Goal: Information Seeking & Learning: Learn about a topic

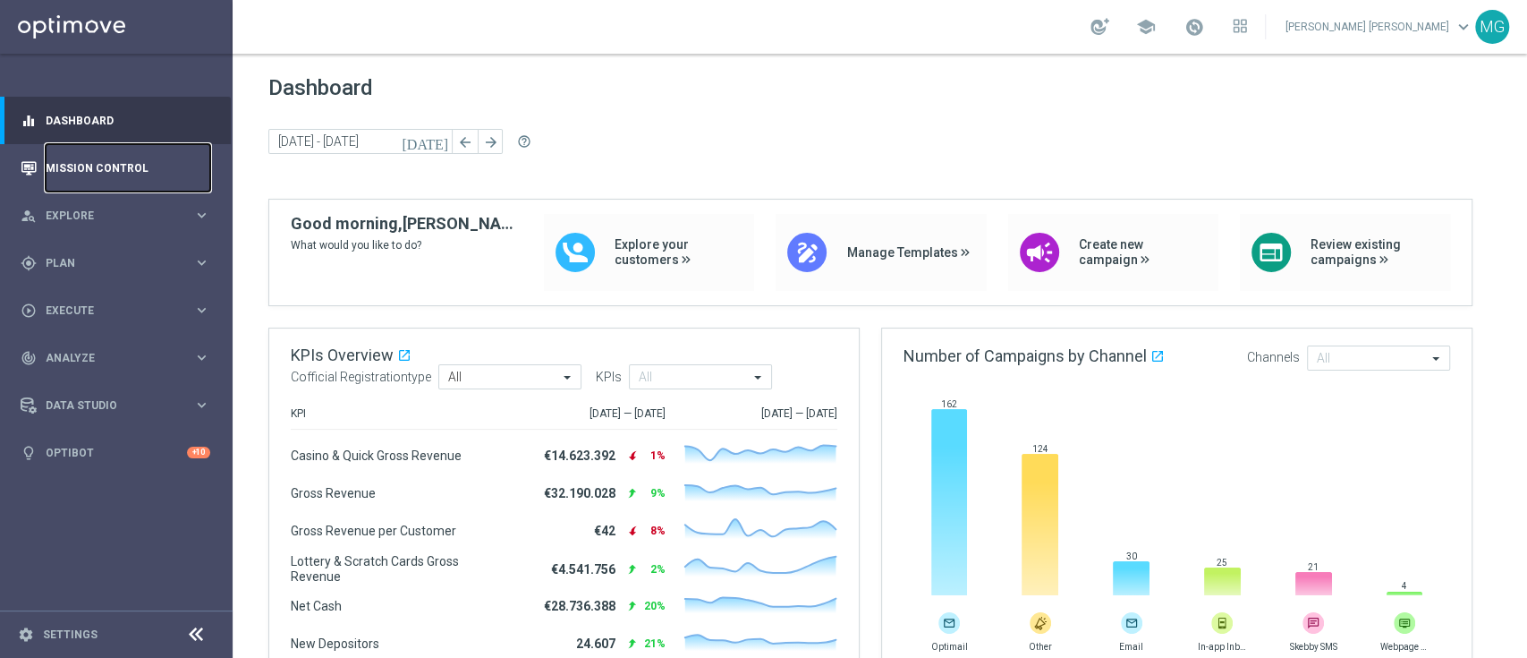
click at [97, 165] on link "Mission Control" at bounding box center [128, 167] width 165 height 47
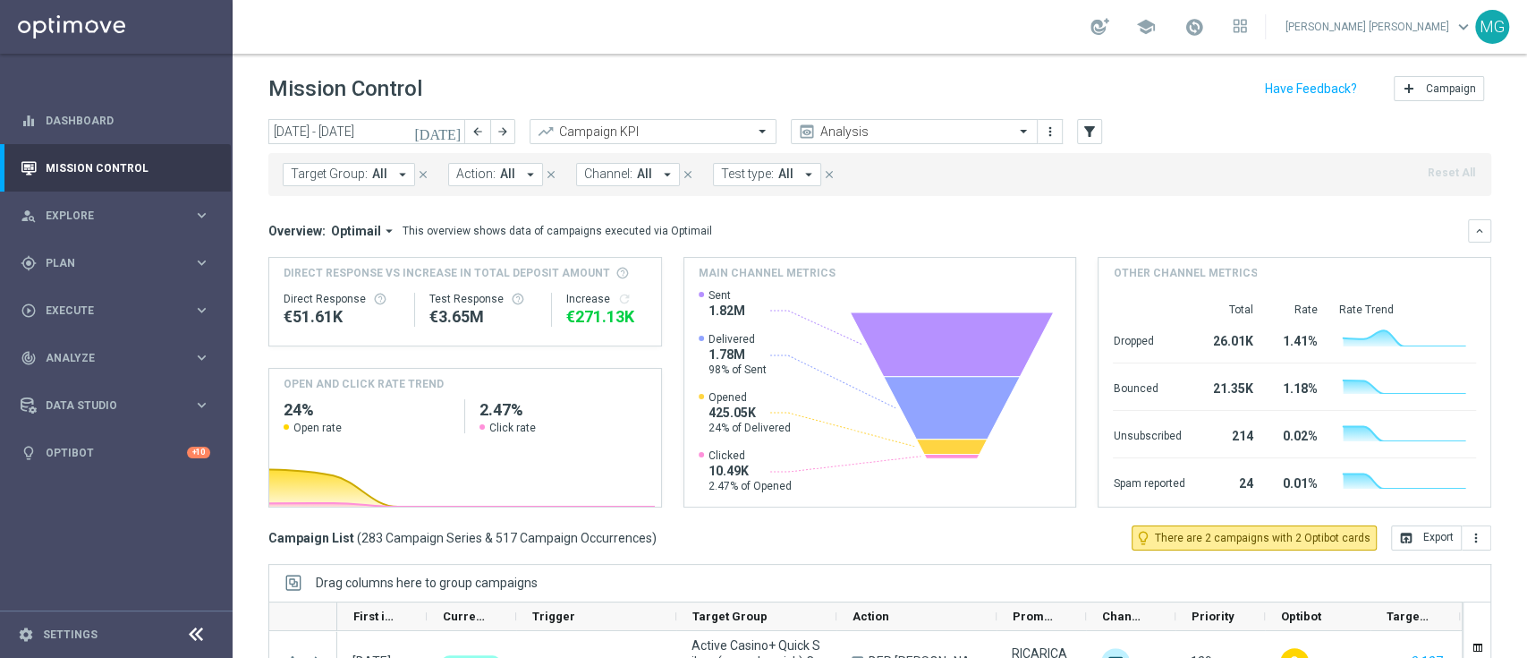
click at [455, 132] on icon "today" at bounding box center [438, 131] width 48 height 16
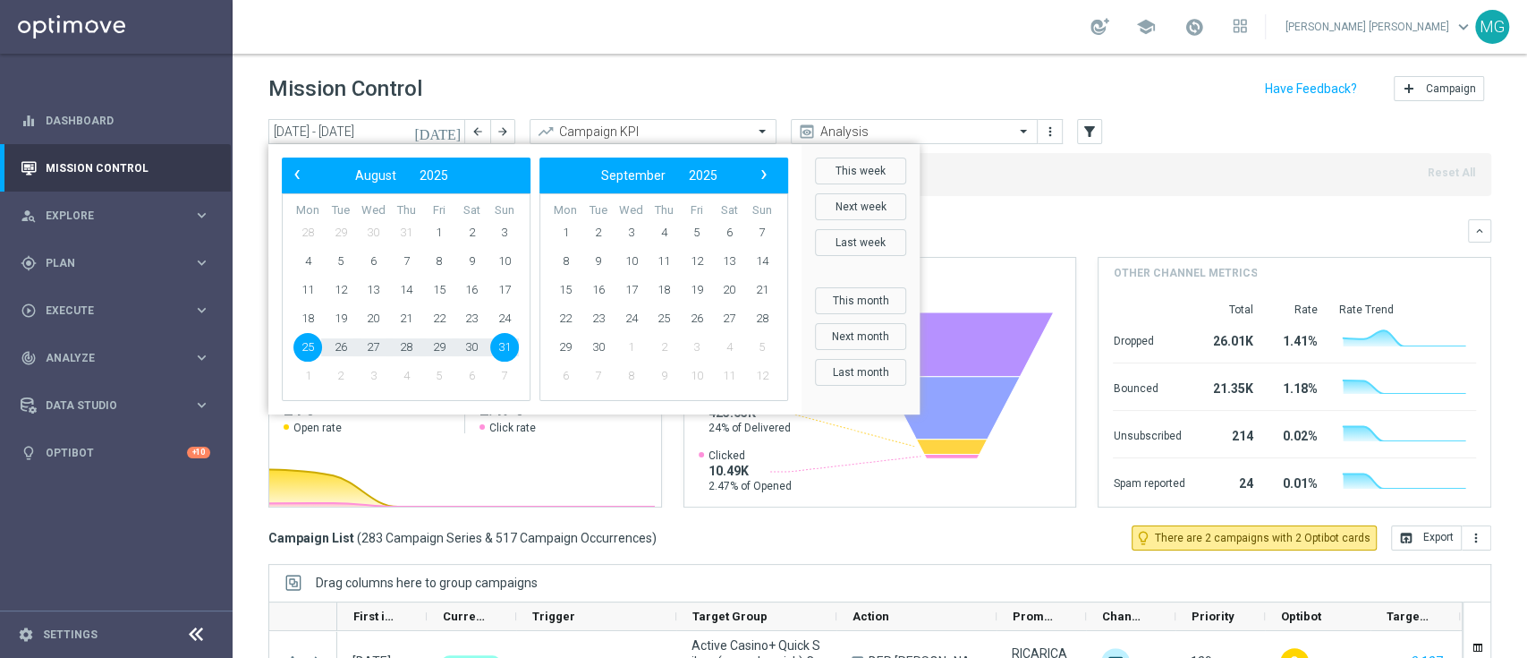
click at [1110, 245] on div "Overview: Optimail arrow_drop_down This overview shows data of campaigns execut…" at bounding box center [879, 363] width 1223 height 288
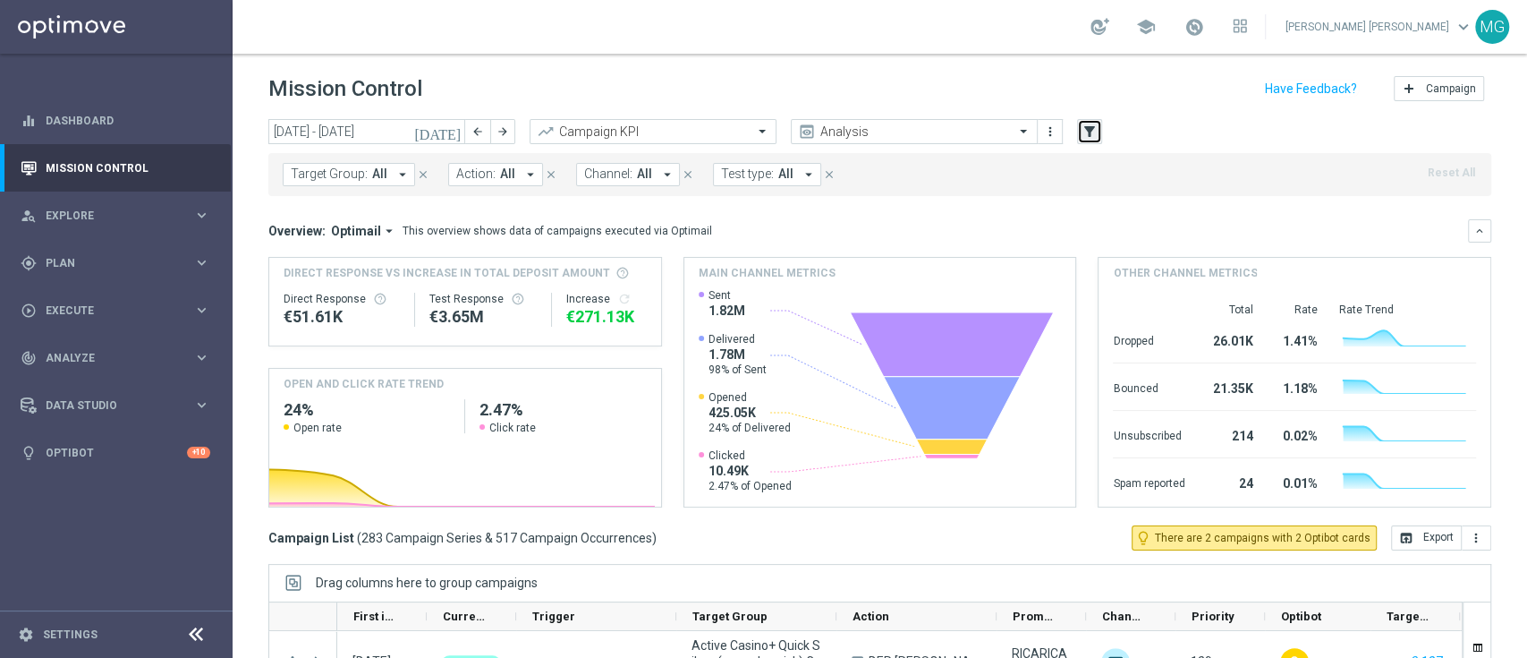
click at [1082, 132] on icon "filter_alt" at bounding box center [1090, 131] width 16 height 16
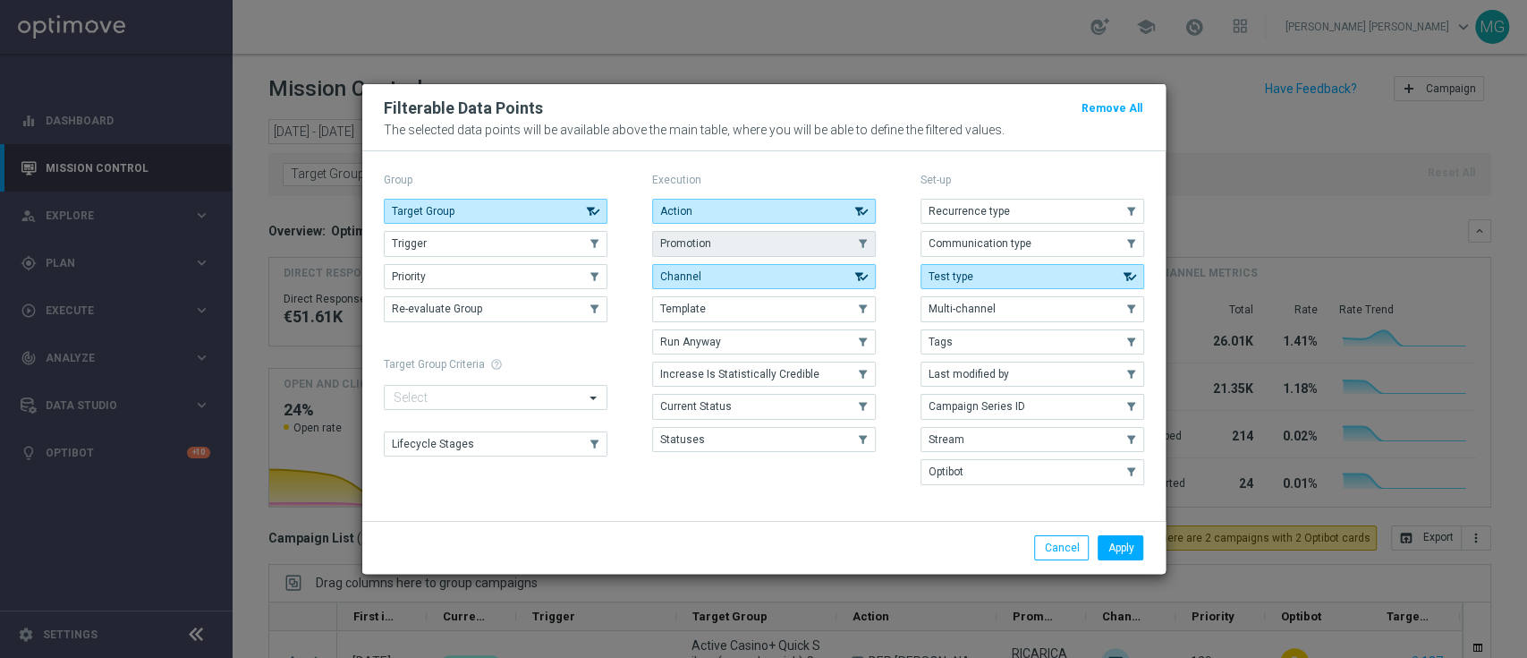
click at [761, 234] on button "Promotion" at bounding box center [764, 243] width 224 height 25
click at [1124, 545] on button "Apply" at bounding box center [1121, 547] width 46 height 25
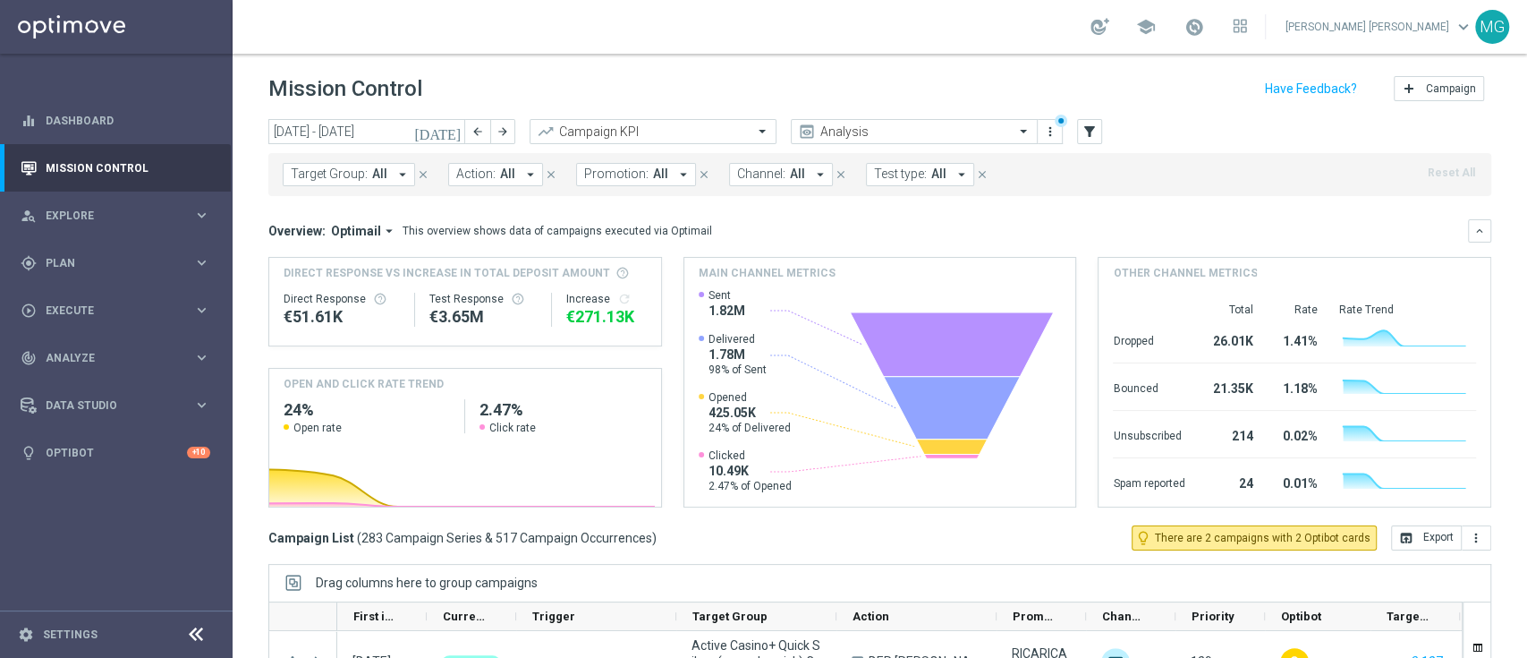
click at [616, 182] on button "Promotion: All arrow_drop_down" at bounding box center [636, 174] width 120 height 23
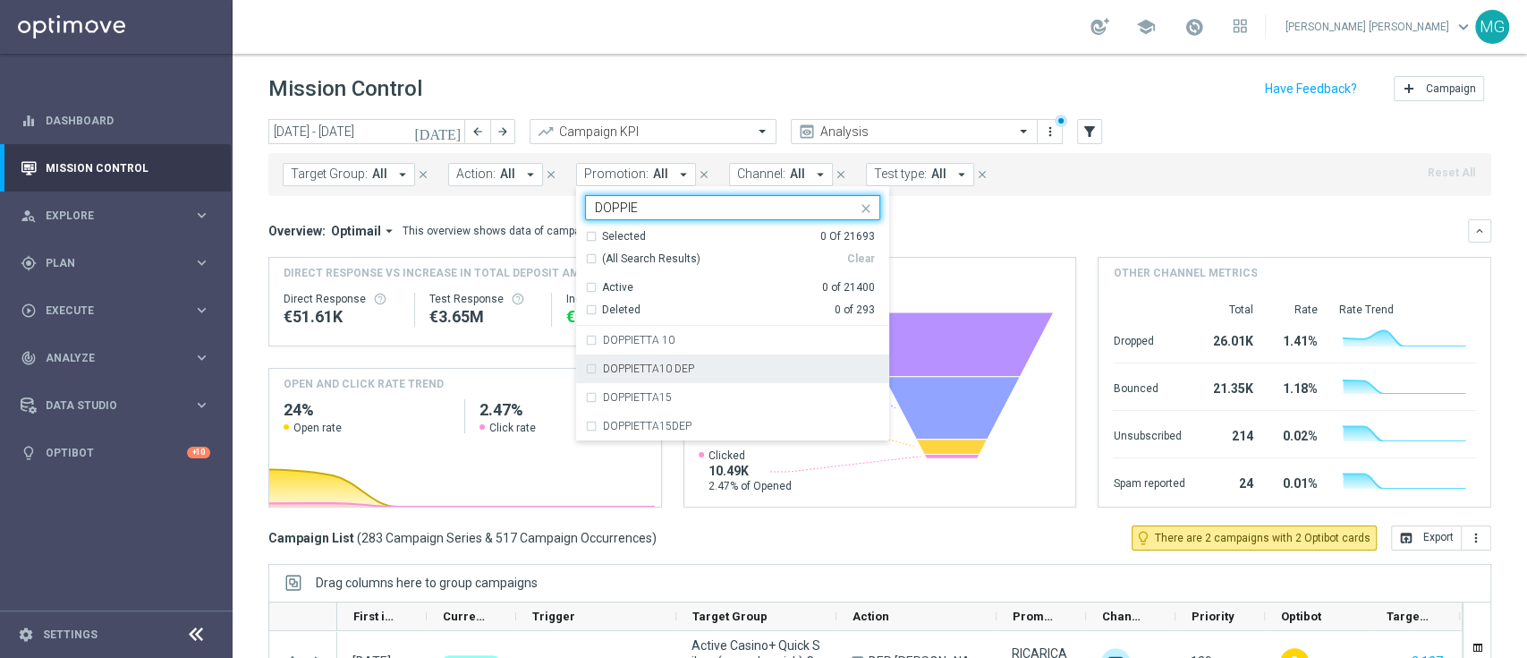
click at [652, 364] on label "DOPPIETTA10 DEP" at bounding box center [648, 368] width 91 height 11
type input "DOPPIE"
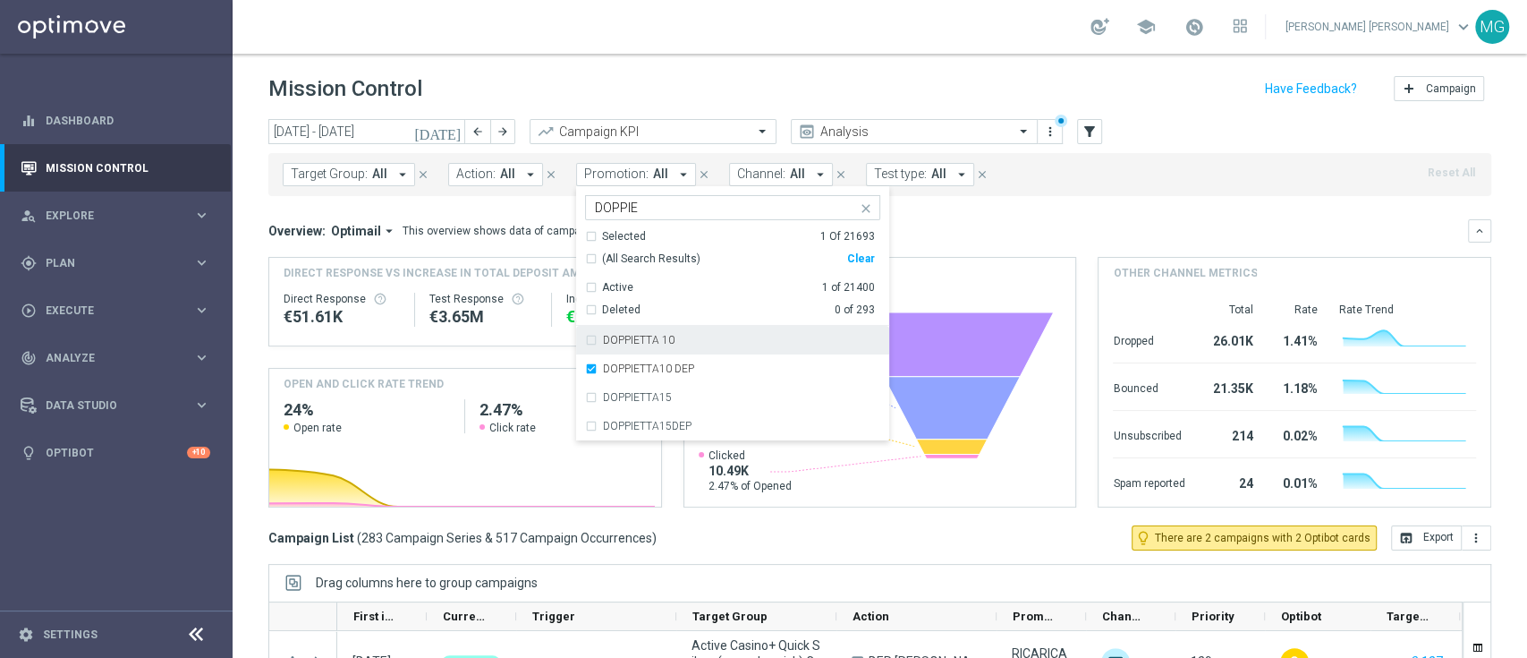
click at [652, 340] on label "DOPPIETTA 10" at bounding box center [639, 340] width 72 height 11
click at [1129, 212] on mini-dashboard "Overview: Optimail arrow_drop_down This overview shows data of campaigns execut…" at bounding box center [879, 360] width 1223 height 329
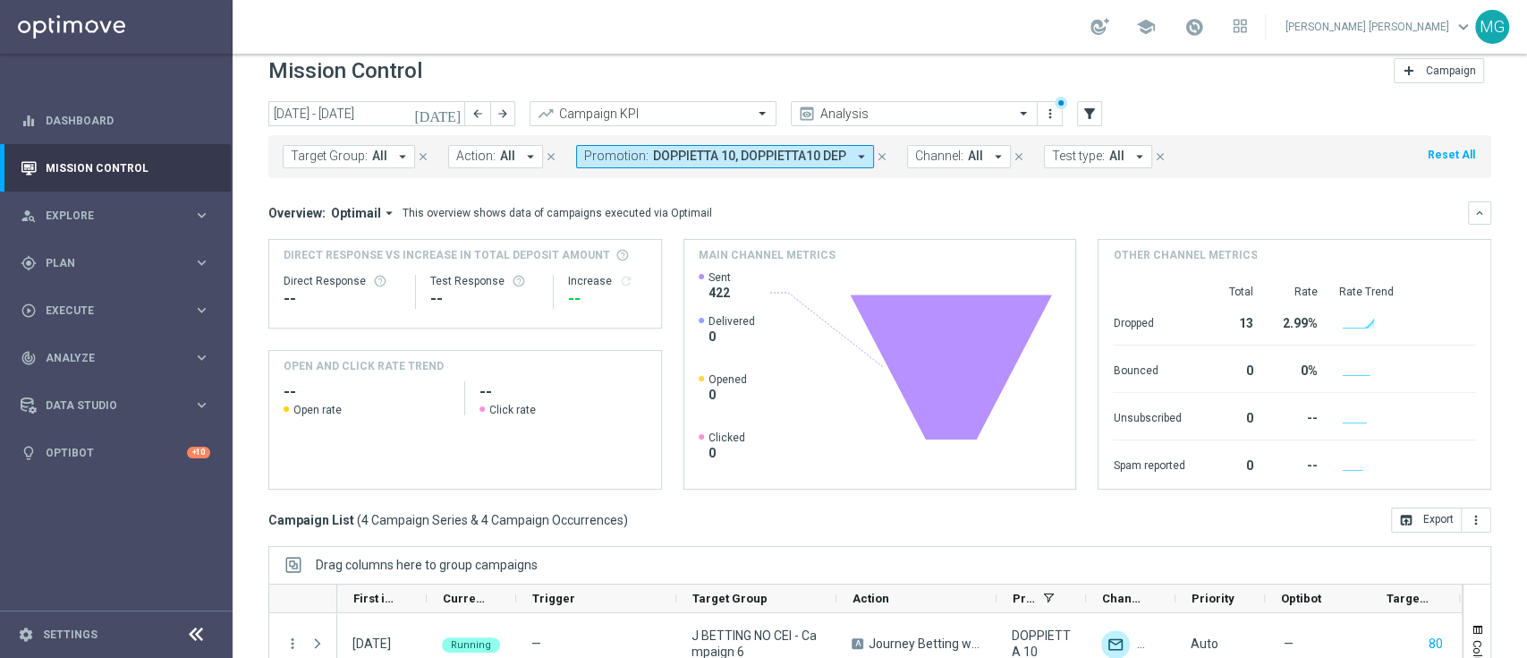
scroll to position [236, 0]
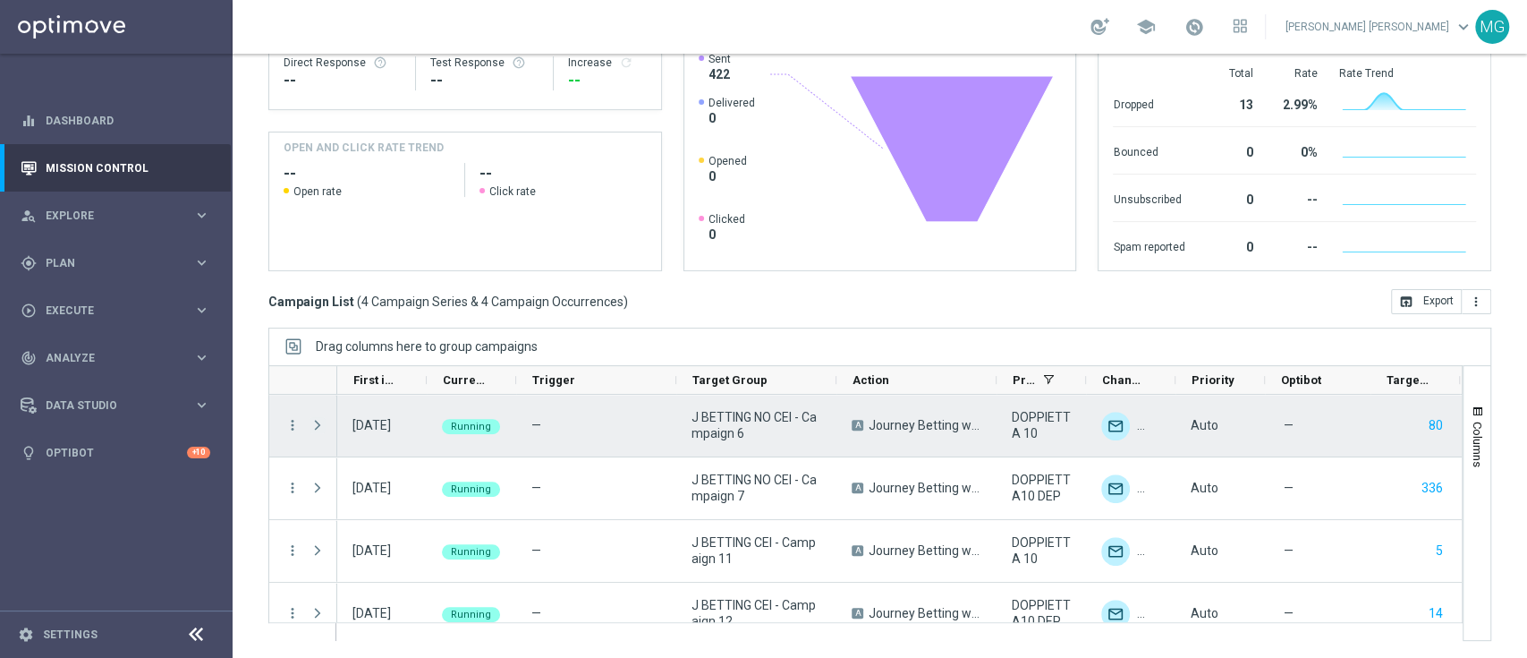
click at [323, 423] on span at bounding box center [318, 425] width 16 height 14
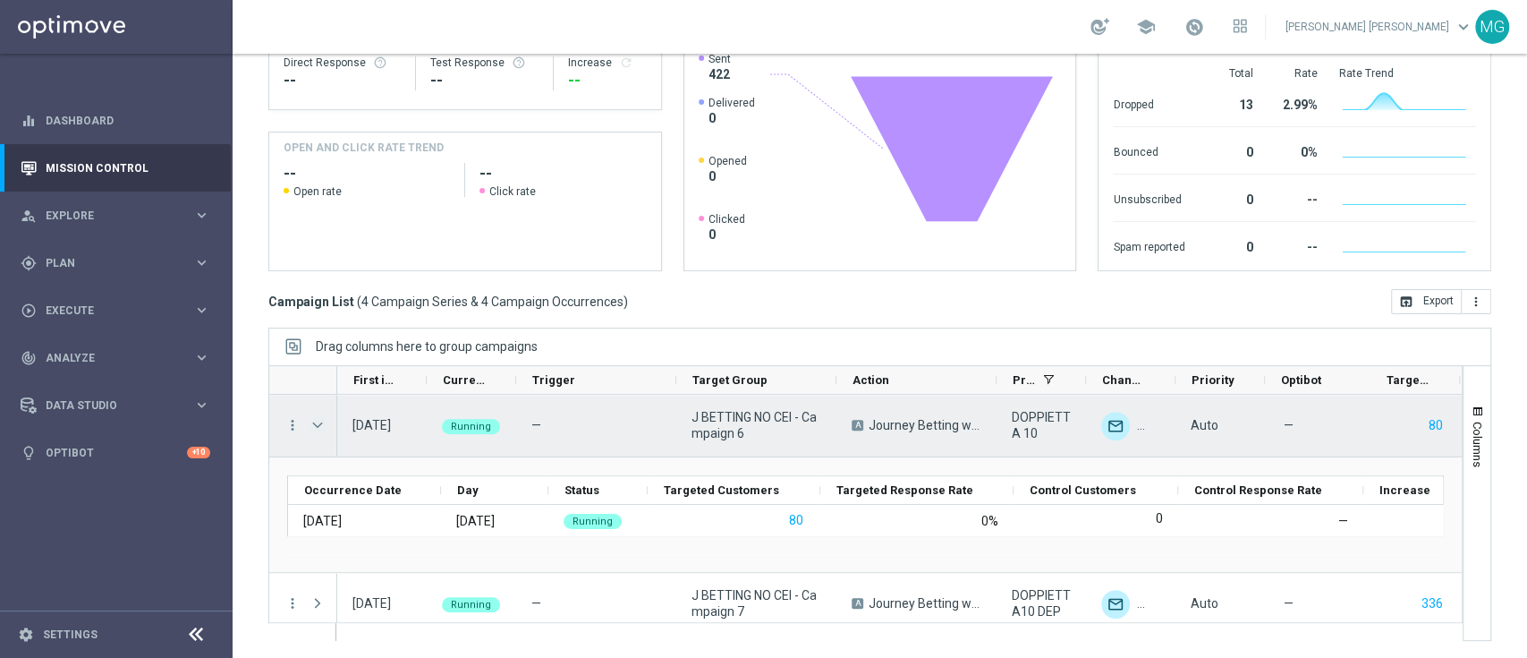
click at [325, 423] on span at bounding box center [318, 425] width 16 height 14
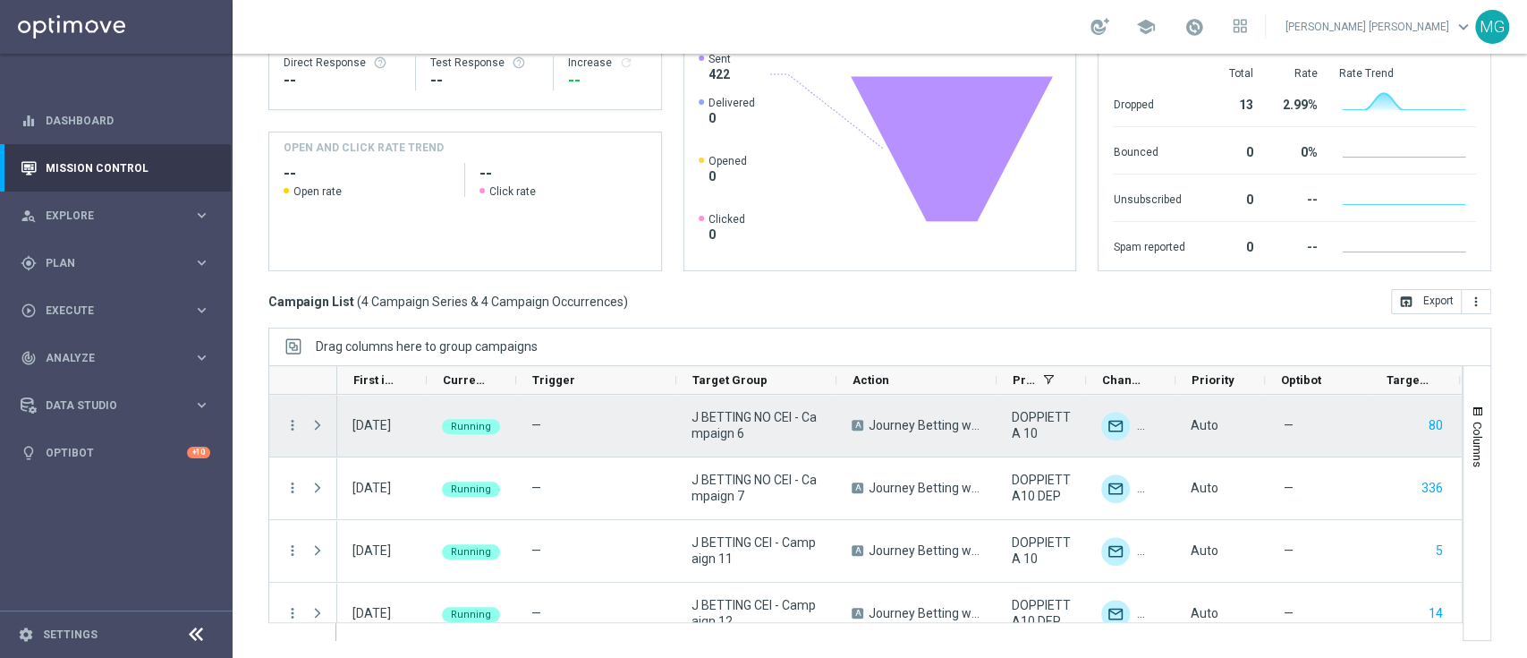
scroll to position [0, 0]
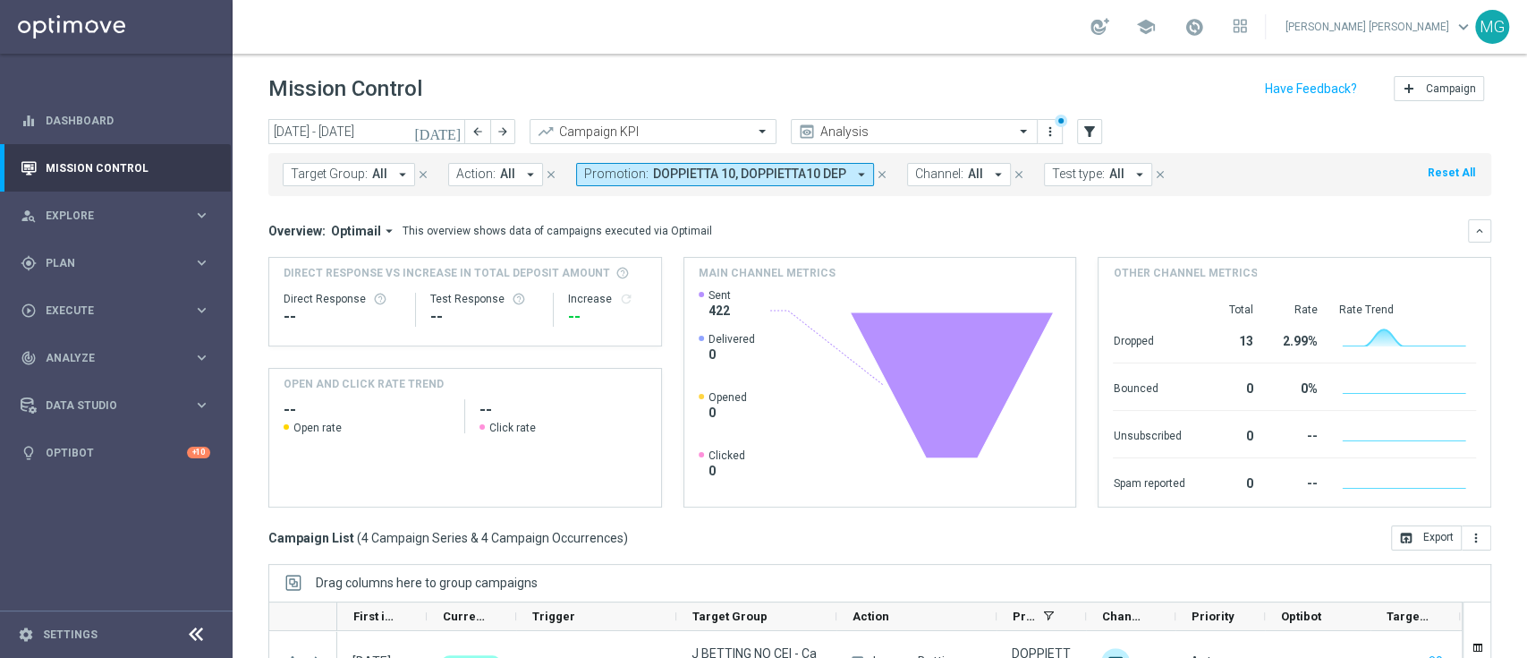
click at [447, 135] on icon "today" at bounding box center [438, 131] width 48 height 16
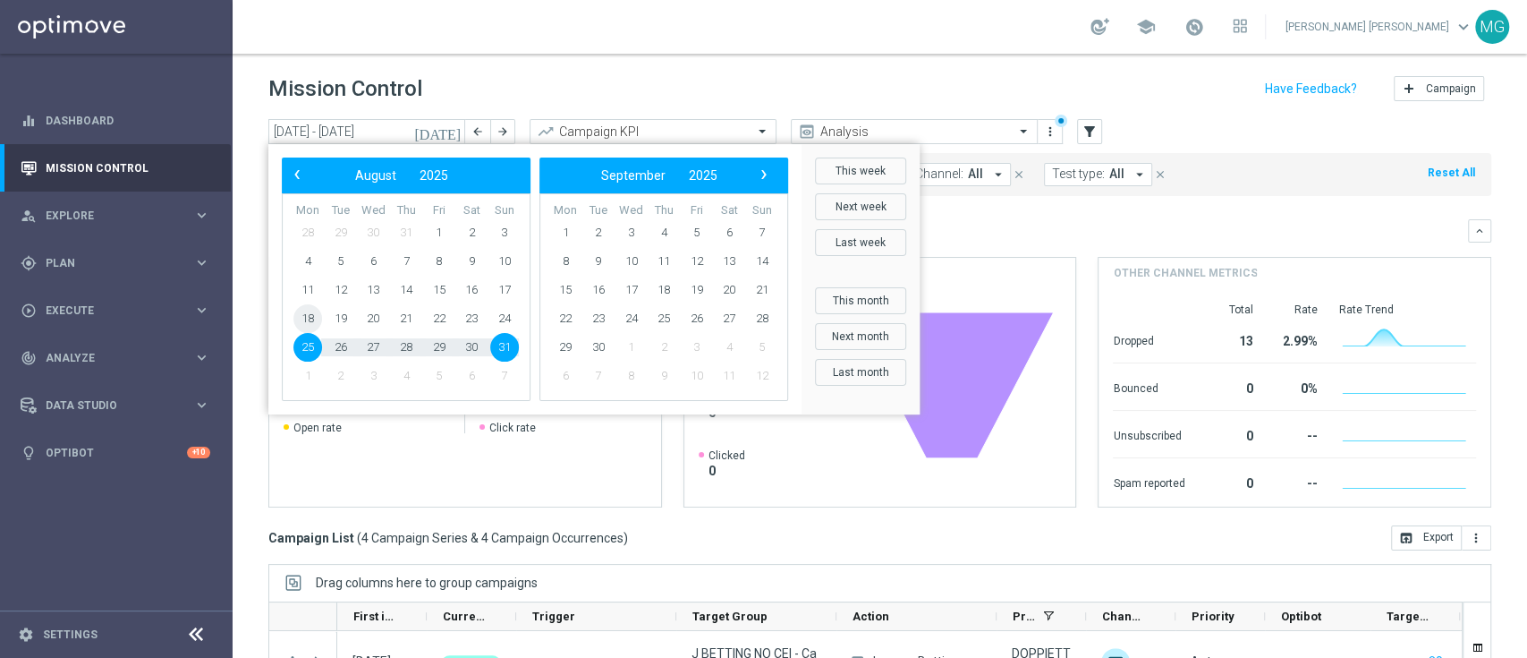
click at [311, 322] on span "18" at bounding box center [307, 318] width 29 height 29
click at [501, 327] on span "24" at bounding box center [504, 318] width 29 height 29
type input "18 Aug 2025 - 24 Aug 2025"
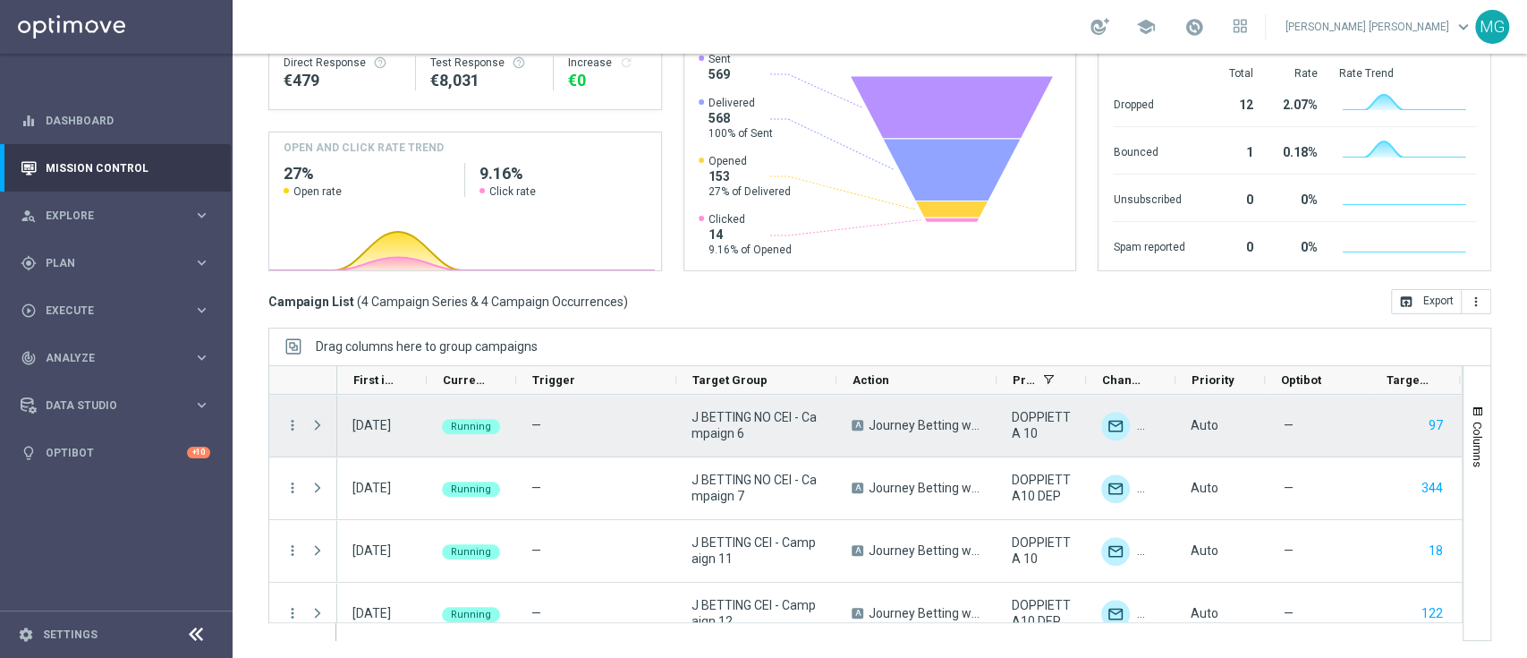
click at [312, 423] on span "Press SPACE to select this row." at bounding box center [318, 425] width 16 height 14
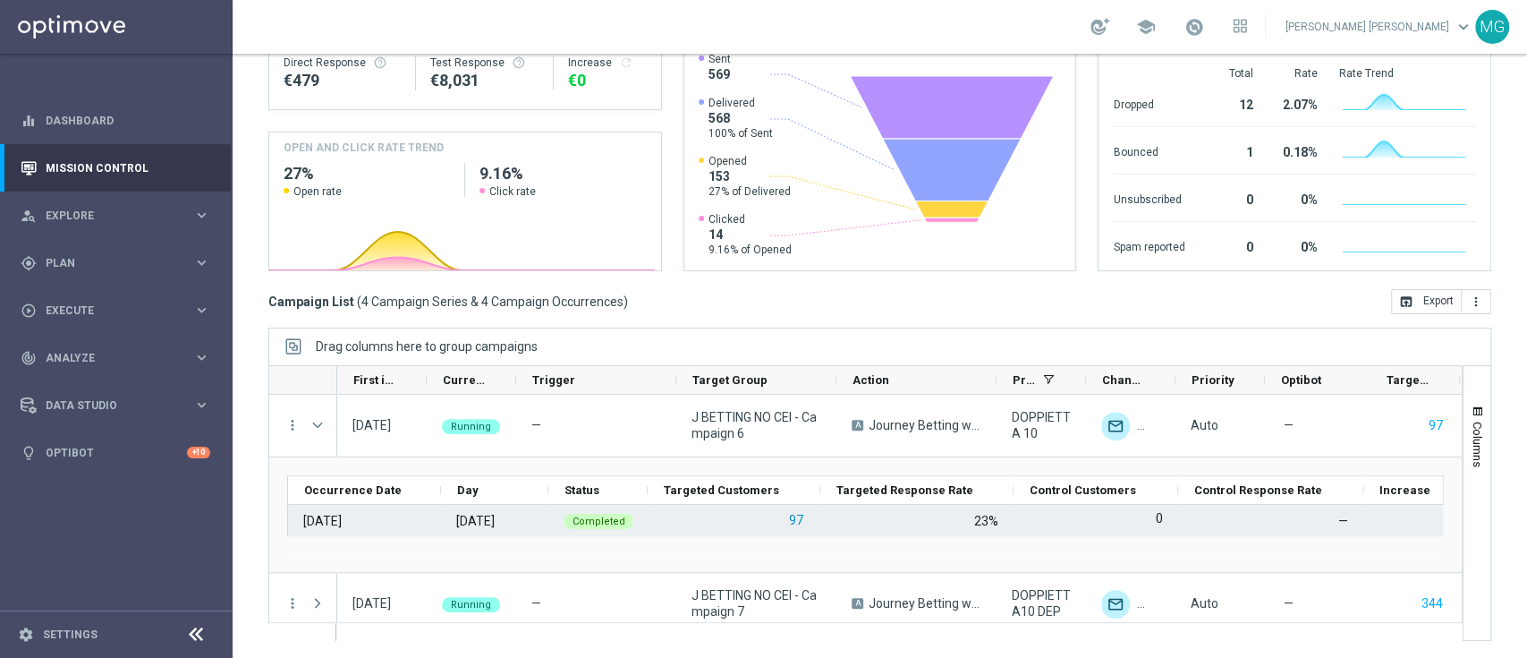
click at [797, 520] on button "97" at bounding box center [796, 520] width 18 height 22
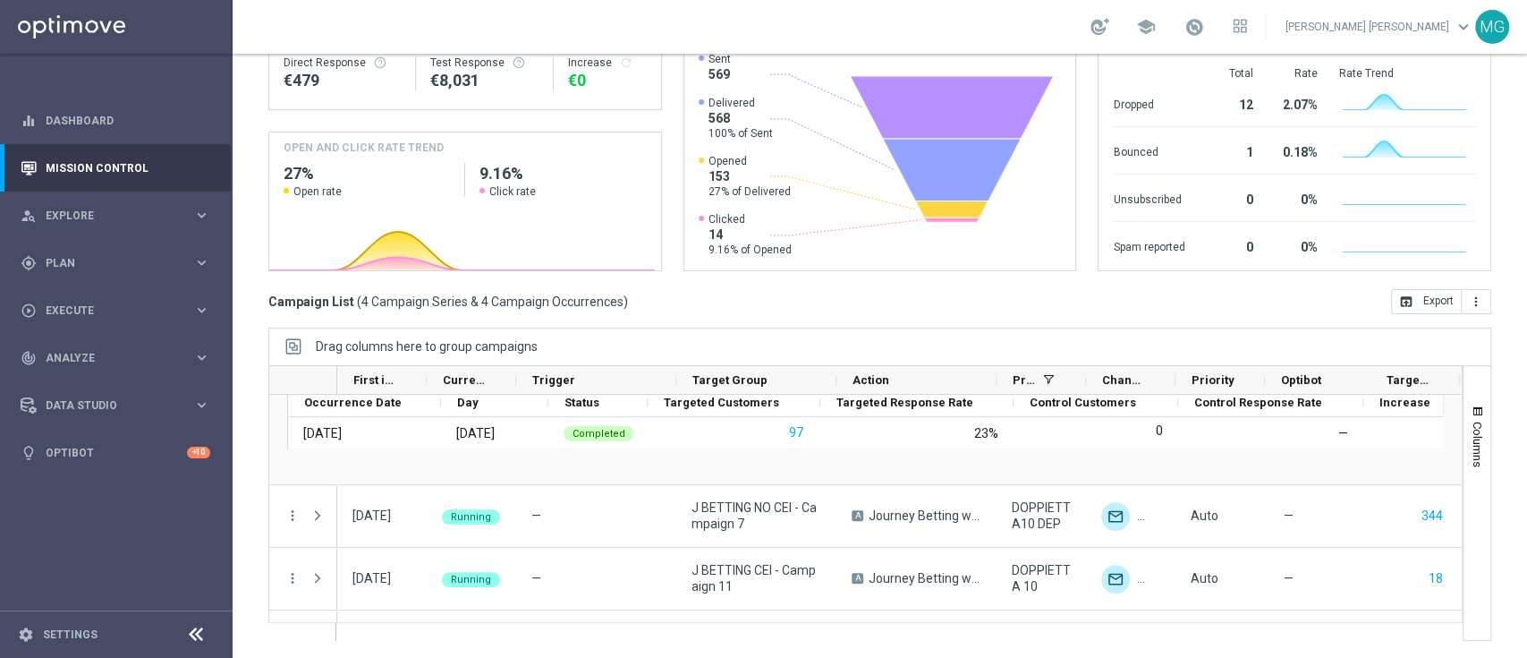
scroll to position [99, 0]
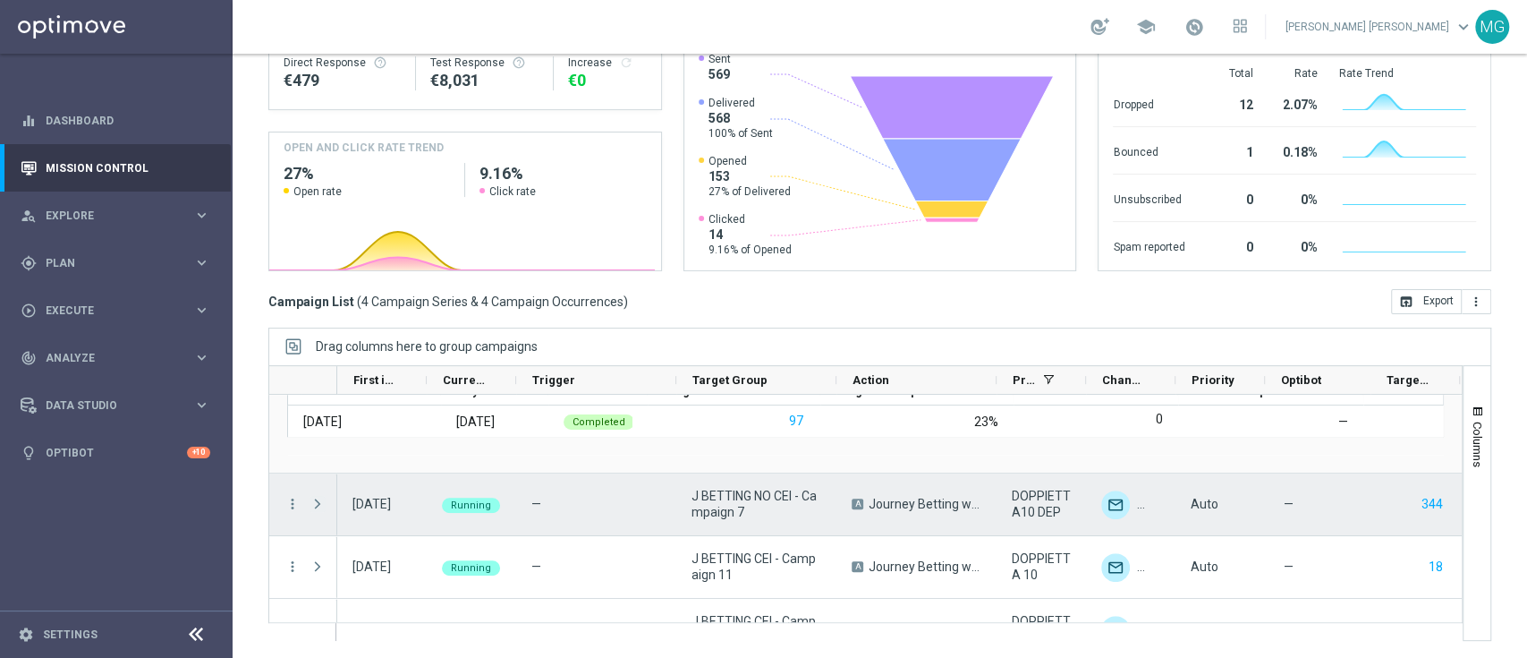
click at [312, 506] on span "Press SPACE to select this row." at bounding box center [318, 504] width 16 height 14
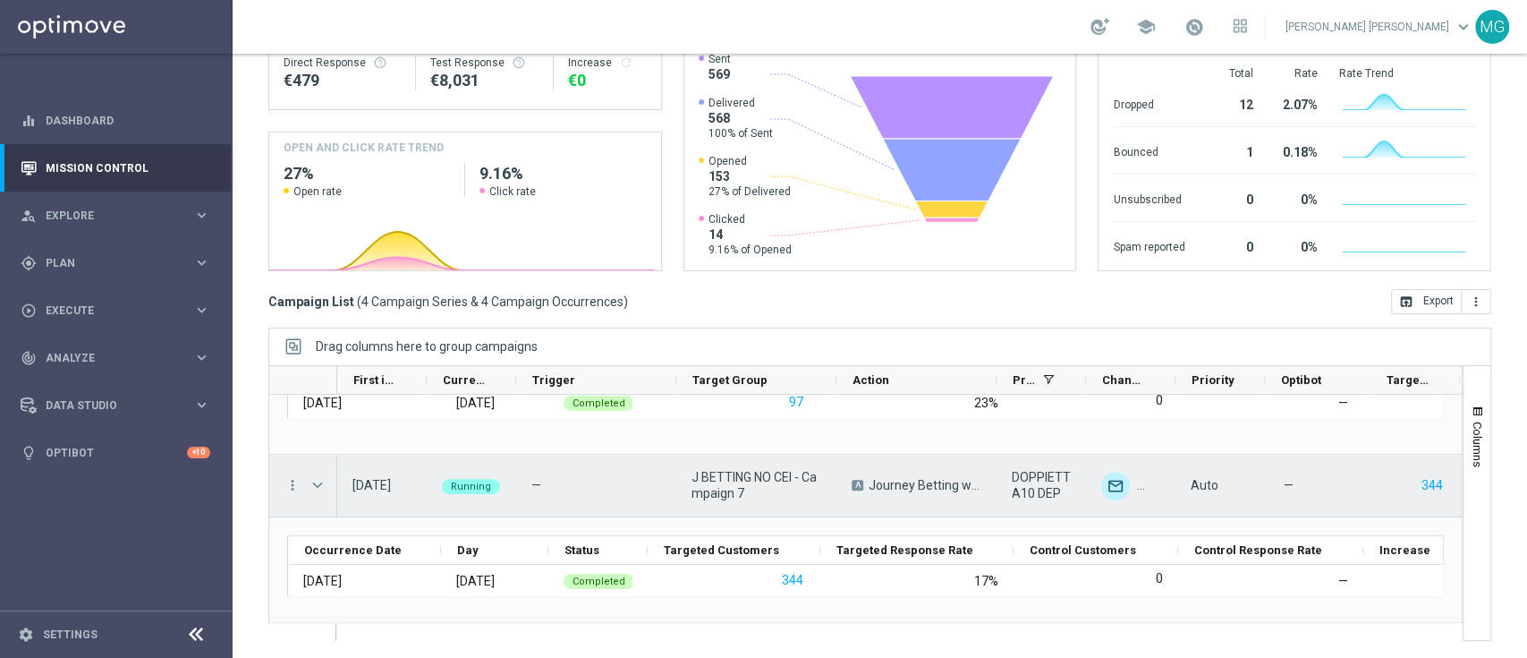
scroll to position [119, 0]
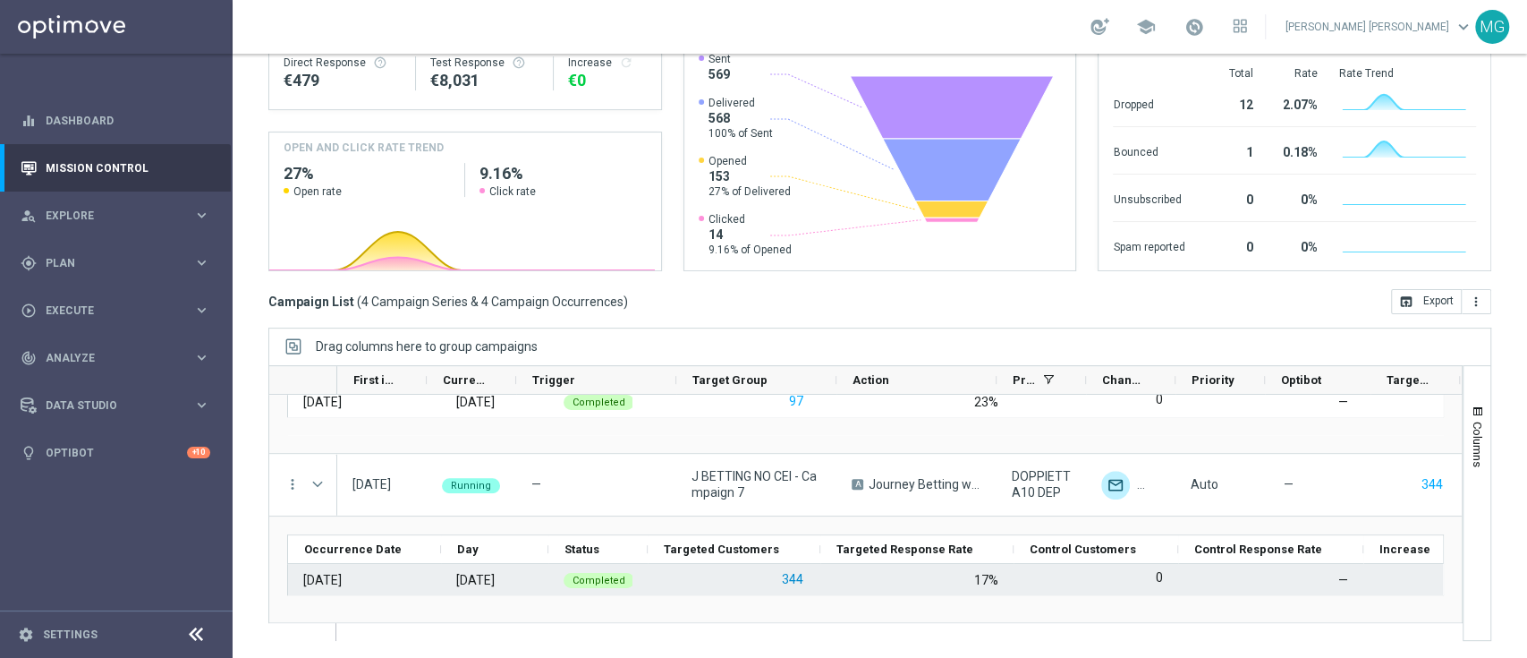
click at [795, 582] on button "344" at bounding box center [792, 579] width 25 height 22
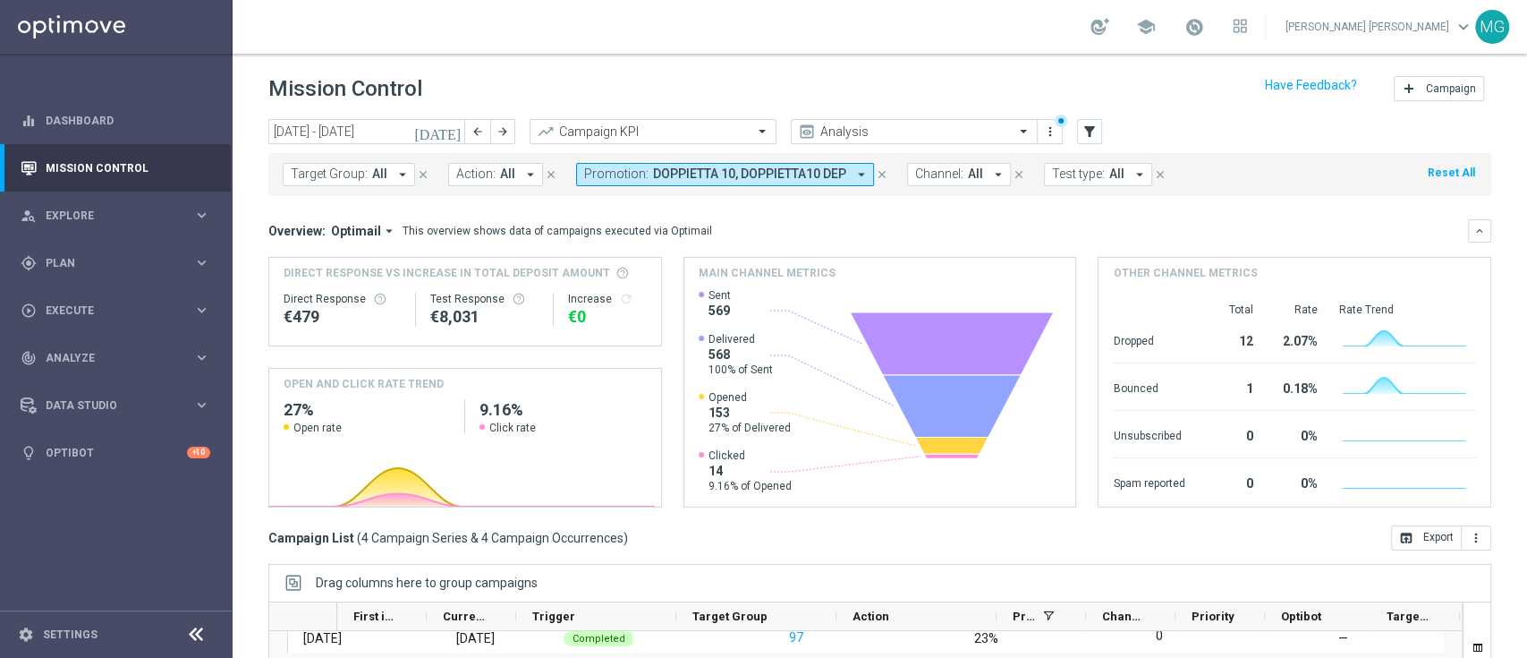
scroll to position [2, 0]
click at [834, 175] on span "DOPPIETTA 10, DOPPIETTA10 DEP" at bounding box center [749, 172] width 193 height 15
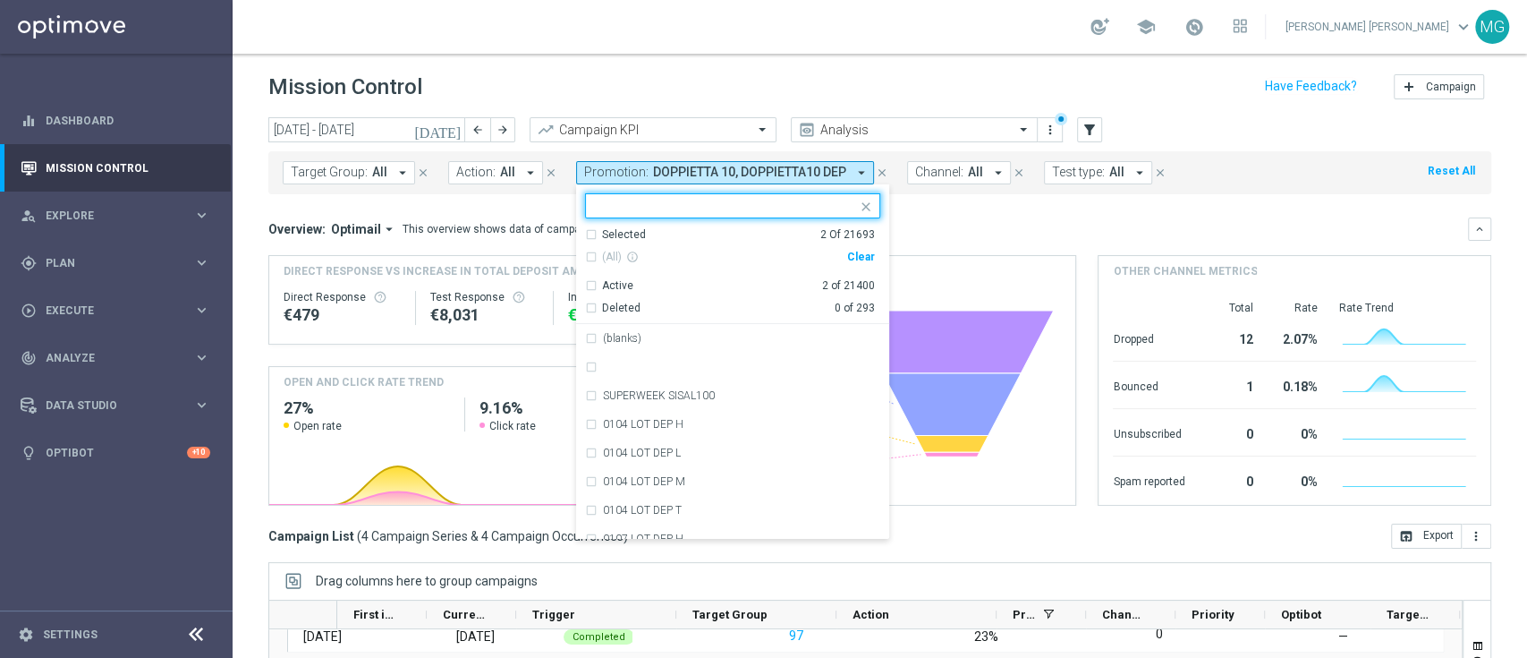
click at [0, 0] on div "Clear" at bounding box center [0, 0] width 0 height 0
click at [646, 206] on input "text" at bounding box center [726, 206] width 262 height 15
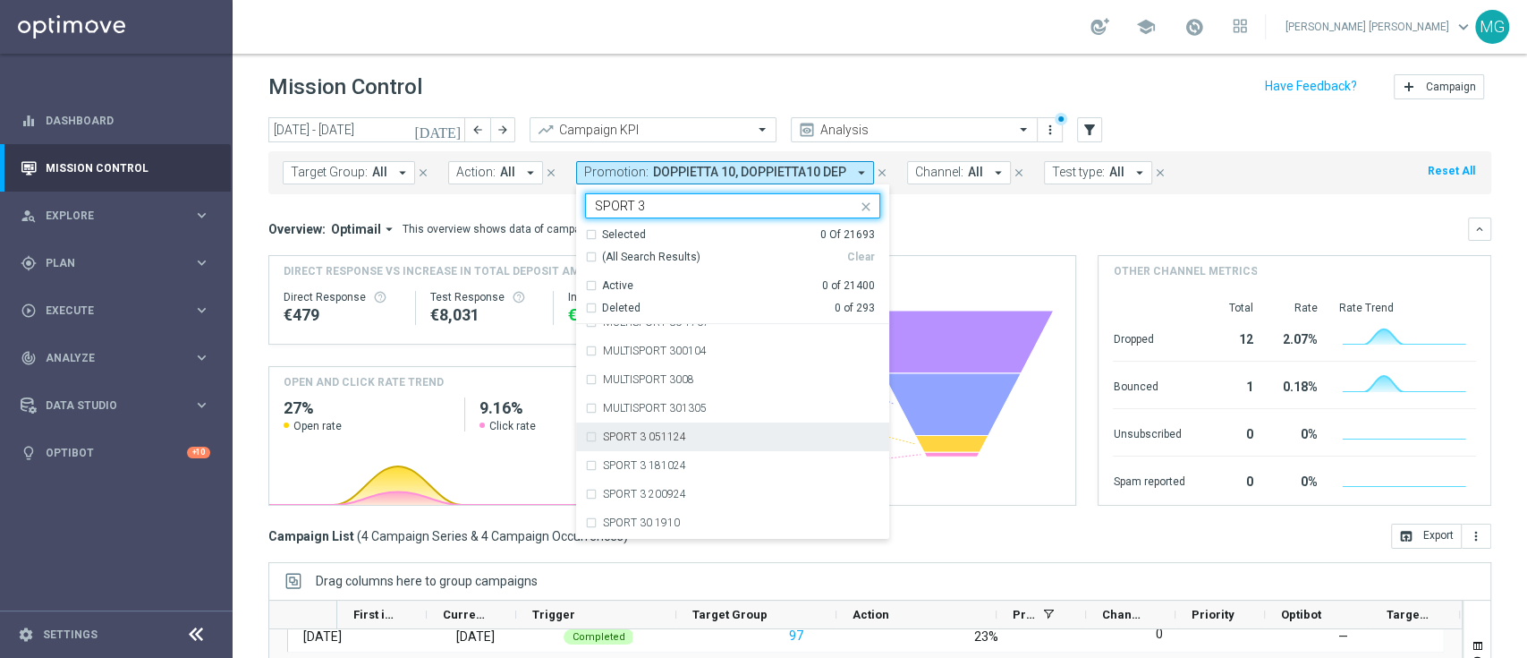
scroll to position [445, 0]
click at [650, 435] on label "SPORT 3000 DEP" at bounding box center [645, 437] width 84 height 11
type input "SPORT 3"
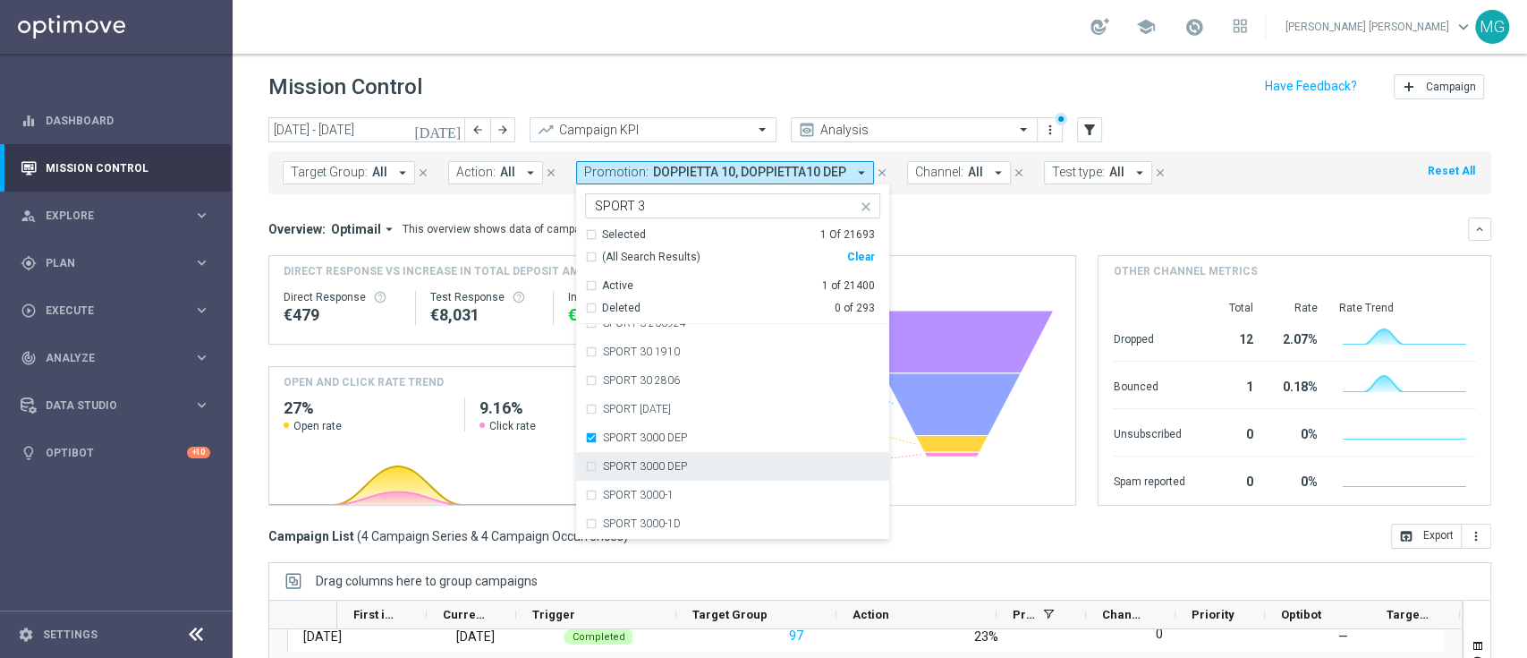
click at [653, 463] on label "SPORT 3000 DEP" at bounding box center [645, 466] width 84 height 11
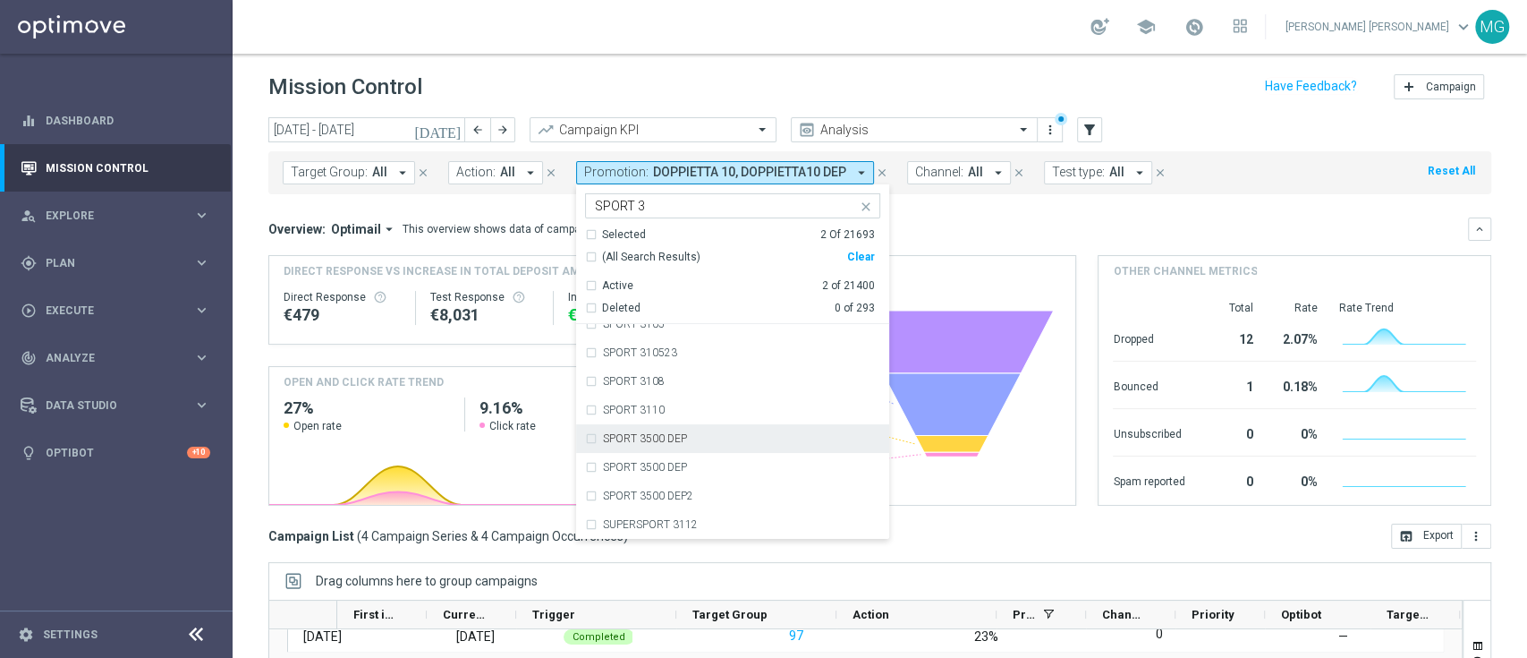
click at [705, 445] on div "SPORT 3500 DEP" at bounding box center [732, 438] width 295 height 29
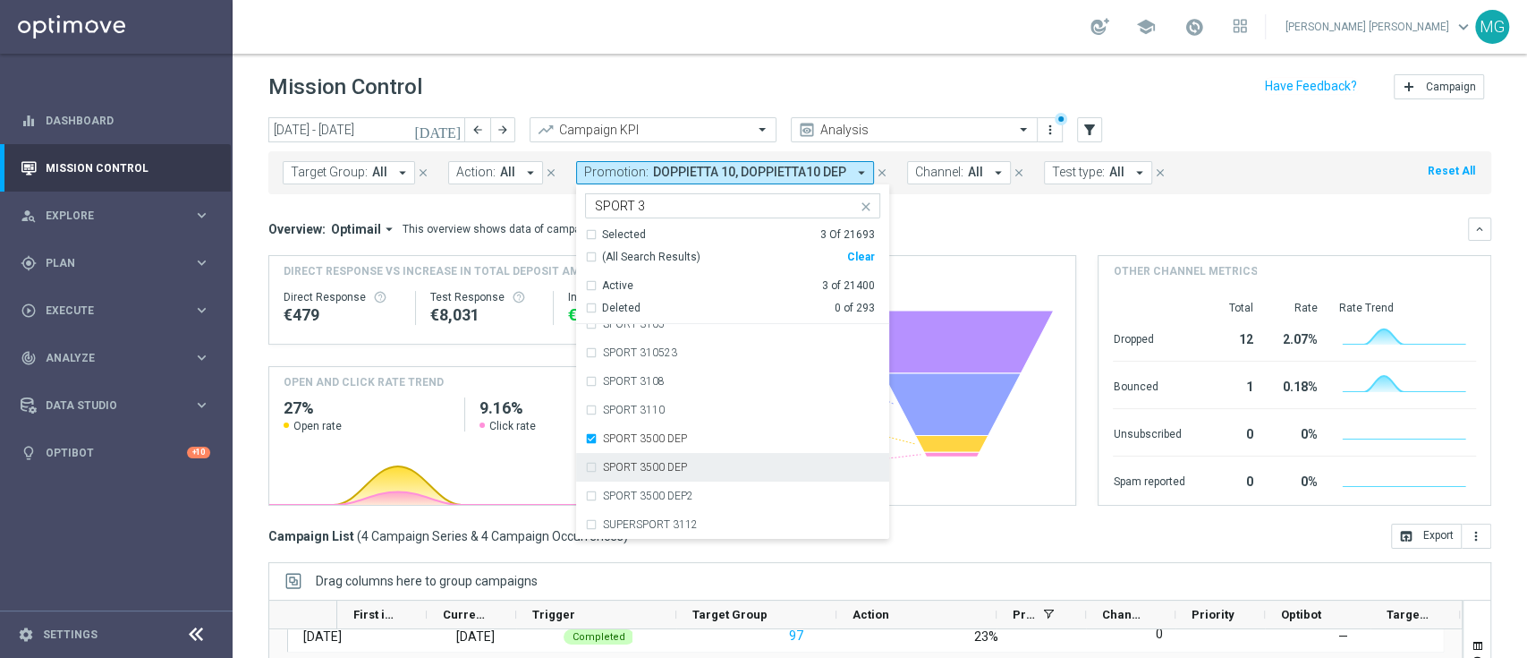
click at [696, 462] on div "SPORT 3500 DEP" at bounding box center [741, 467] width 277 height 11
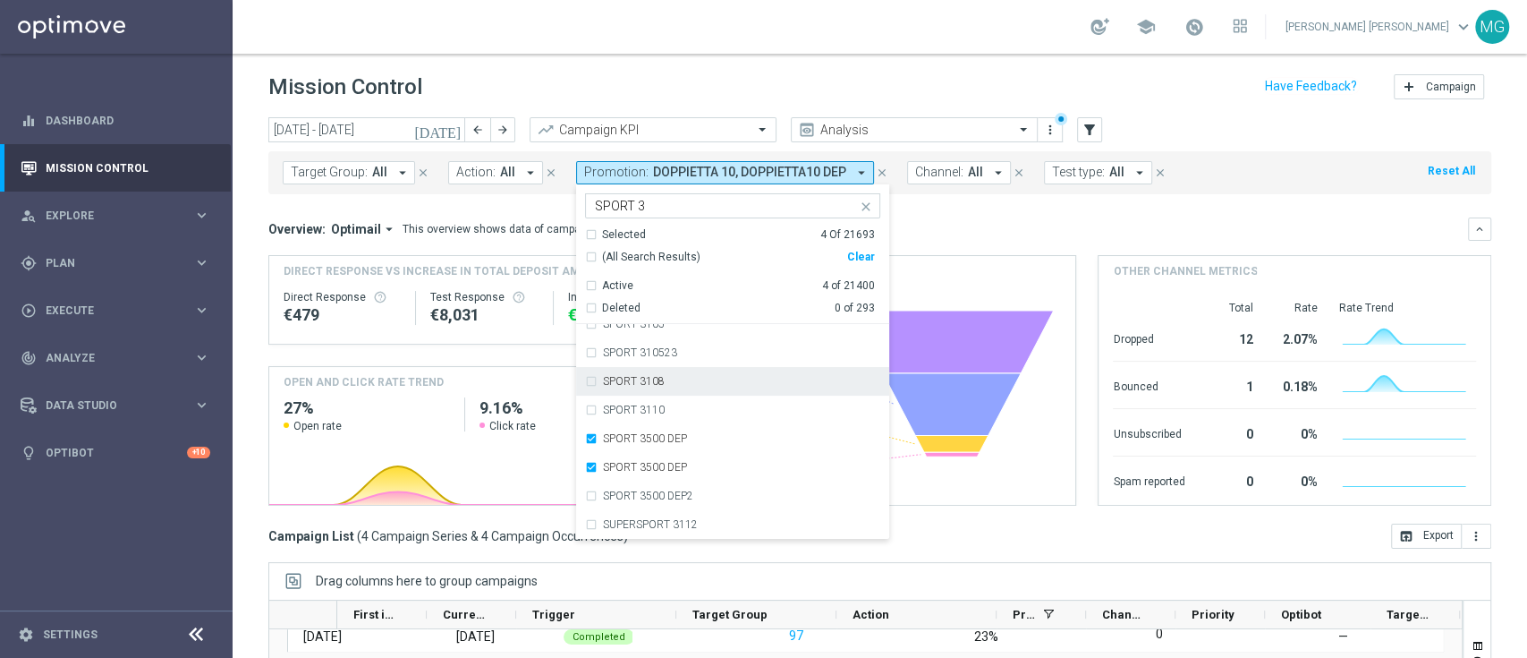
click at [971, 234] on div "Overview: Optimail arrow_drop_down This overview shows data of campaigns execut…" at bounding box center [868, 229] width 1200 height 16
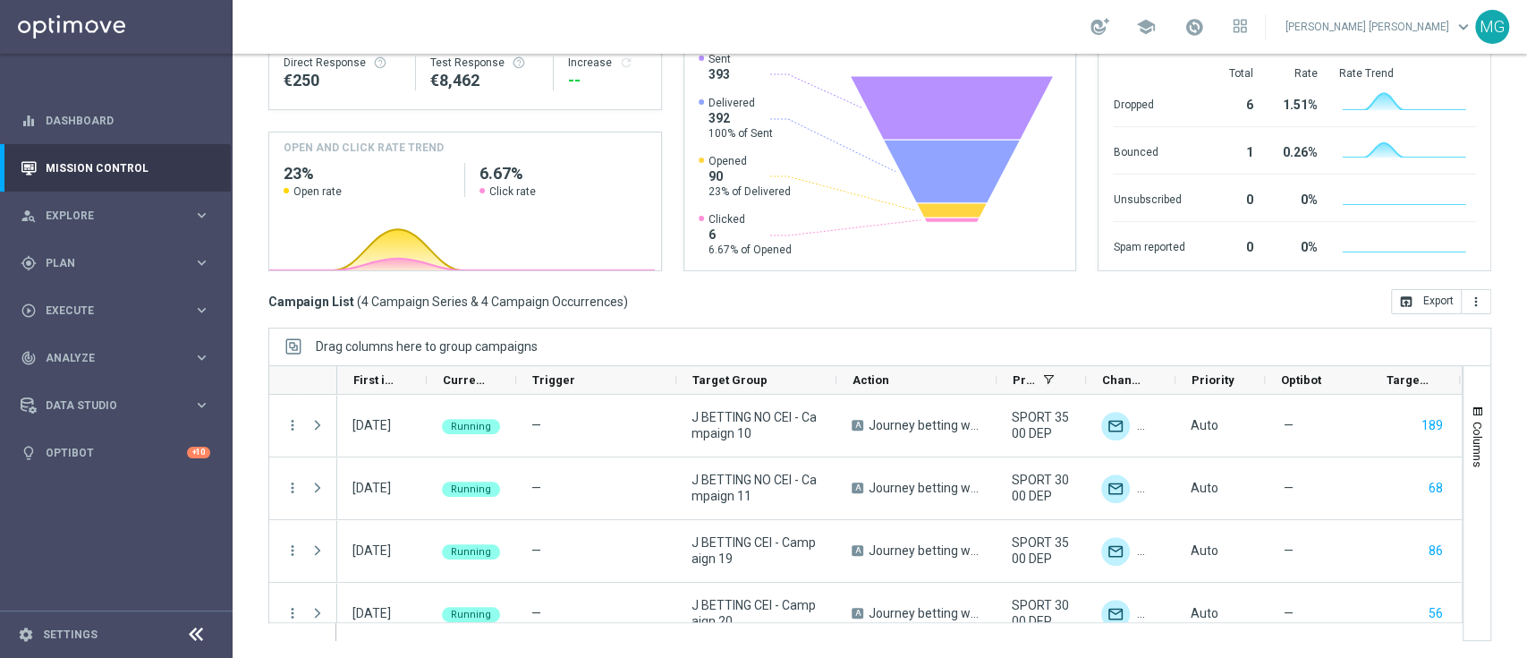
scroll to position [0, 0]
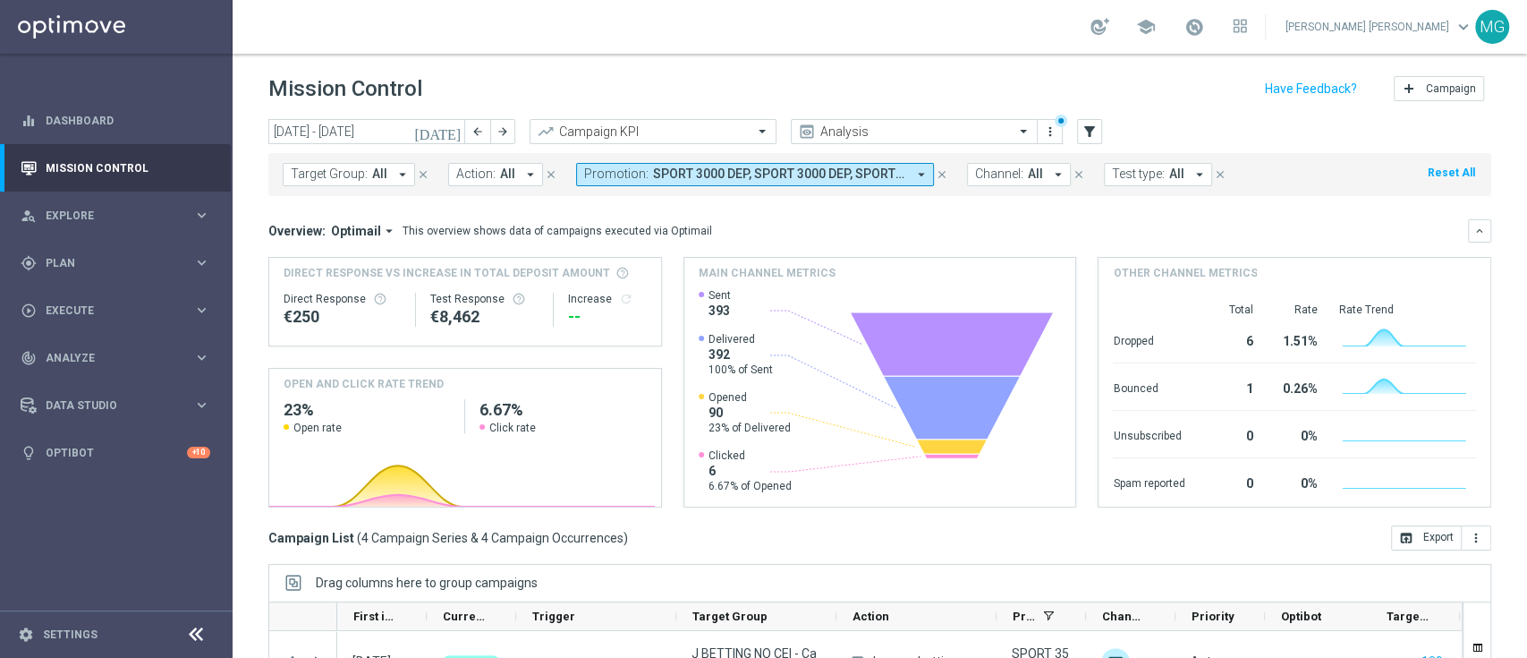
click at [455, 131] on icon "today" at bounding box center [438, 131] width 48 height 16
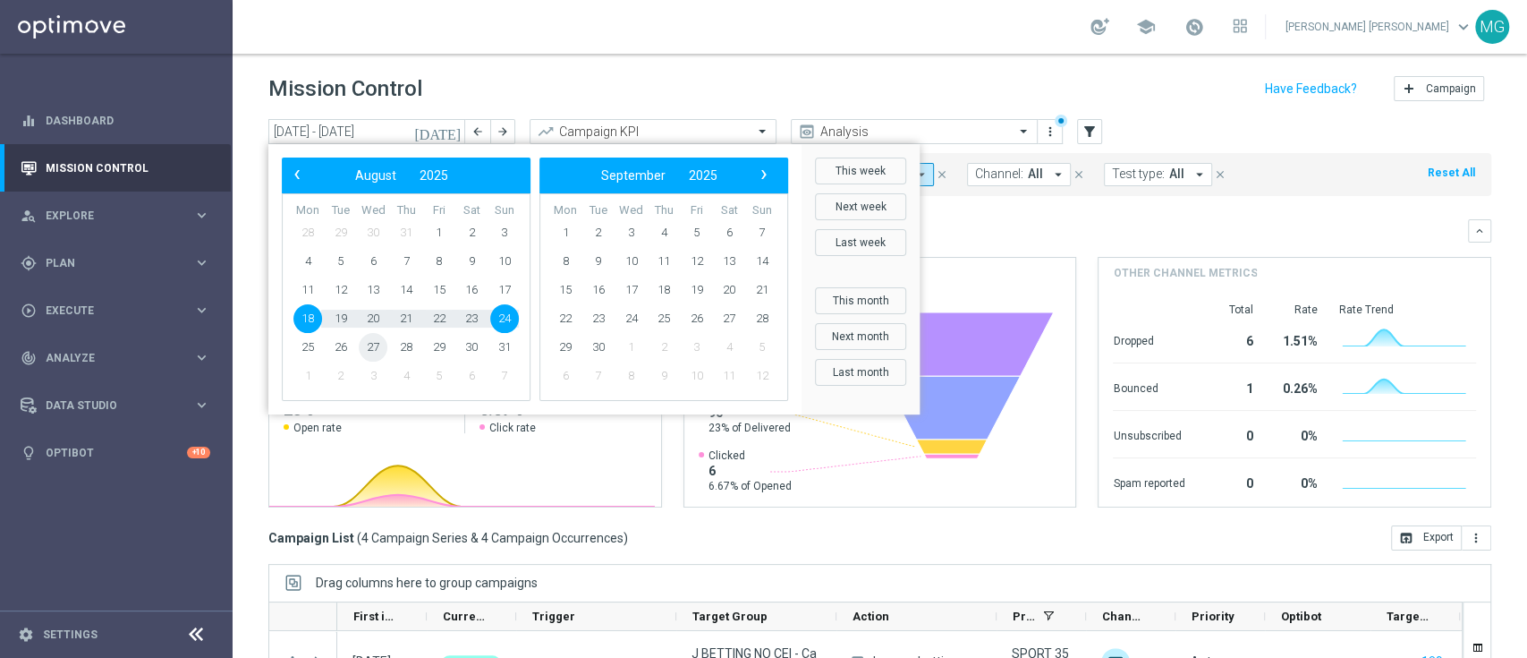
click at [375, 345] on span "27" at bounding box center [373, 347] width 29 height 29
click at [376, 350] on span "27" at bounding box center [373, 347] width 29 height 29
type input "27 Aug 2025 - 27 Aug 2025"
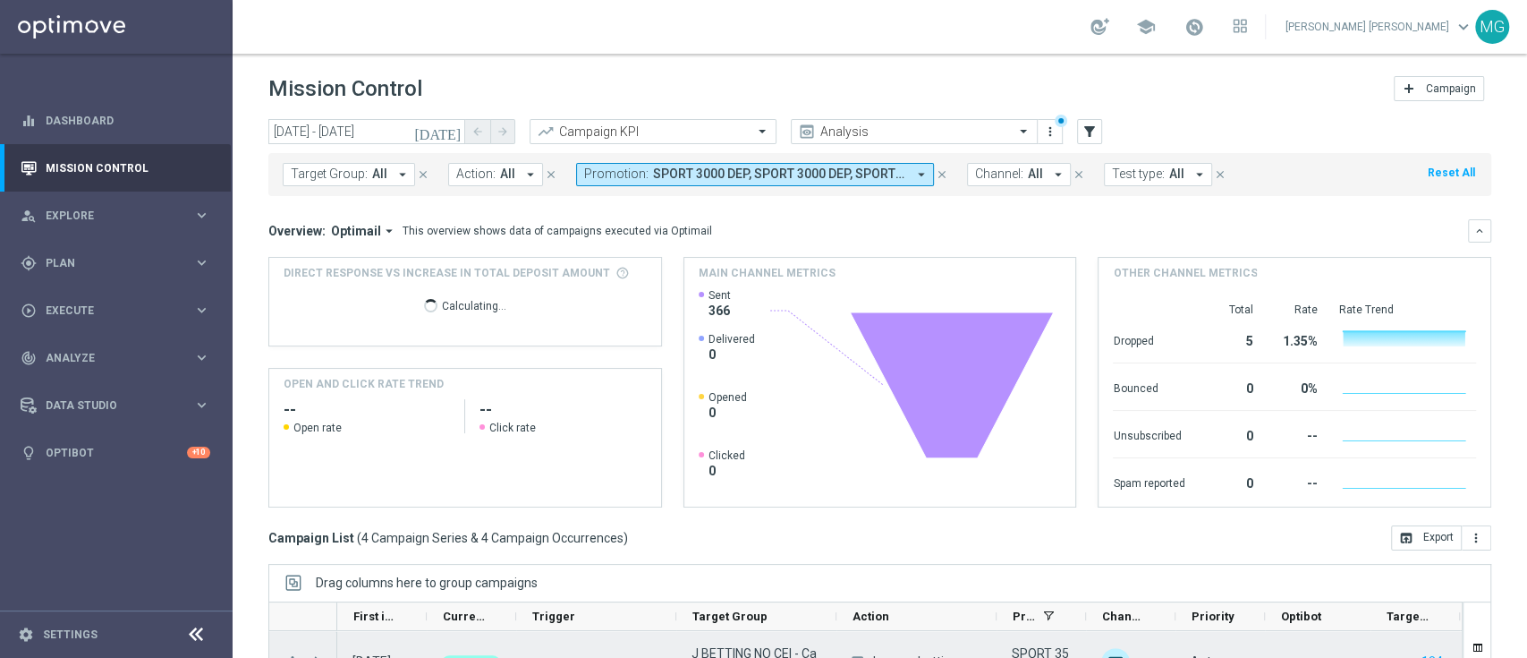
scroll to position [236, 0]
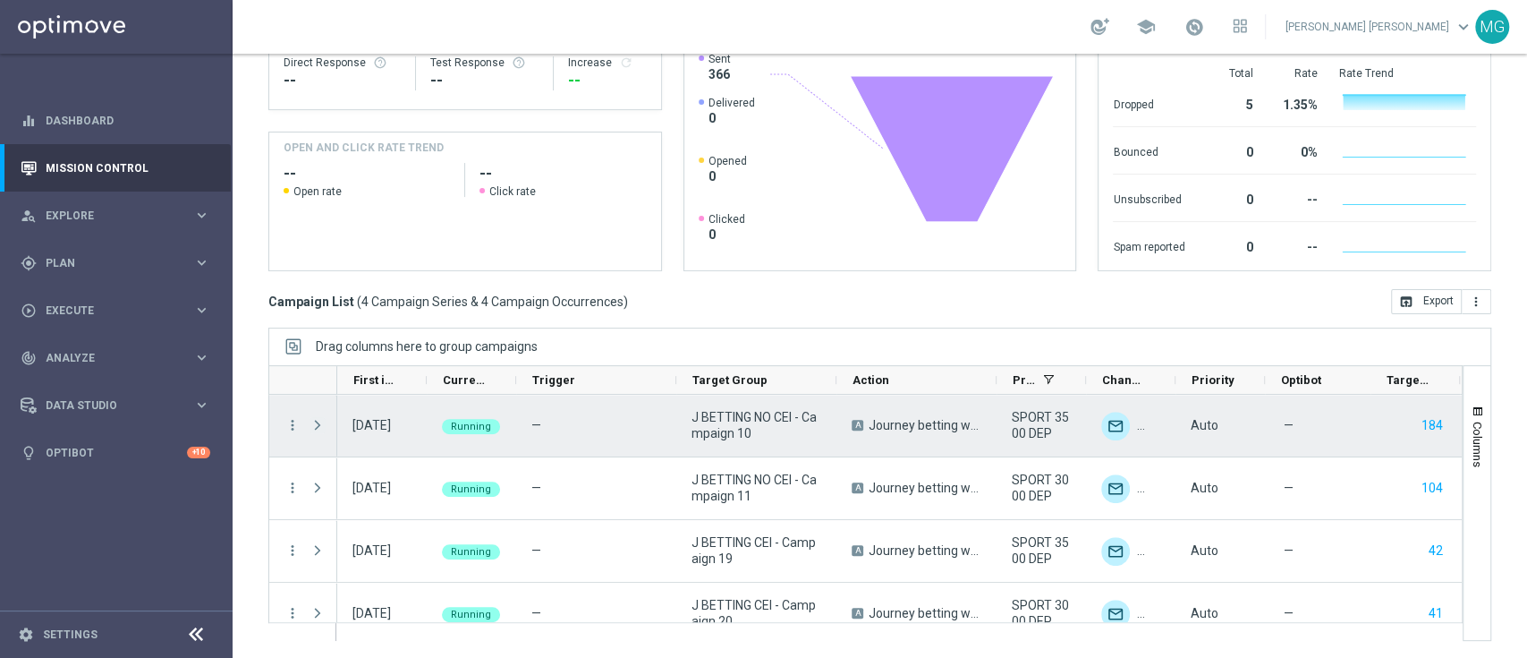
click at [315, 425] on span "Press SPACE to select this row." at bounding box center [318, 425] width 16 height 14
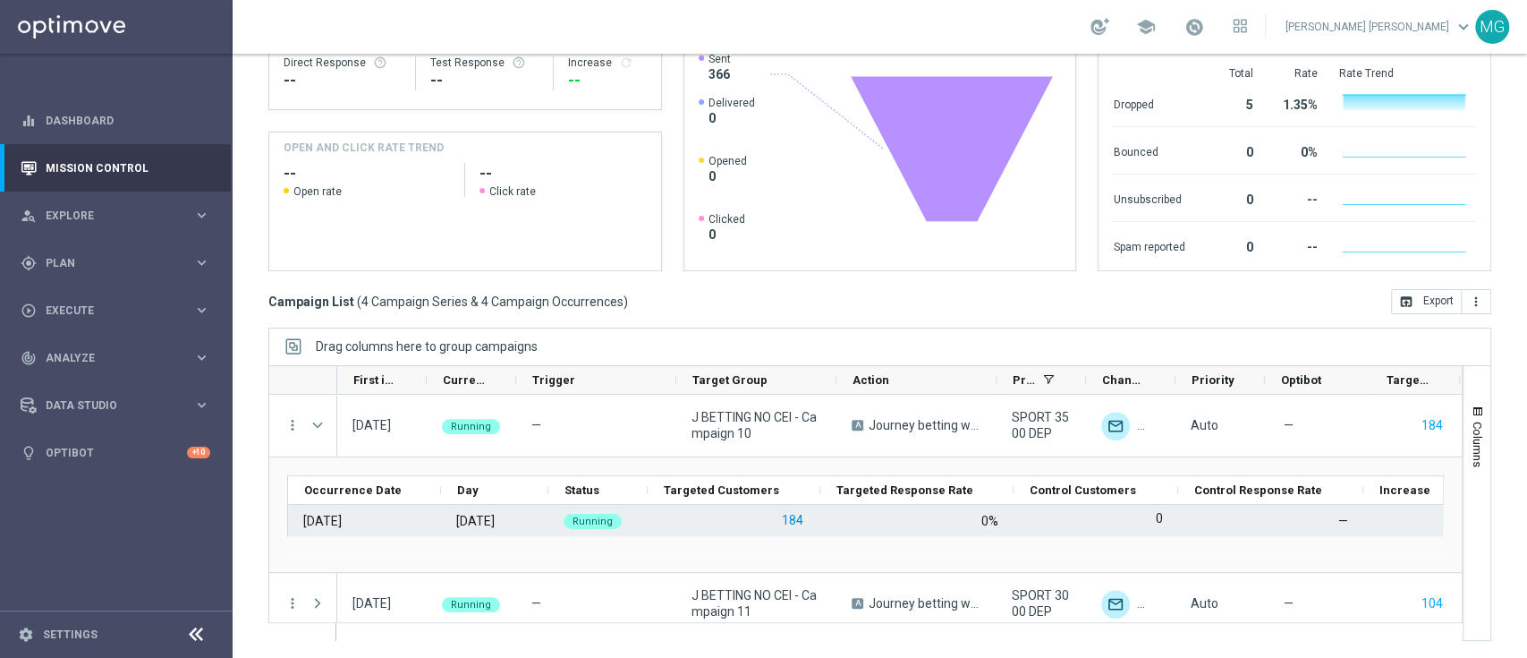
click at [799, 521] on button "184" at bounding box center [792, 520] width 25 height 22
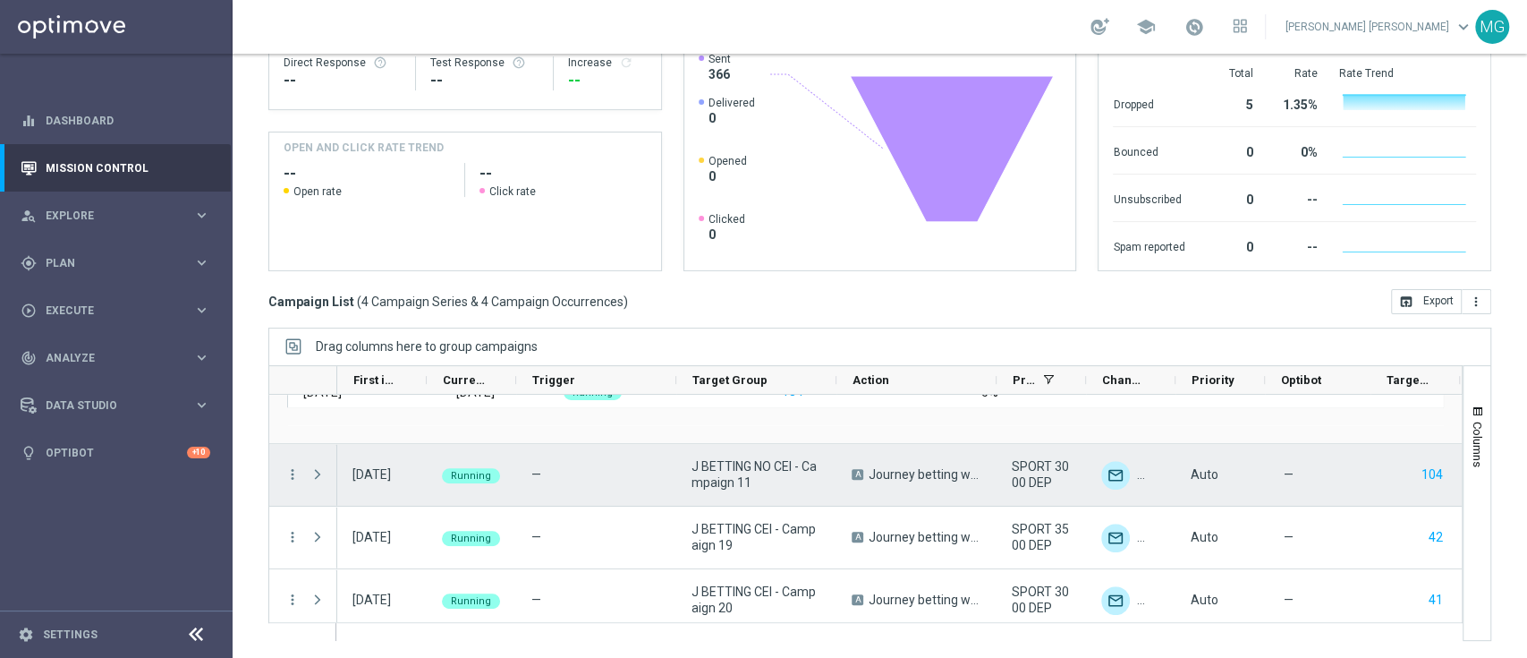
scroll to position [131, 0]
click at [313, 476] on span "Press SPACE to select this row." at bounding box center [318, 472] width 16 height 14
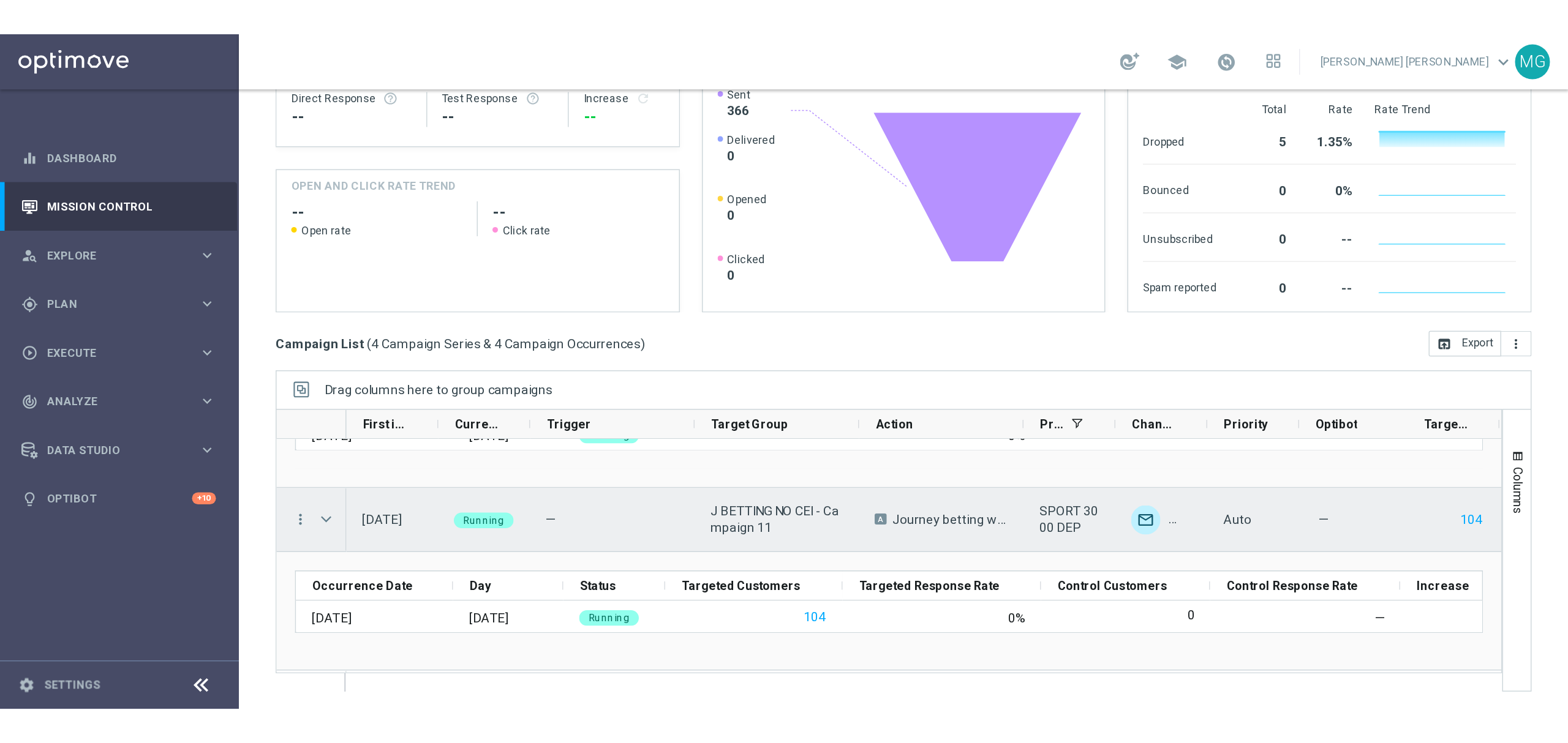
scroll to position [97, 0]
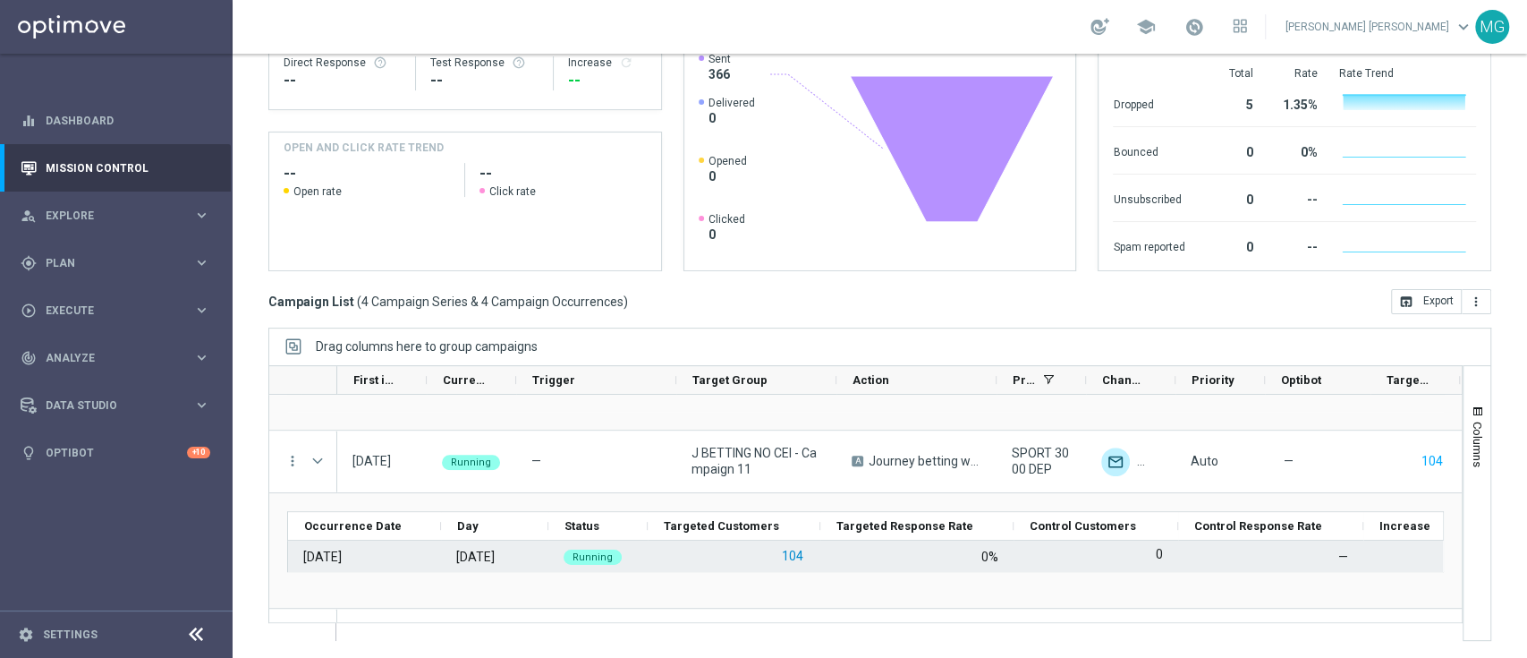
click at [802, 555] on button "104" at bounding box center [792, 556] width 25 height 22
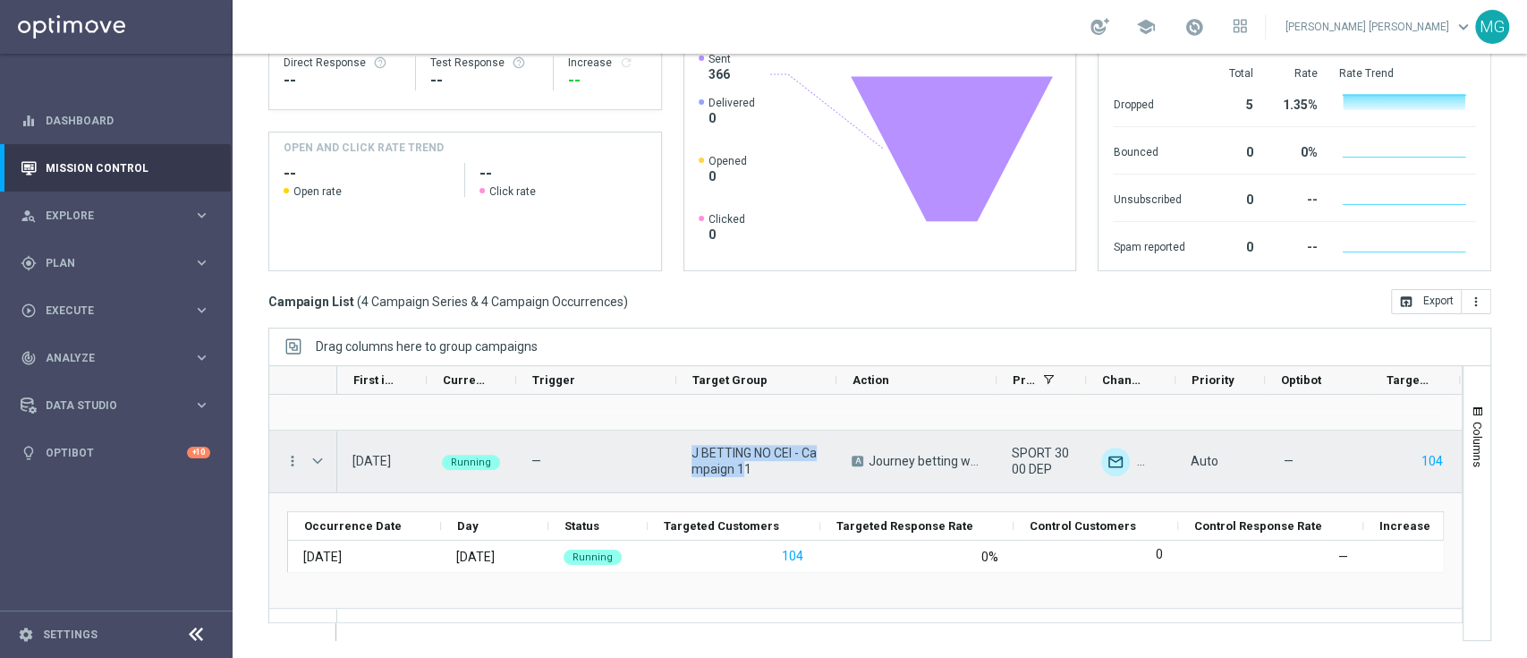
drag, startPoint x: 744, startPoint y: 472, endPoint x: 684, endPoint y: 452, distance: 64.0
click at [684, 452] on div "J BETTING NO CEI - Campaign 11" at bounding box center [756, 461] width 160 height 62
drag, startPoint x: 753, startPoint y: 474, endPoint x: 690, endPoint y: 454, distance: 66.8
click at [690, 454] on div "J BETTING NO CEI - Campaign 11" at bounding box center [756, 461] width 160 height 62
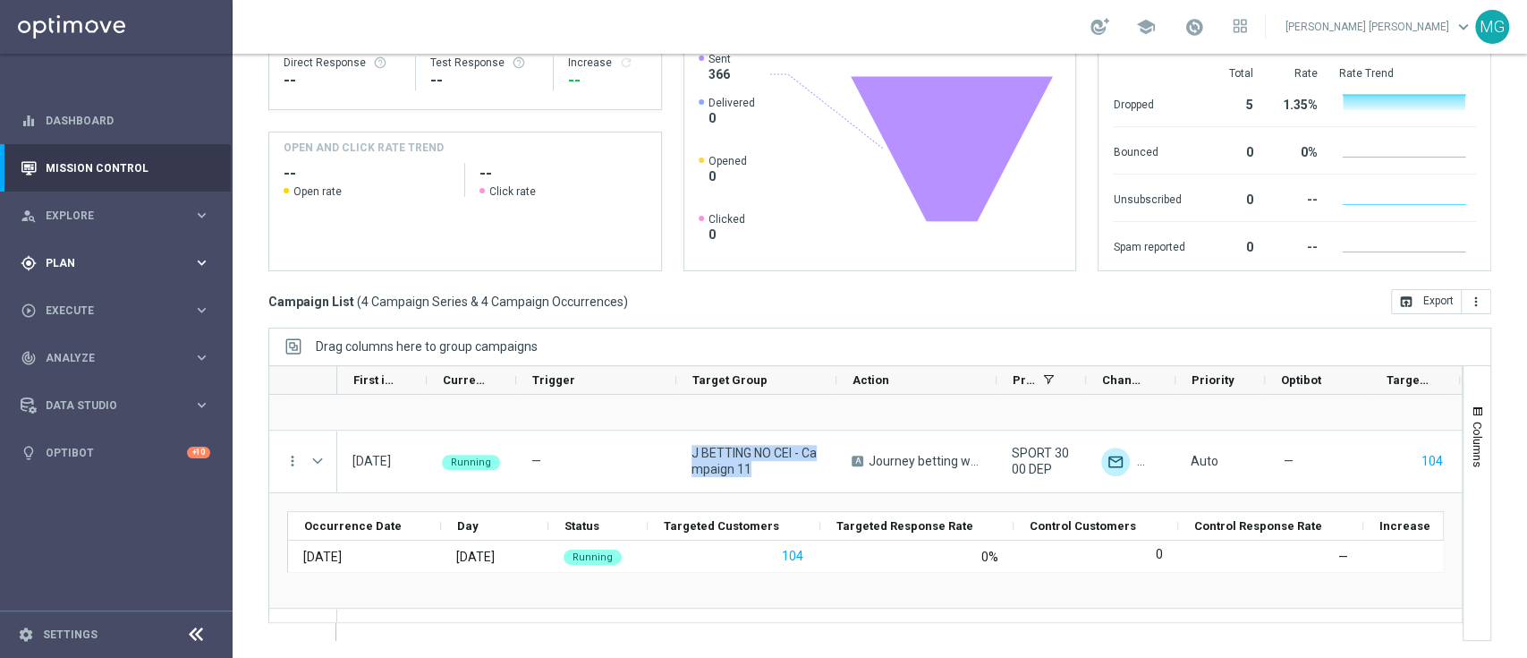
click at [87, 255] on div "gps_fixed Plan" at bounding box center [107, 263] width 173 height 16
click at [83, 301] on link "Target Groups" at bounding box center [117, 300] width 140 height 14
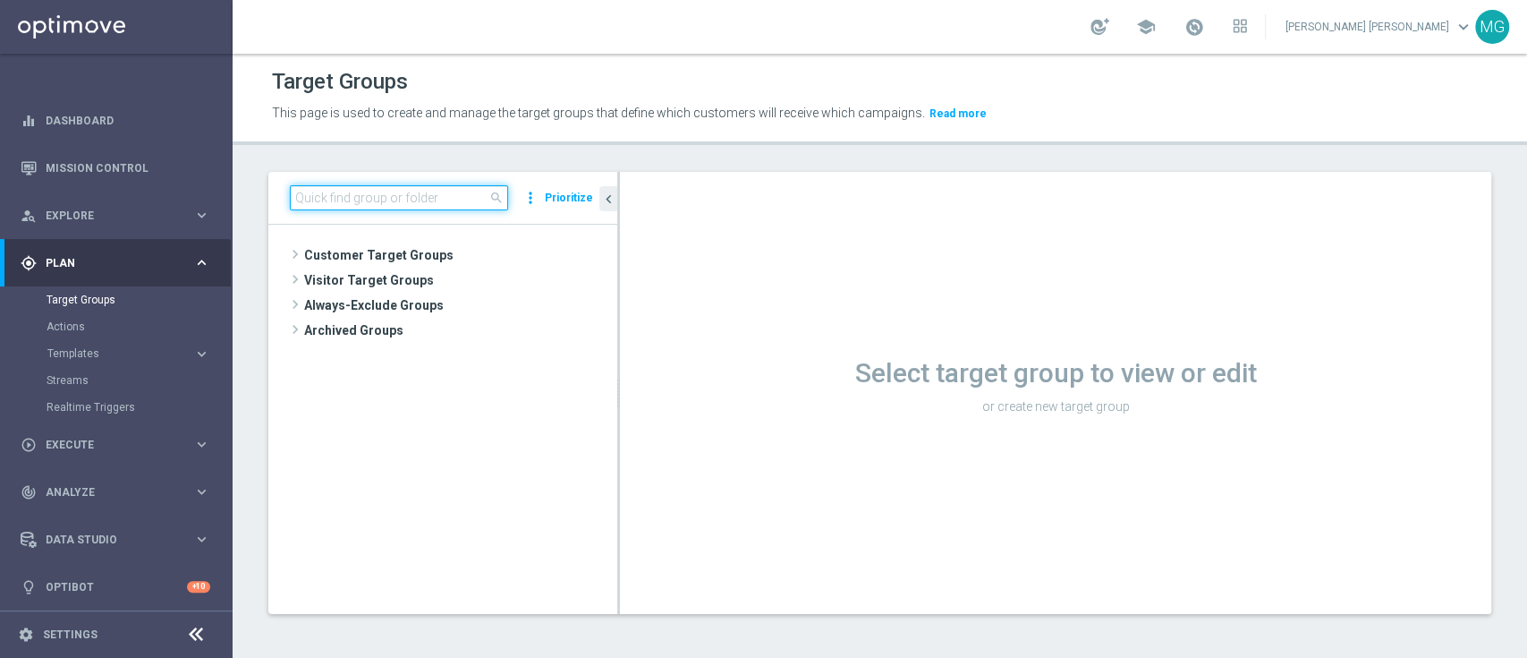
click at [400, 200] on input at bounding box center [399, 197] width 218 height 25
paste input "J BETTING NO CEI - Campaign 11"
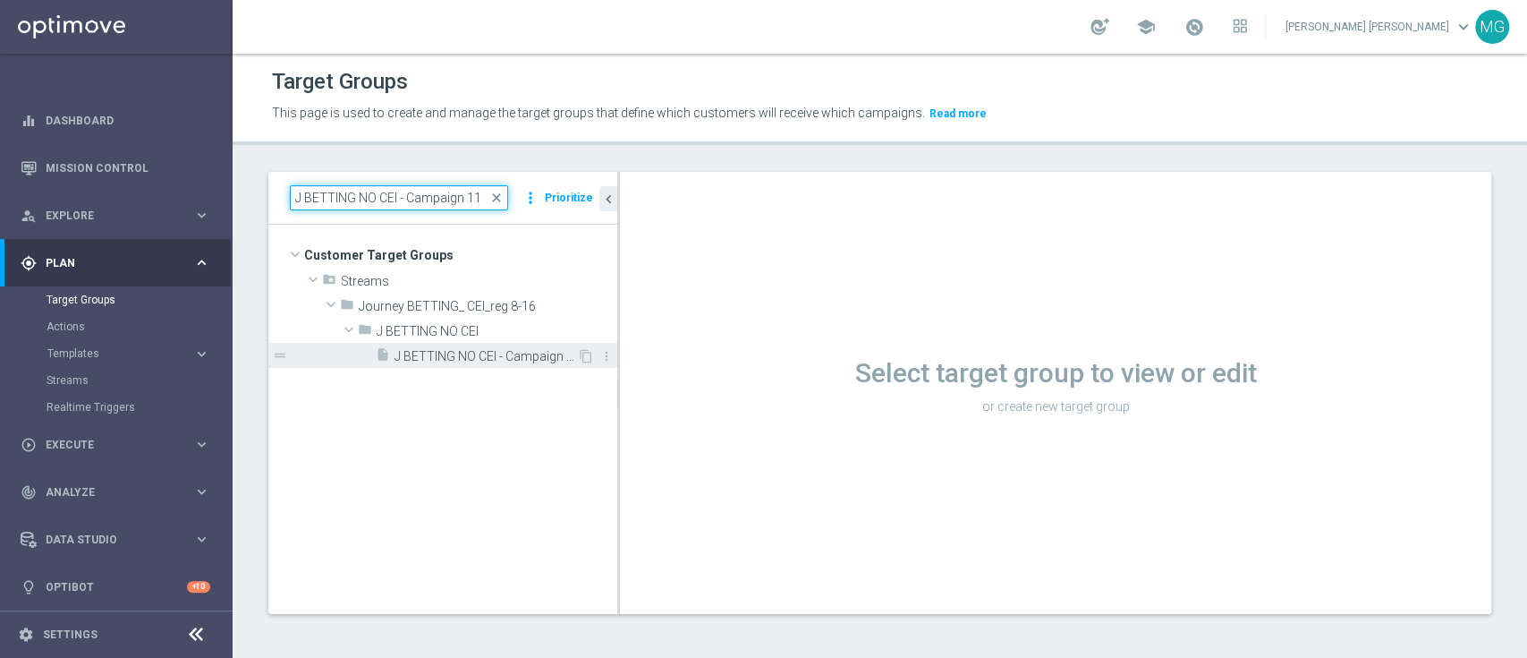
type input "J BETTING NO CEI - Campaign 11"
click at [472, 358] on span "J BETTING NO CEI - Campaign 11" at bounding box center [486, 356] width 183 height 15
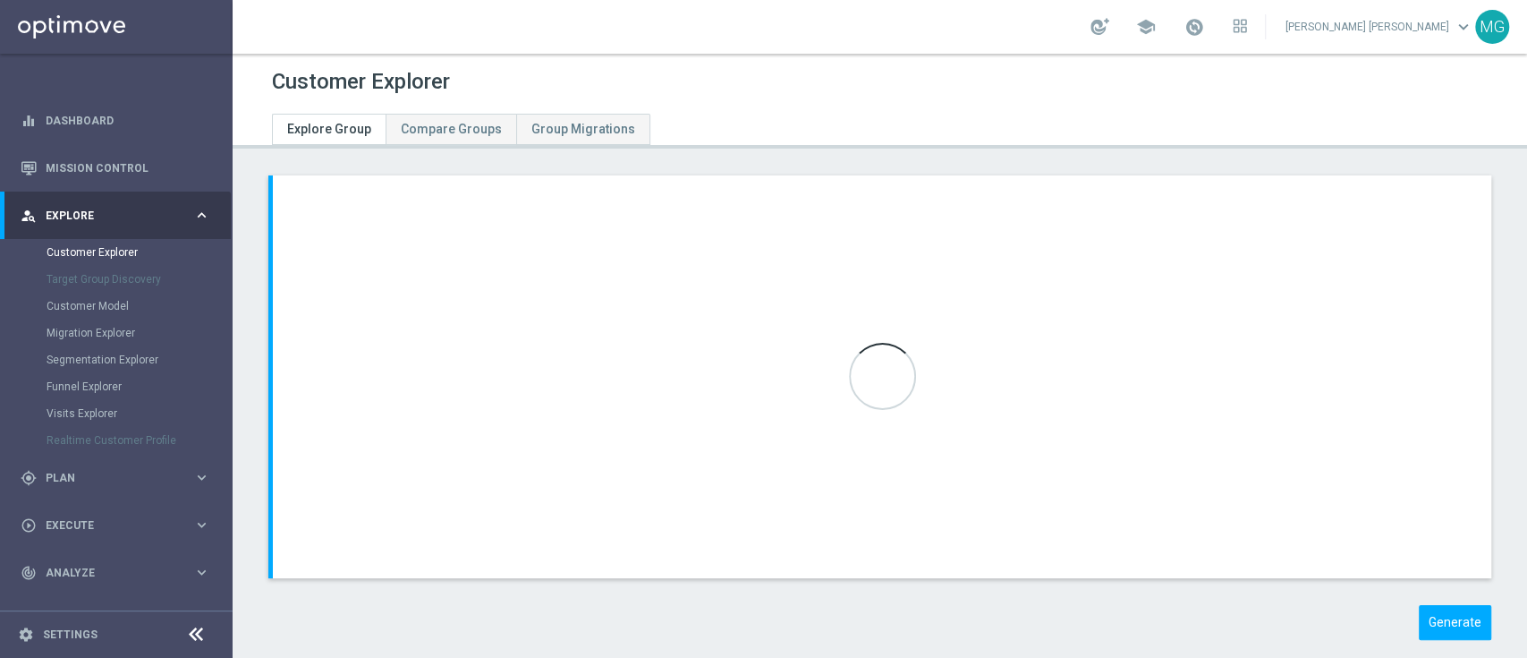
scroll to position [25, 0]
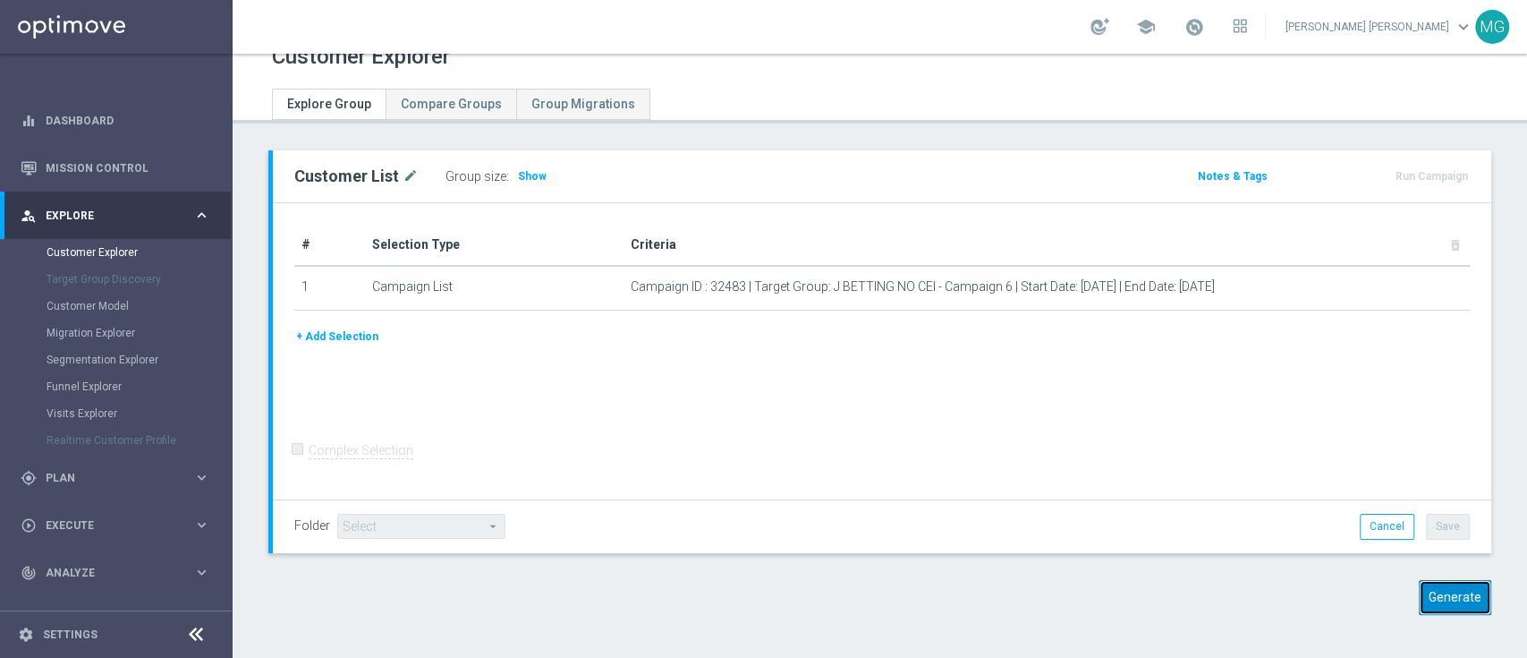
click at [1448, 602] on button "Generate" at bounding box center [1455, 597] width 72 height 35
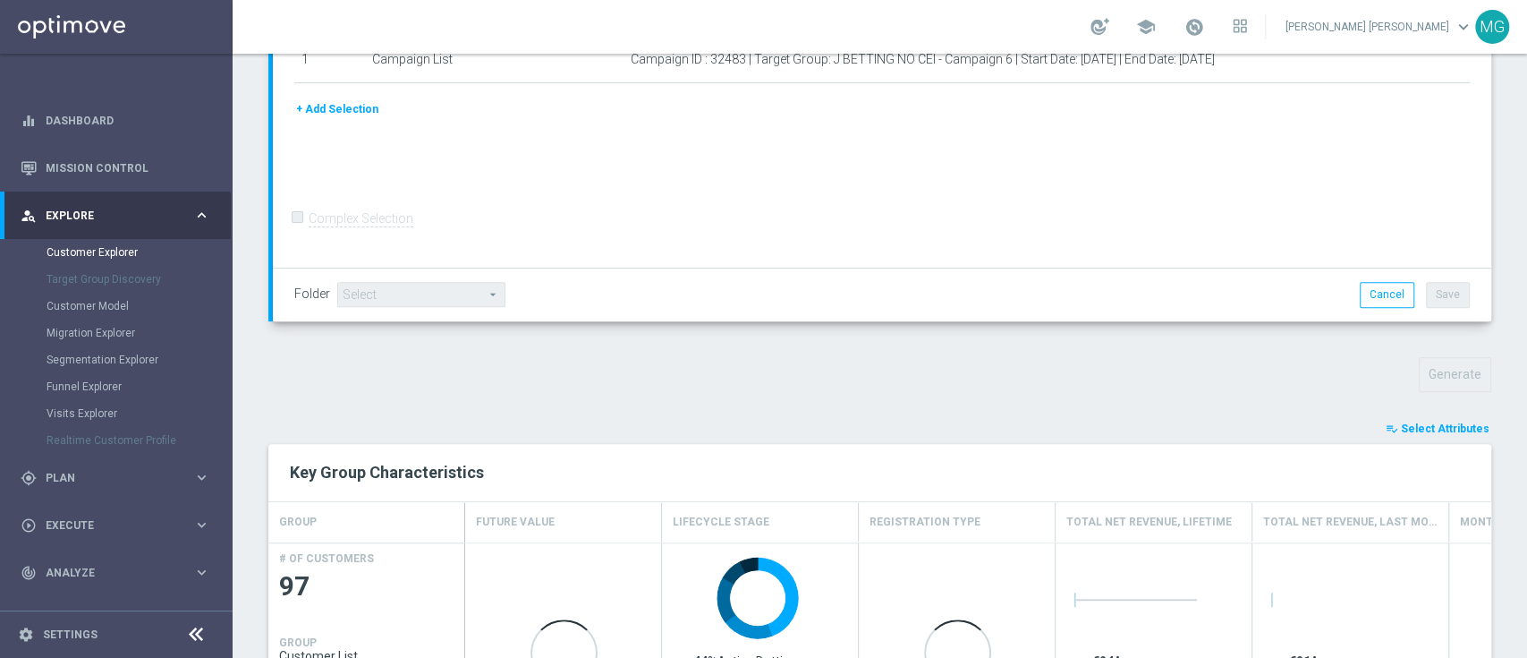
scroll to position [345, 0]
click at [1432, 434] on button "playlist_add_check Select Attributes" at bounding box center [1437, 428] width 107 height 20
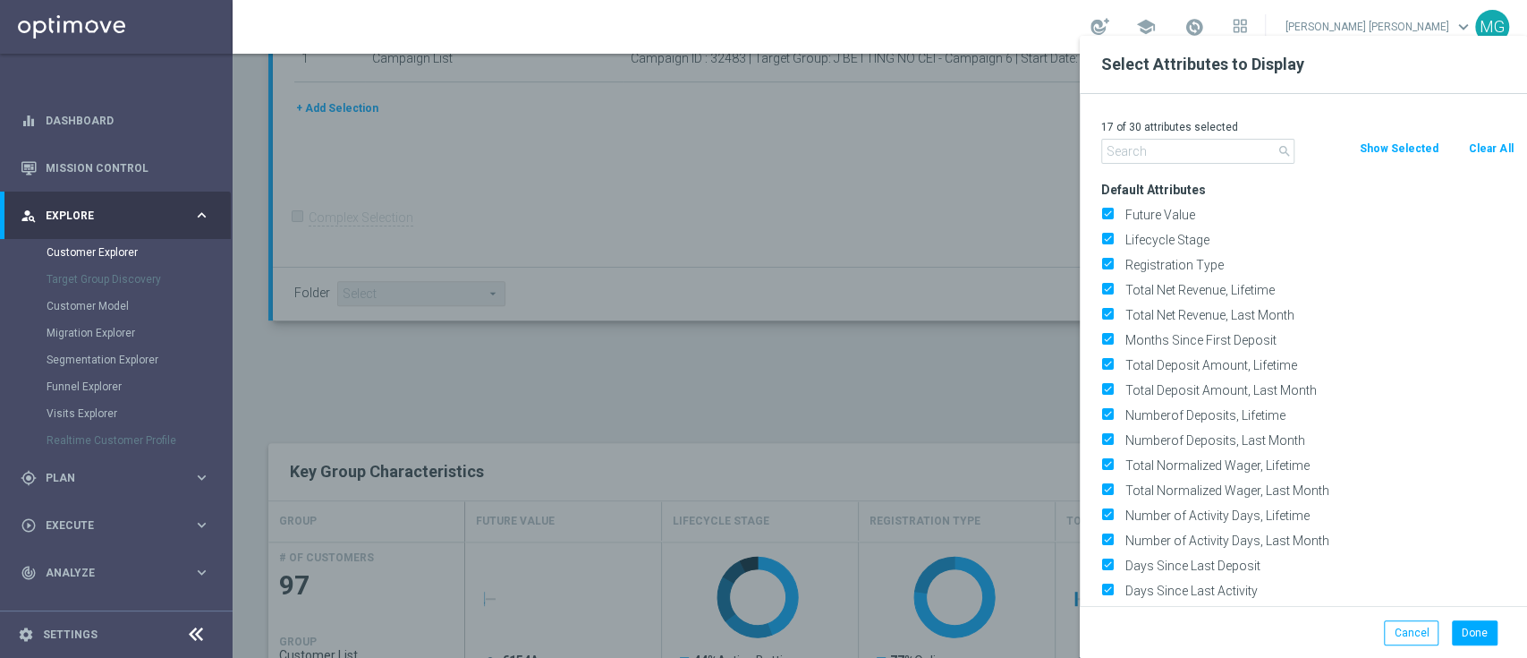
click at [1480, 155] on button "Clear All" at bounding box center [1490, 149] width 47 height 20
checkbox input "false"
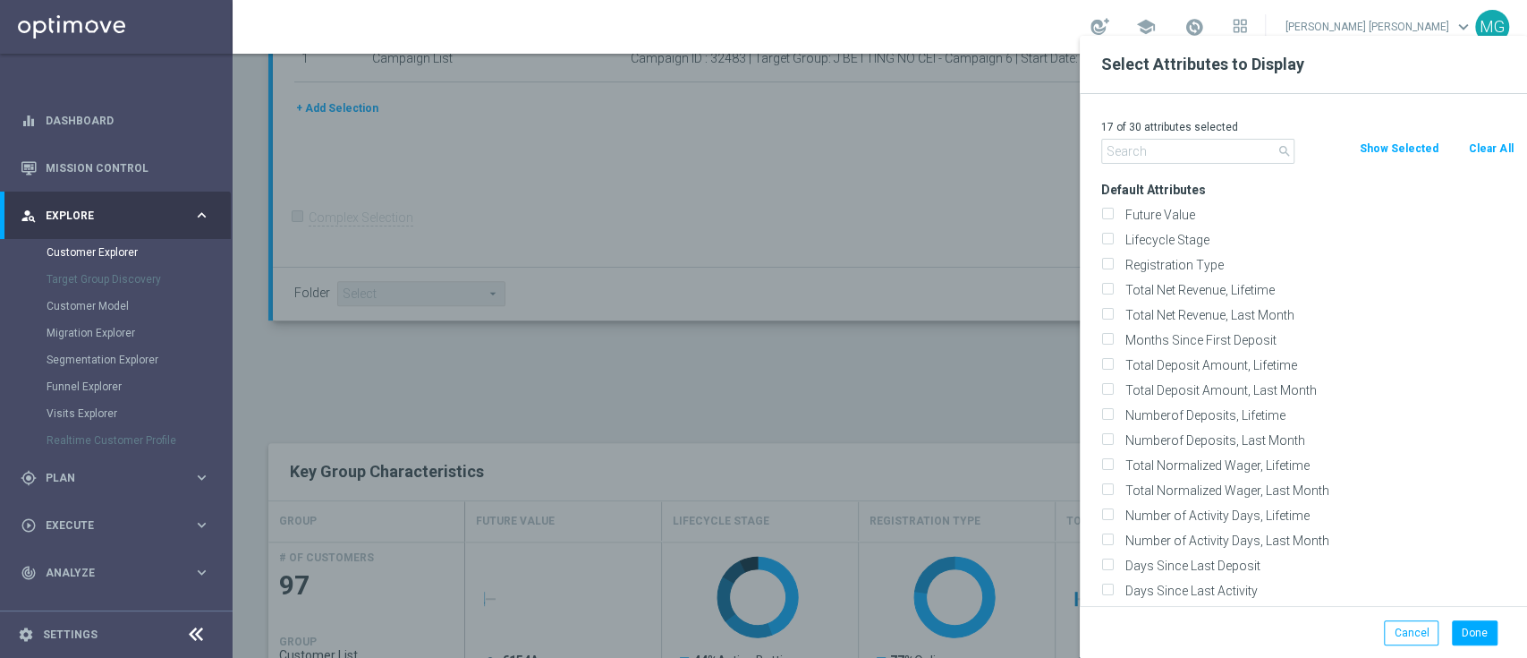
checkbox input "false"
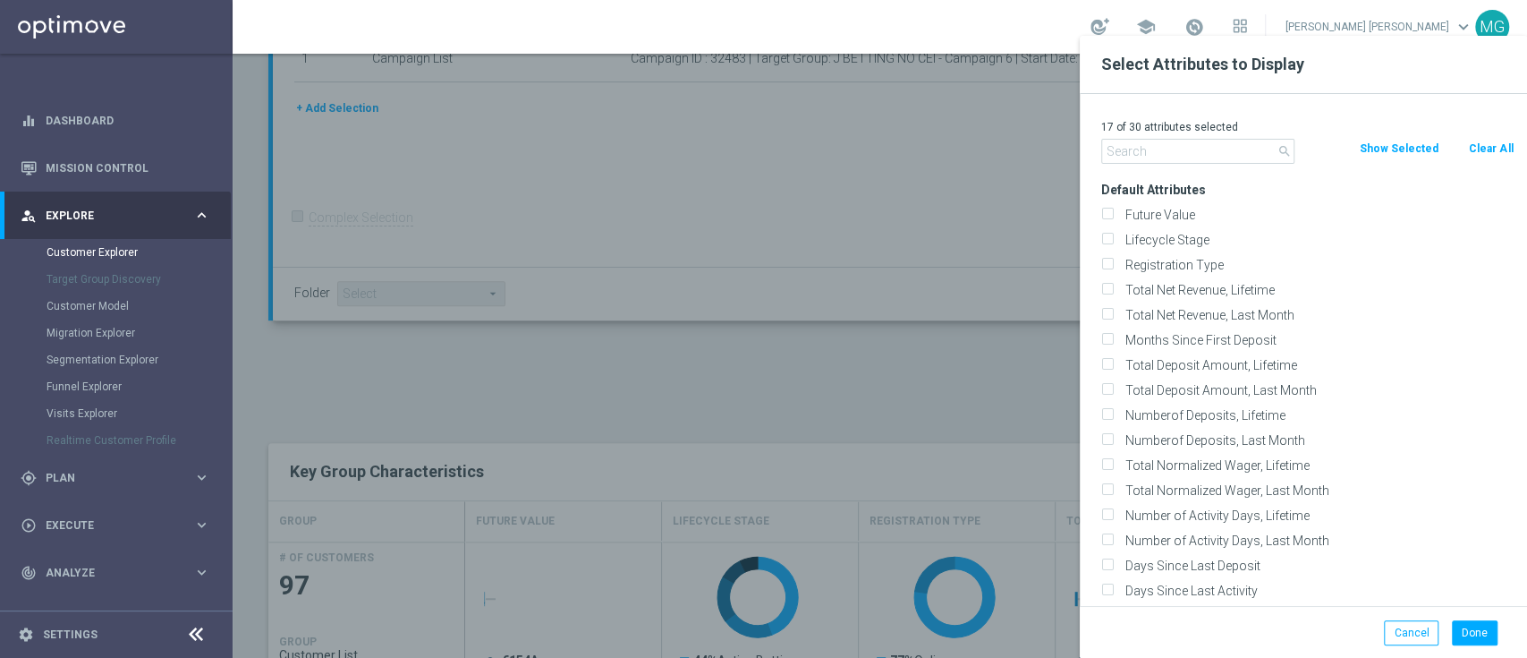
checkbox input "false"
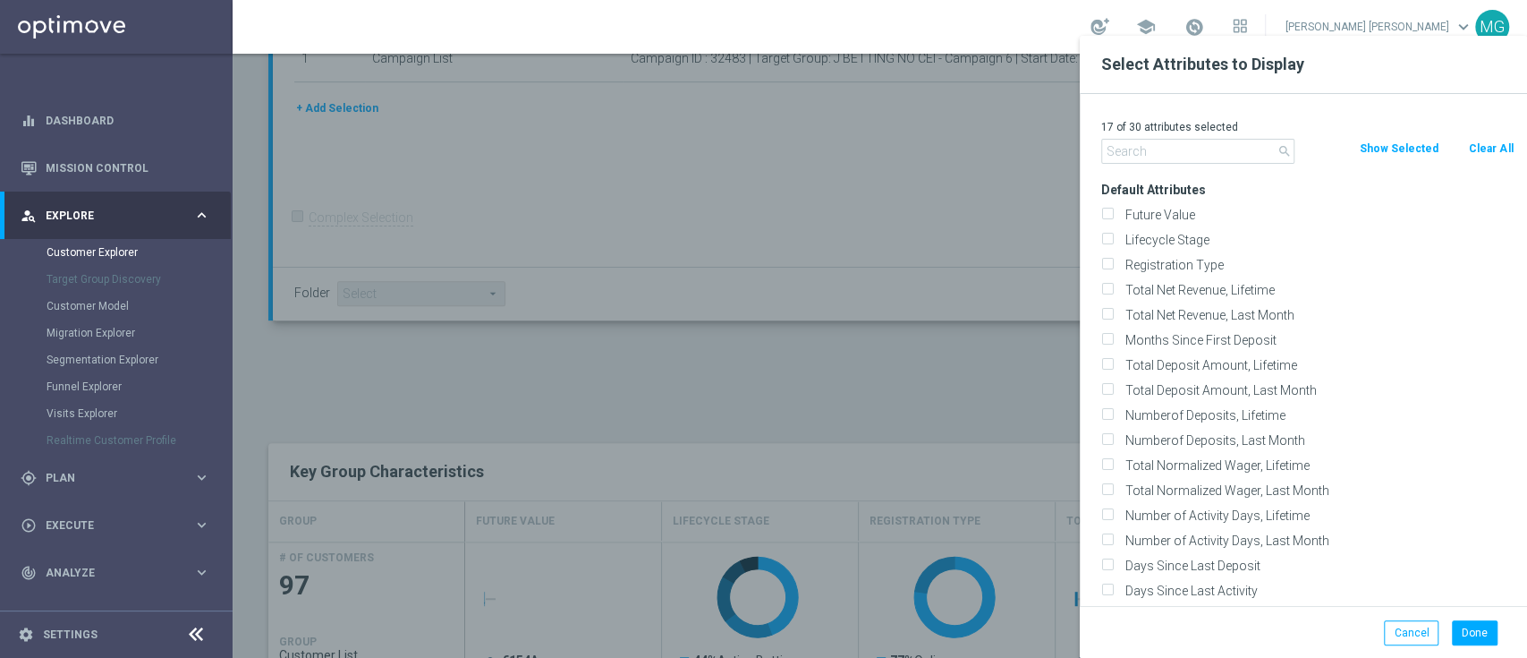
checkbox input "false"
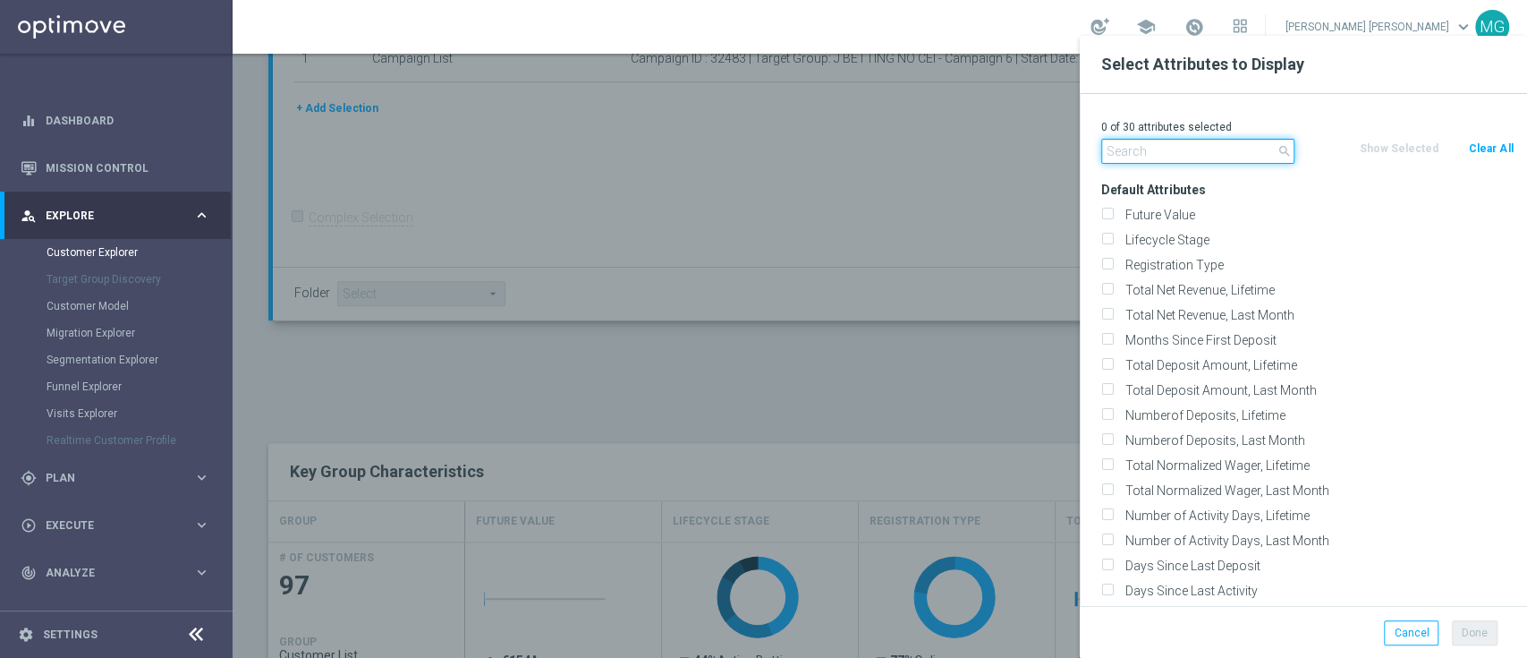
click at [1246, 155] on input "text" at bounding box center [1197, 151] width 193 height 25
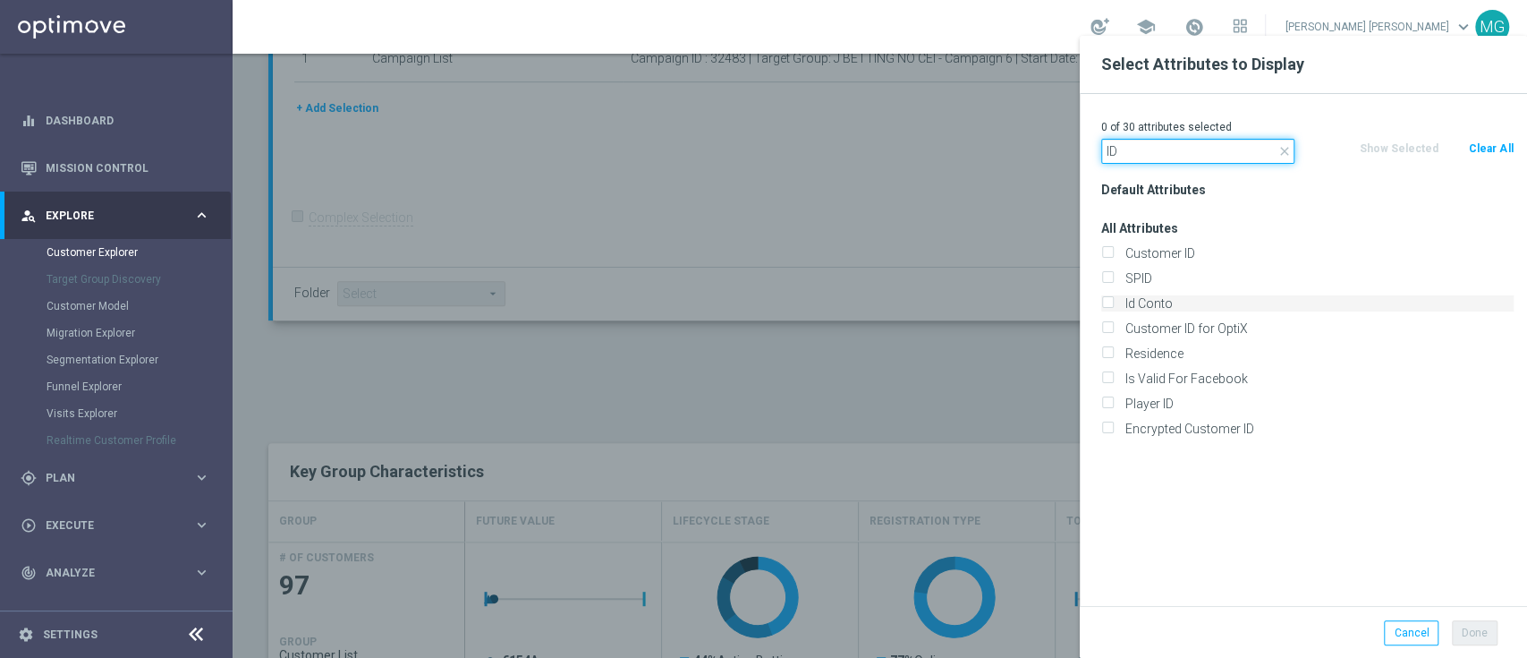
type input "ID"
click at [1146, 304] on label "Id Conto" at bounding box center [1316, 303] width 395 height 16
click at [1113, 304] on input "Id Conto" at bounding box center [1107, 306] width 12 height 12
checkbox input "true"
drag, startPoint x: 1132, startPoint y: 154, endPoint x: 1079, endPoint y: 150, distance: 52.9
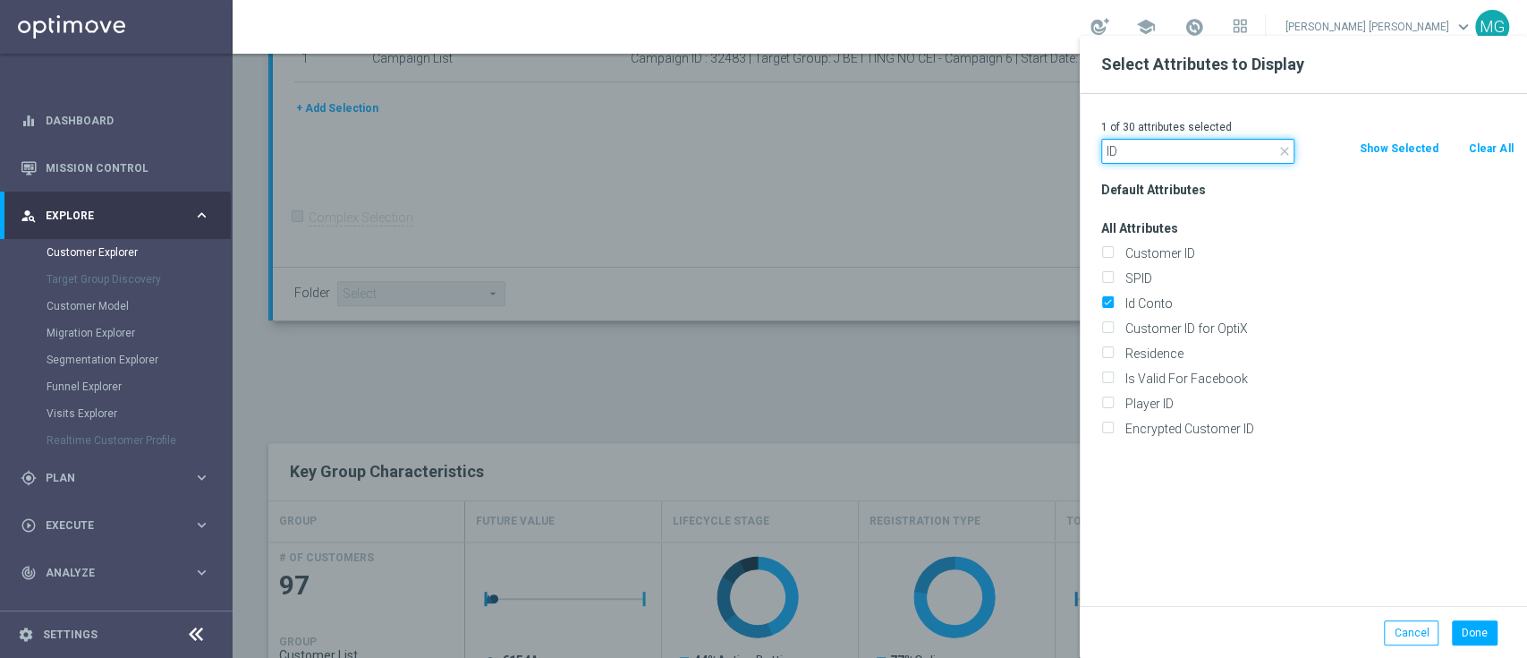
click at [1080, 150] on div "1 of 30 attributes selected close ID Clear All Show Selected Default Attributes…" at bounding box center [1303, 350] width 447 height 512
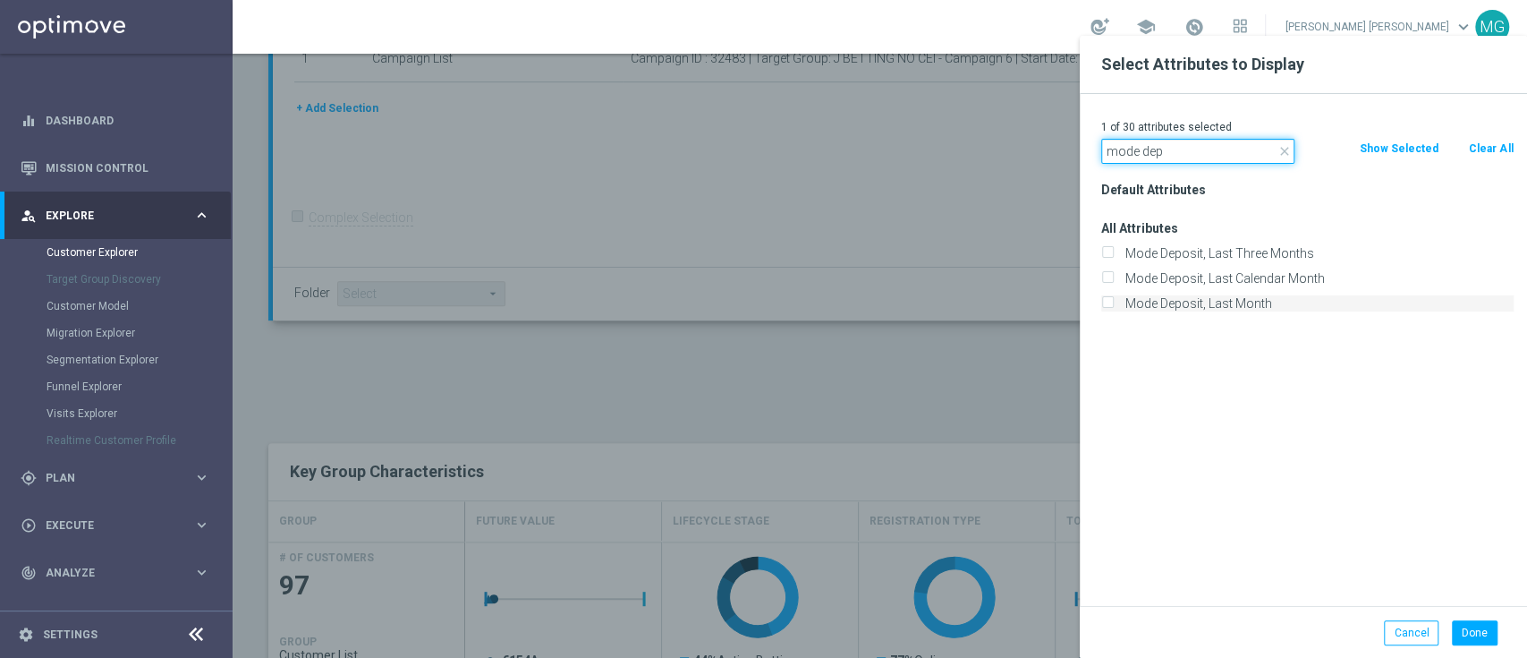
type input "mode dep"
click at [1186, 301] on label "Mode Deposit, Last Month" at bounding box center [1316, 303] width 395 height 16
click at [1113, 301] on input "Mode Deposit, Last Month" at bounding box center [1107, 306] width 12 height 12
checkbox input "true"
click at [1479, 632] on button "Done" at bounding box center [1475, 632] width 46 height 25
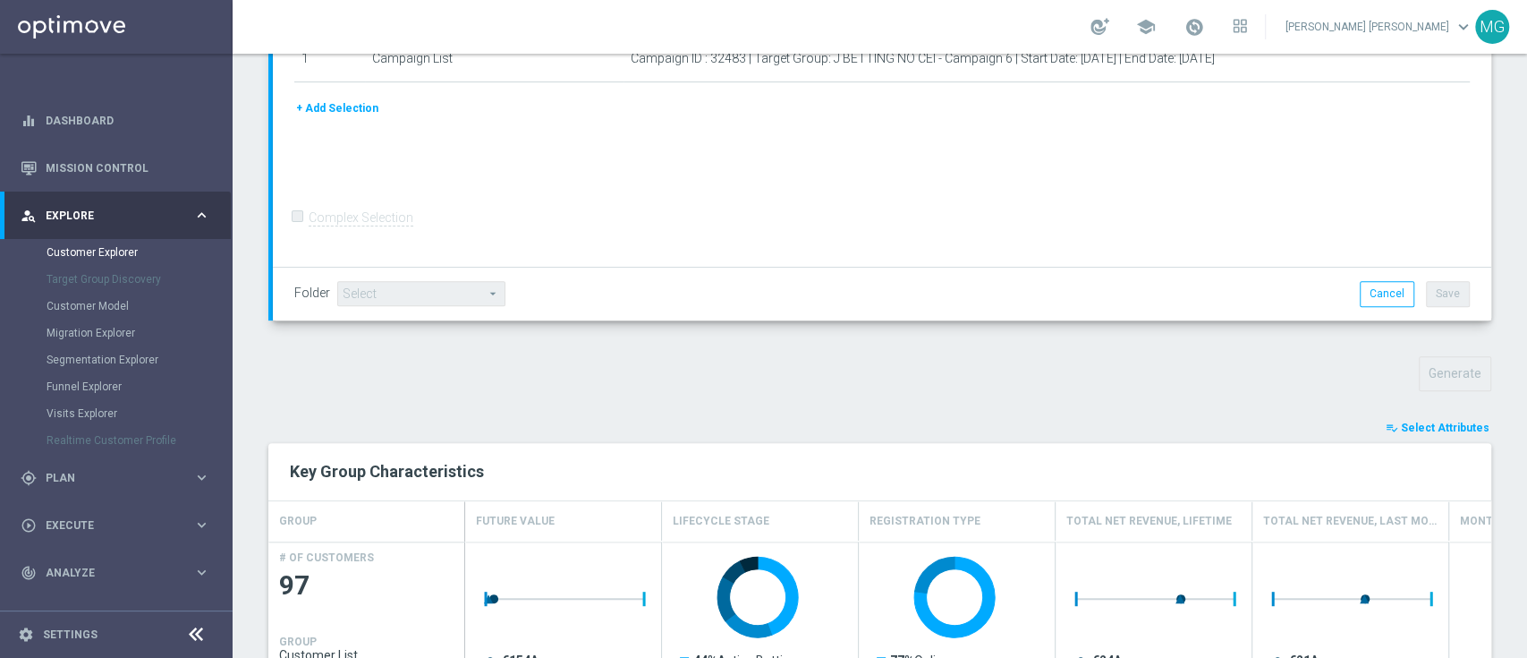
type input "Search"
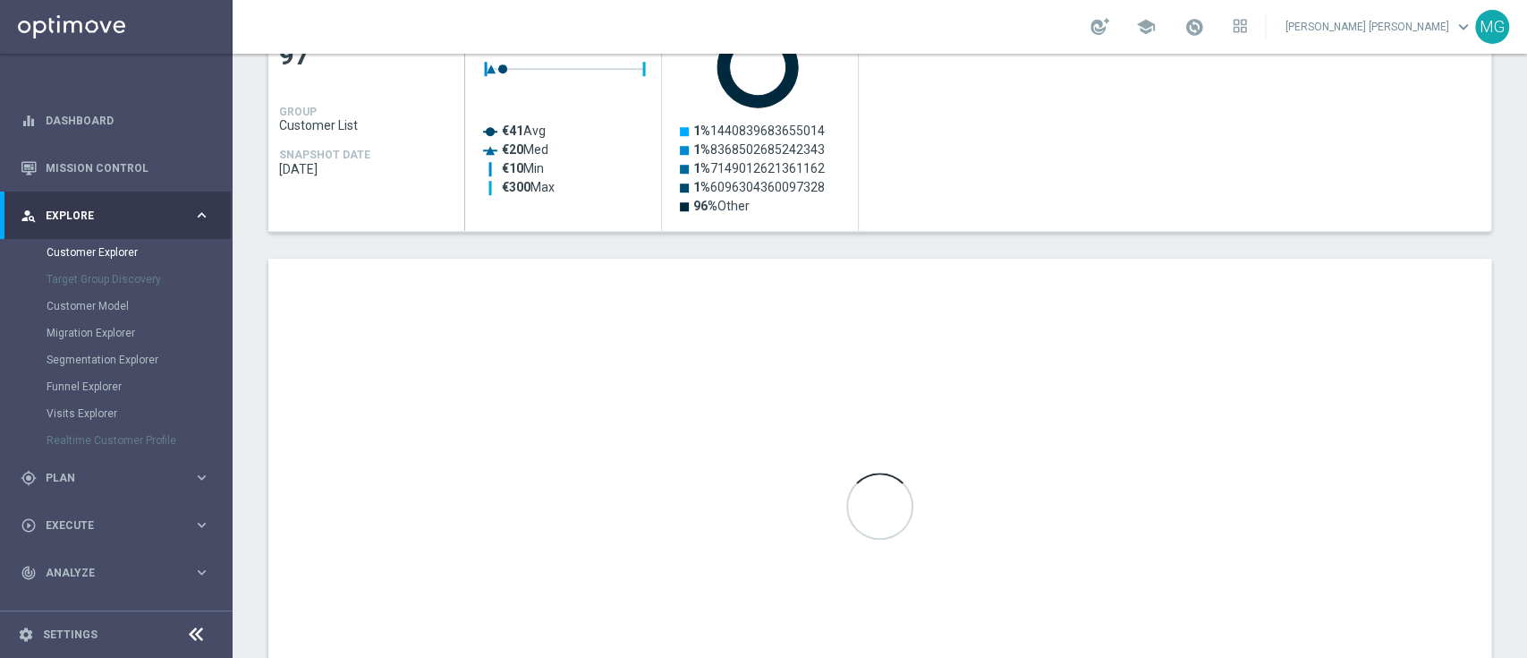
scroll to position [1014, 0]
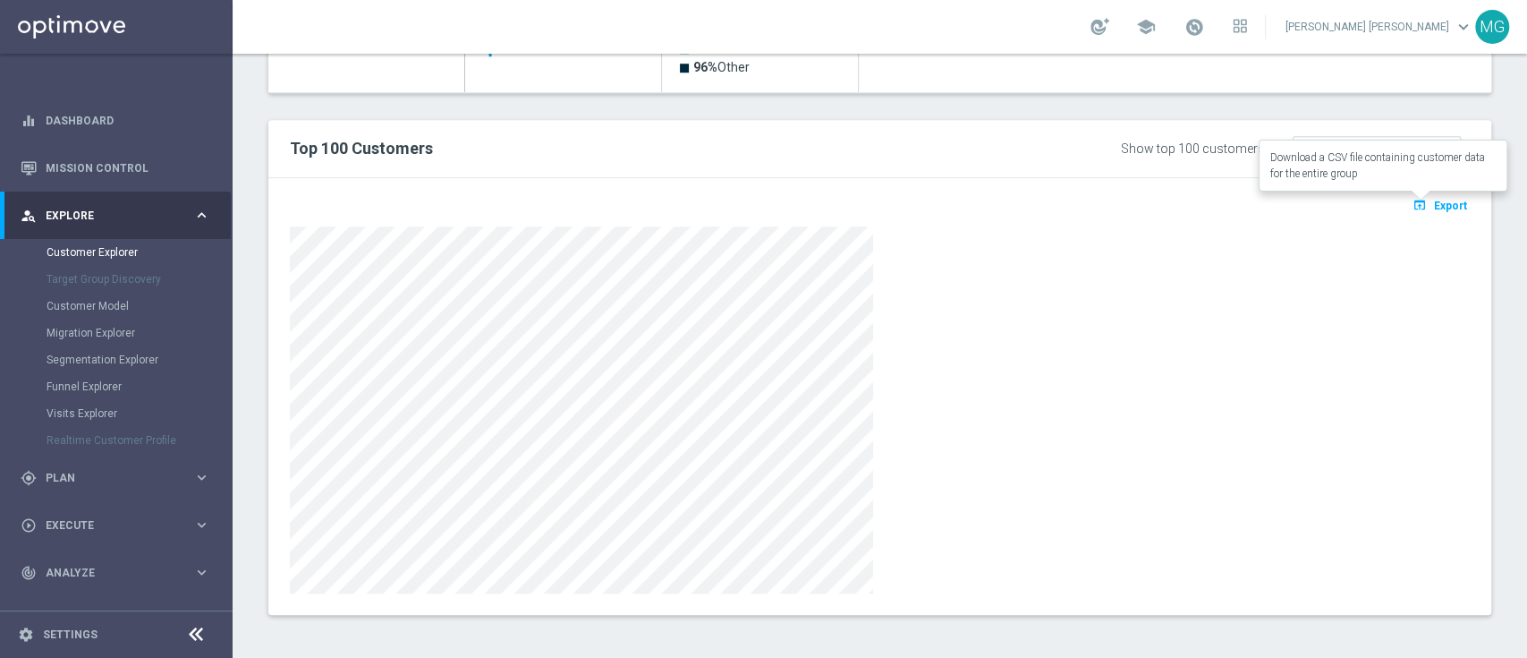
click at [1435, 209] on span "Export" at bounding box center [1450, 206] width 33 height 13
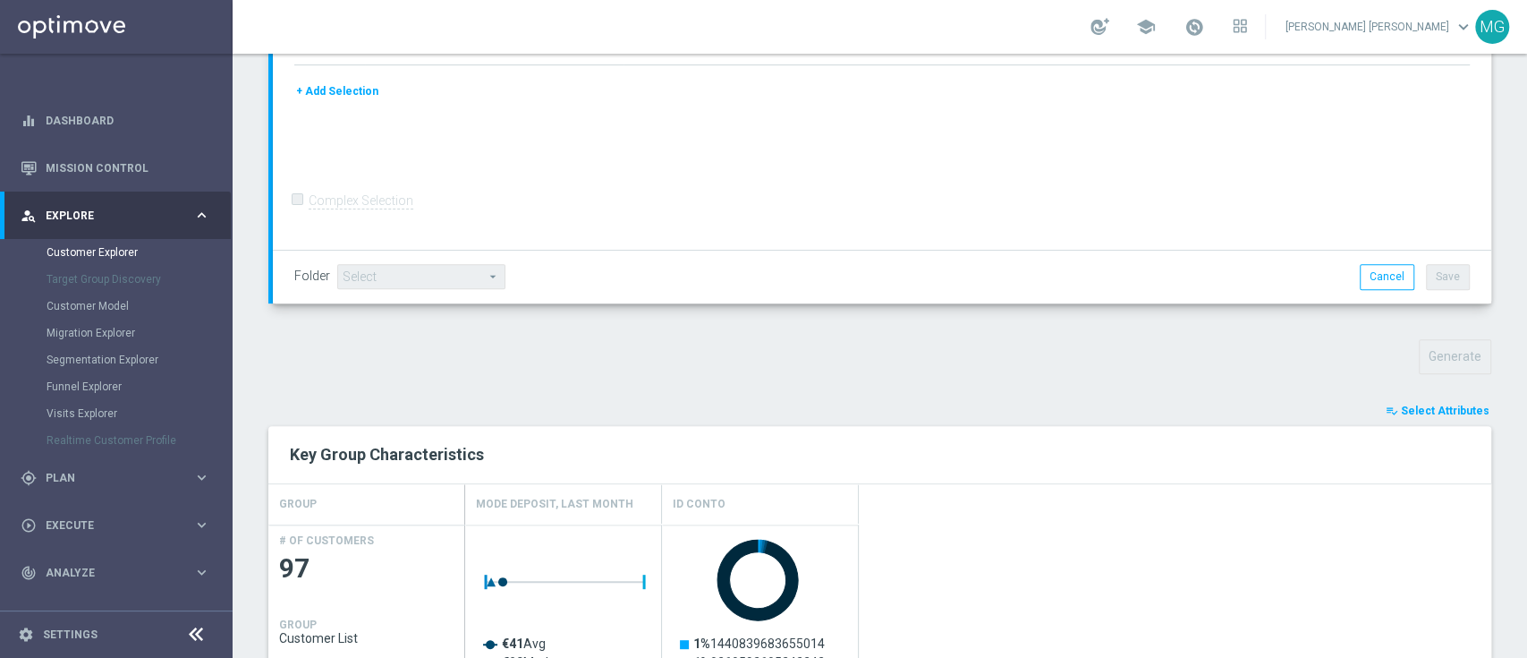
scroll to position [295, 0]
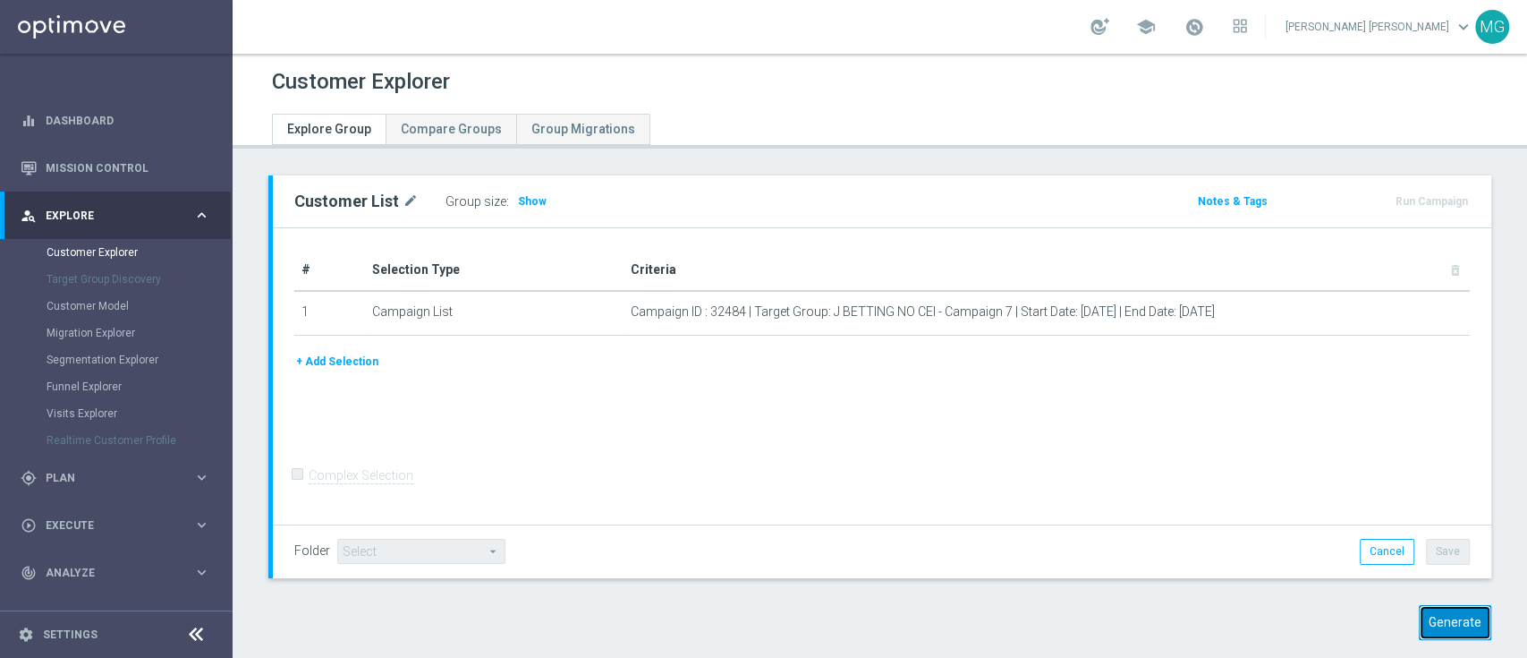
click at [1434, 612] on button "Generate" at bounding box center [1455, 622] width 72 height 35
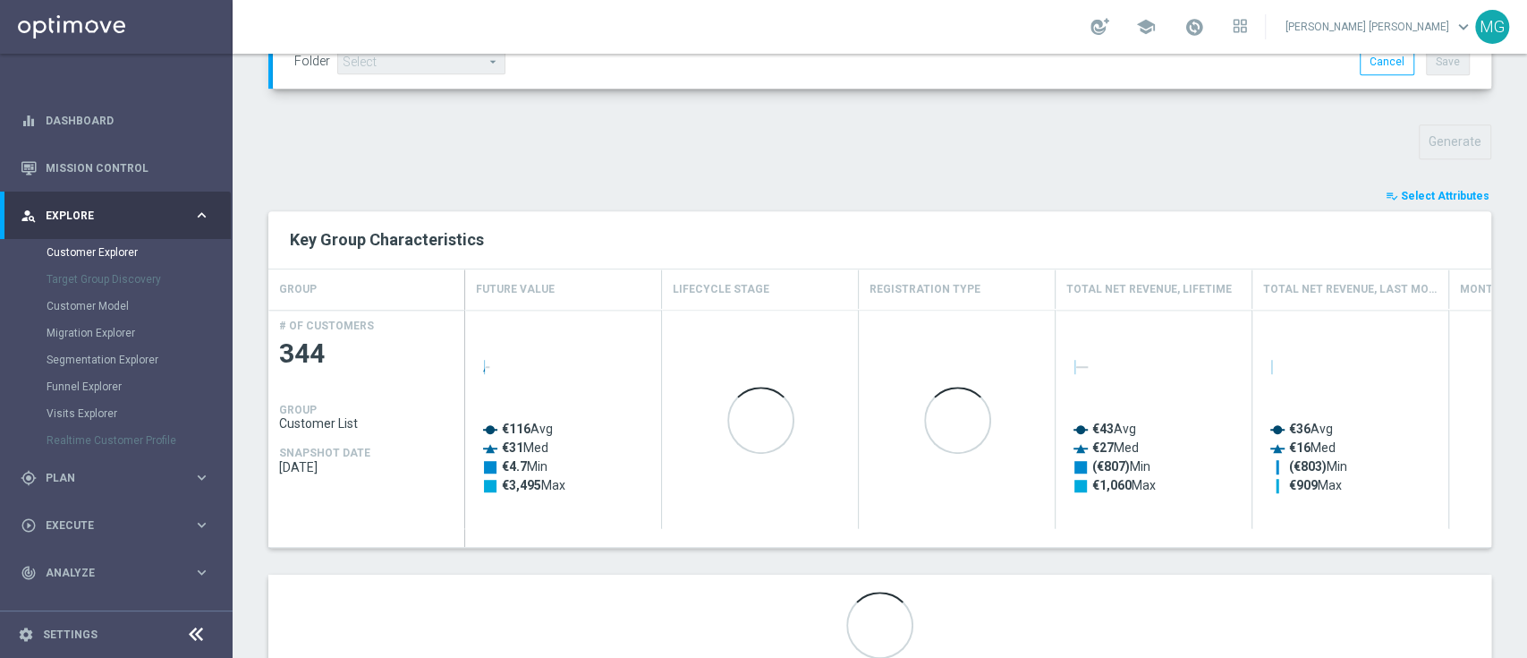
scroll to position [577, 0]
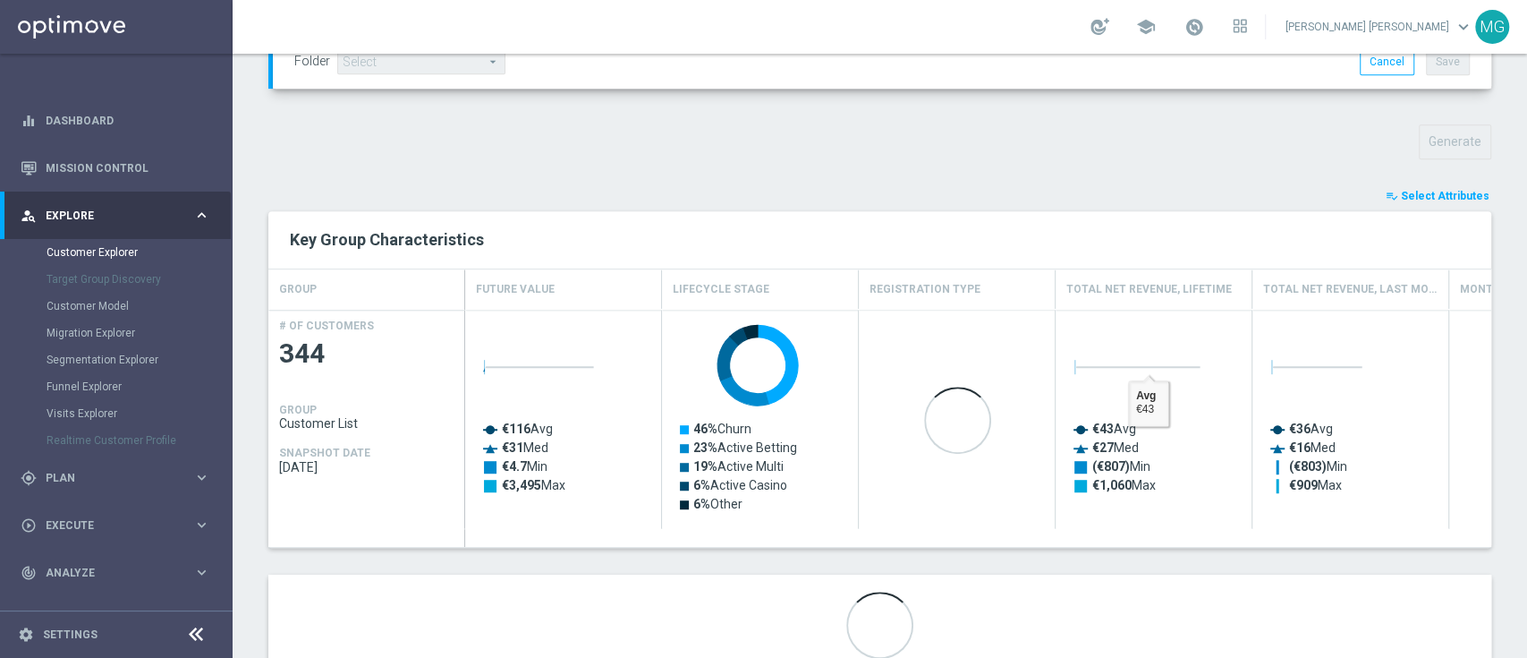
click at [1439, 186] on button "playlist_add_check Select Attributes" at bounding box center [1437, 196] width 107 height 20
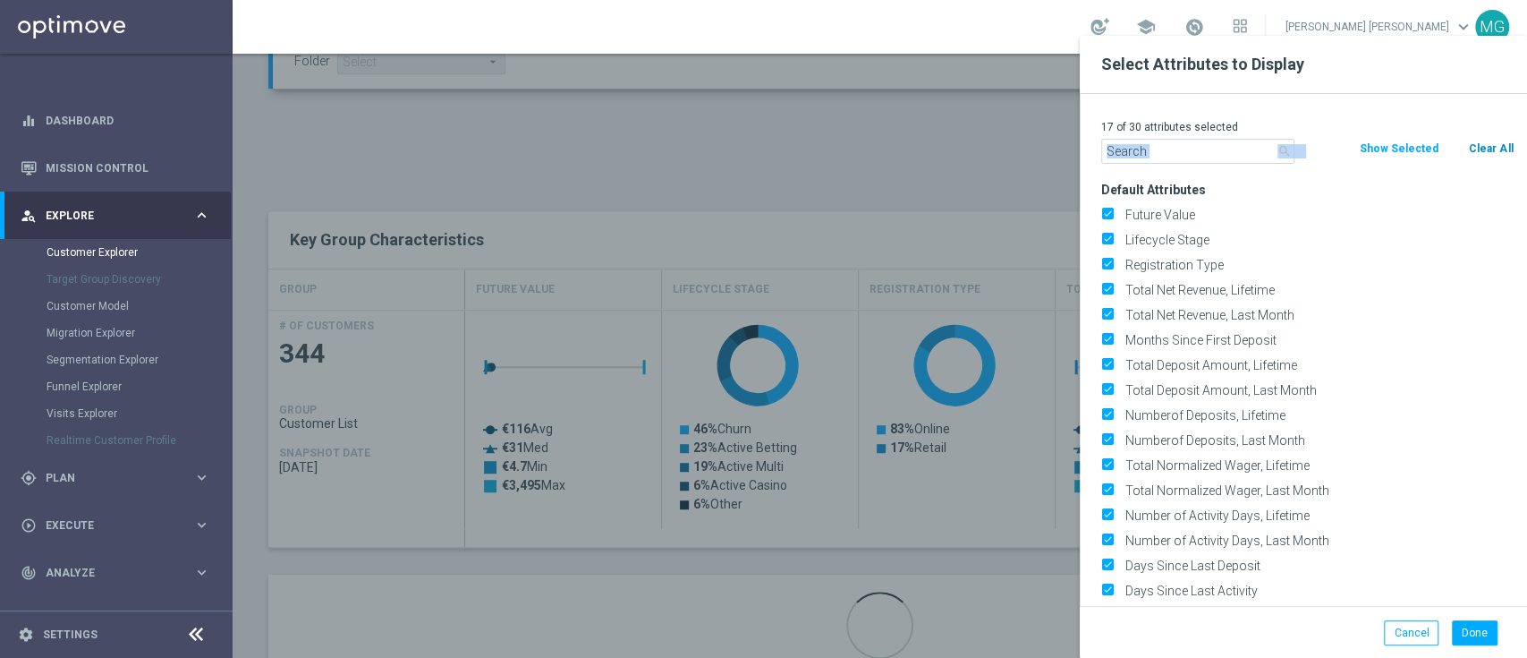
click at [1490, 140] on div "17 of 30 attributes selected search Clear All Show Selected Default Attributes …" at bounding box center [1303, 350] width 447 height 512
click at [1512, 147] on div "Clear All" at bounding box center [1490, 149] width 73 height 20
click at [1494, 153] on button "Clear All" at bounding box center [1490, 149] width 47 height 20
checkbox input "false"
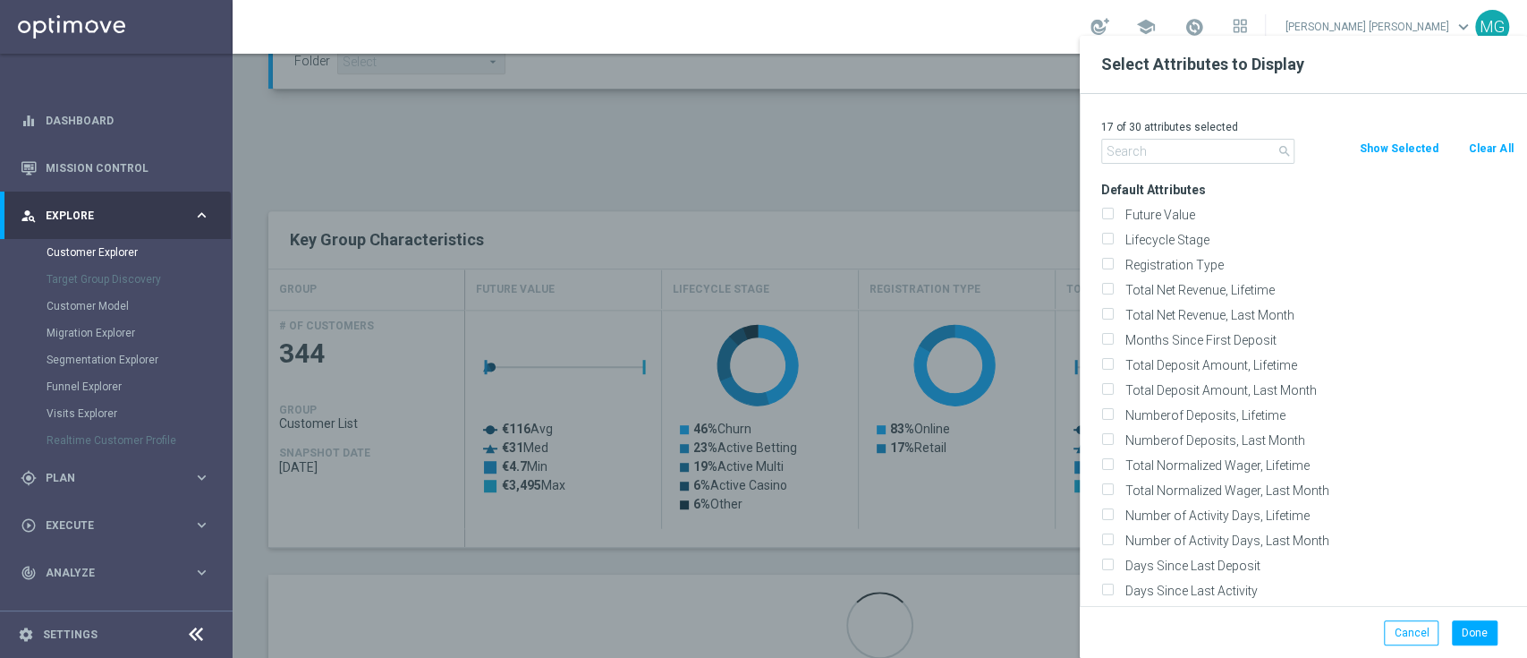
checkbox input "false"
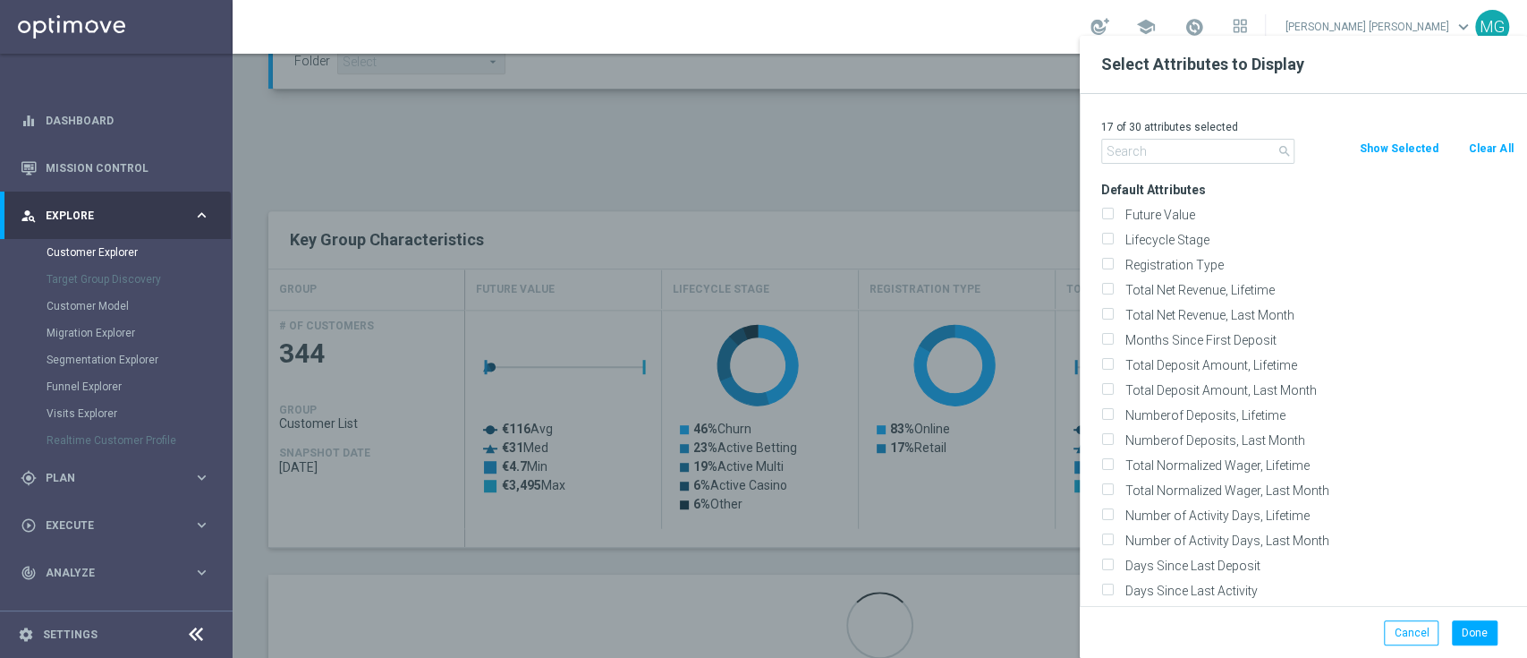
checkbox input "false"
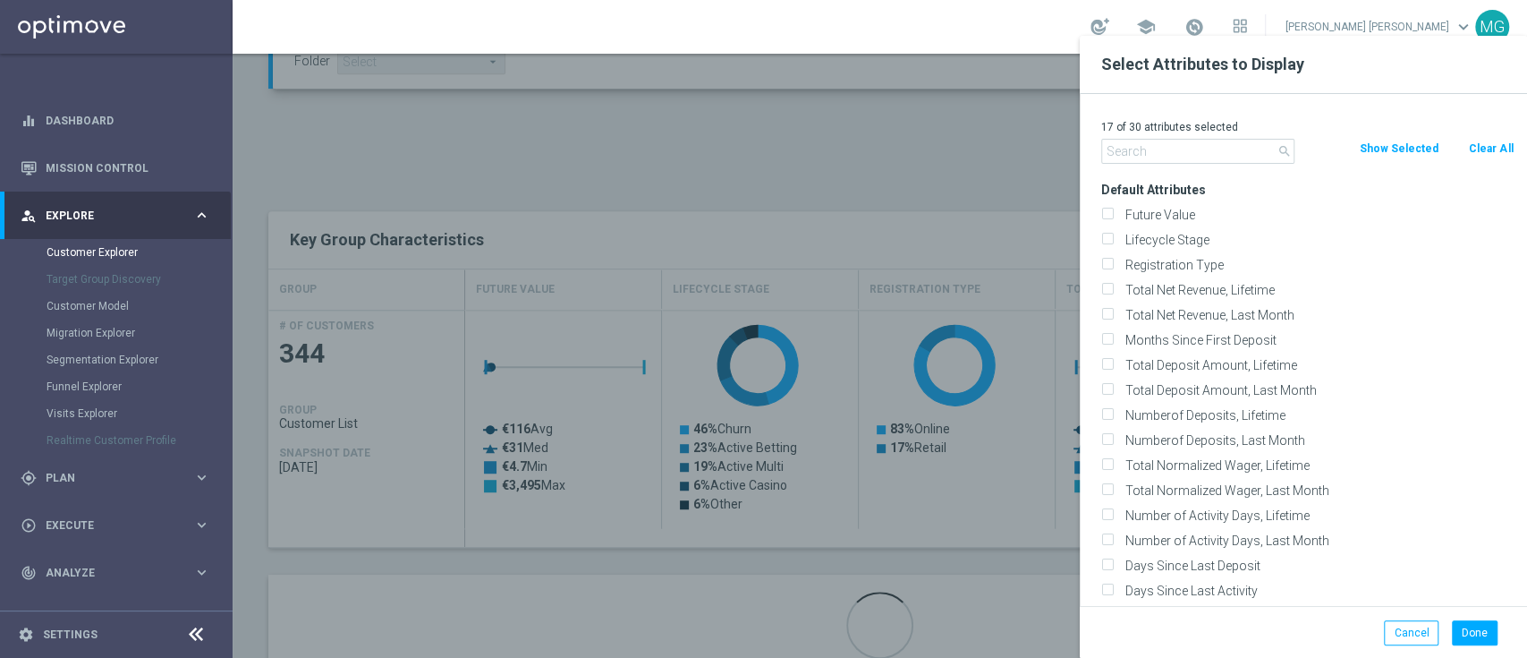
checkbox input "false"
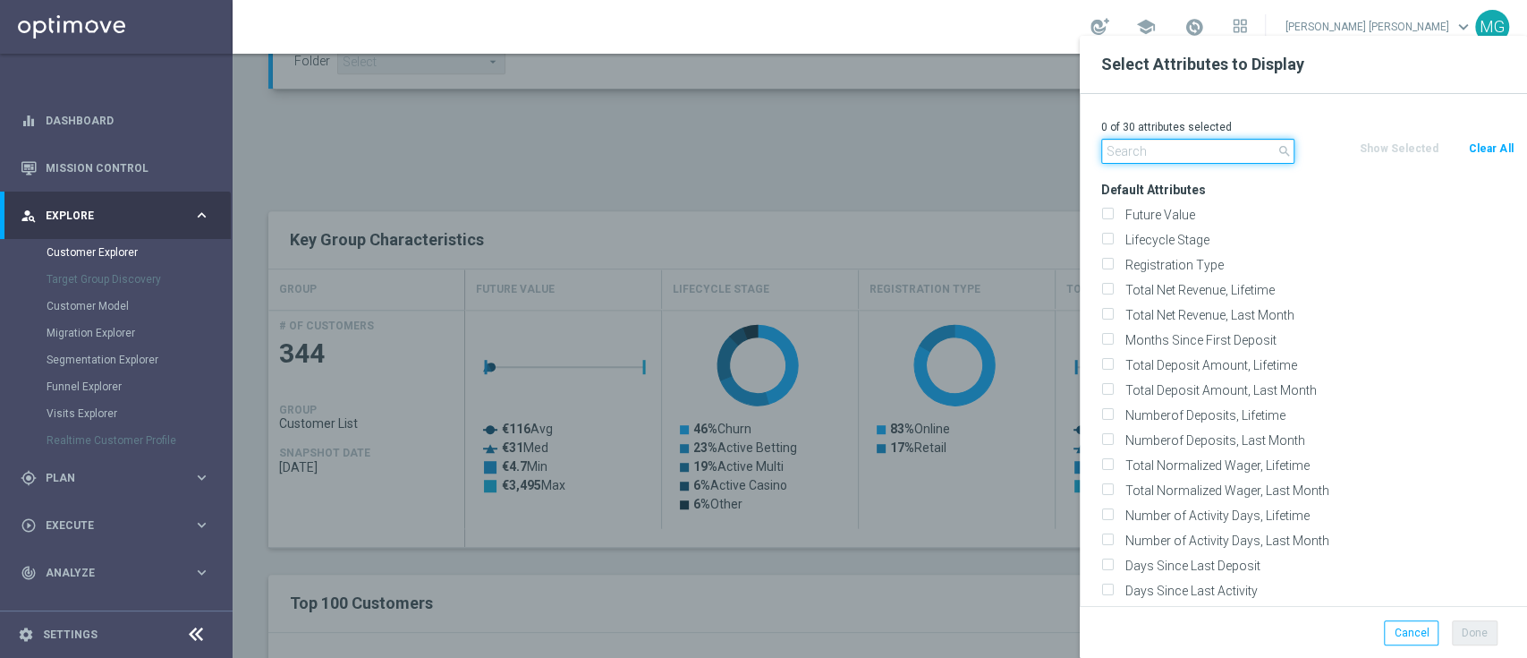
click at [1184, 145] on input "text" at bounding box center [1197, 151] width 193 height 25
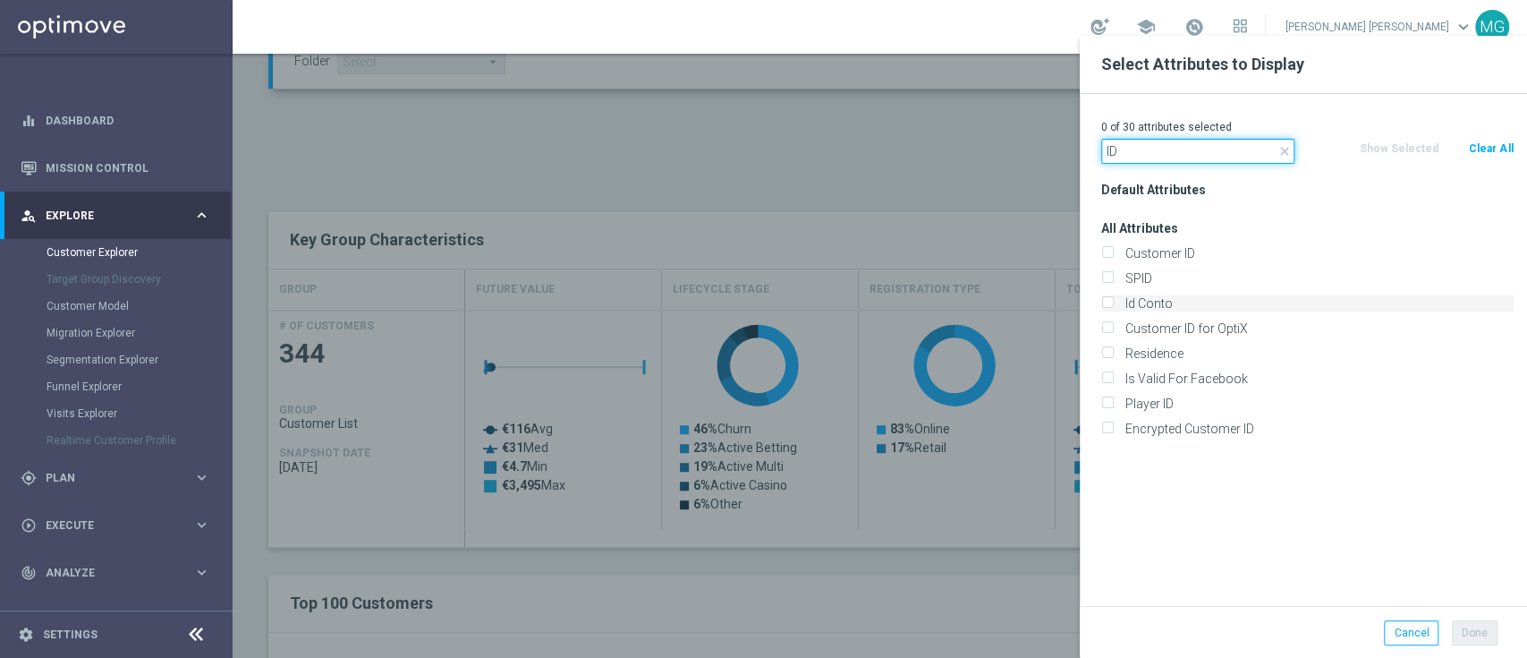
type input "ID"
click at [1165, 297] on label "Id Conto" at bounding box center [1316, 303] width 395 height 16
click at [1113, 300] on input "Id Conto" at bounding box center [1107, 306] width 12 height 12
checkbox input "true"
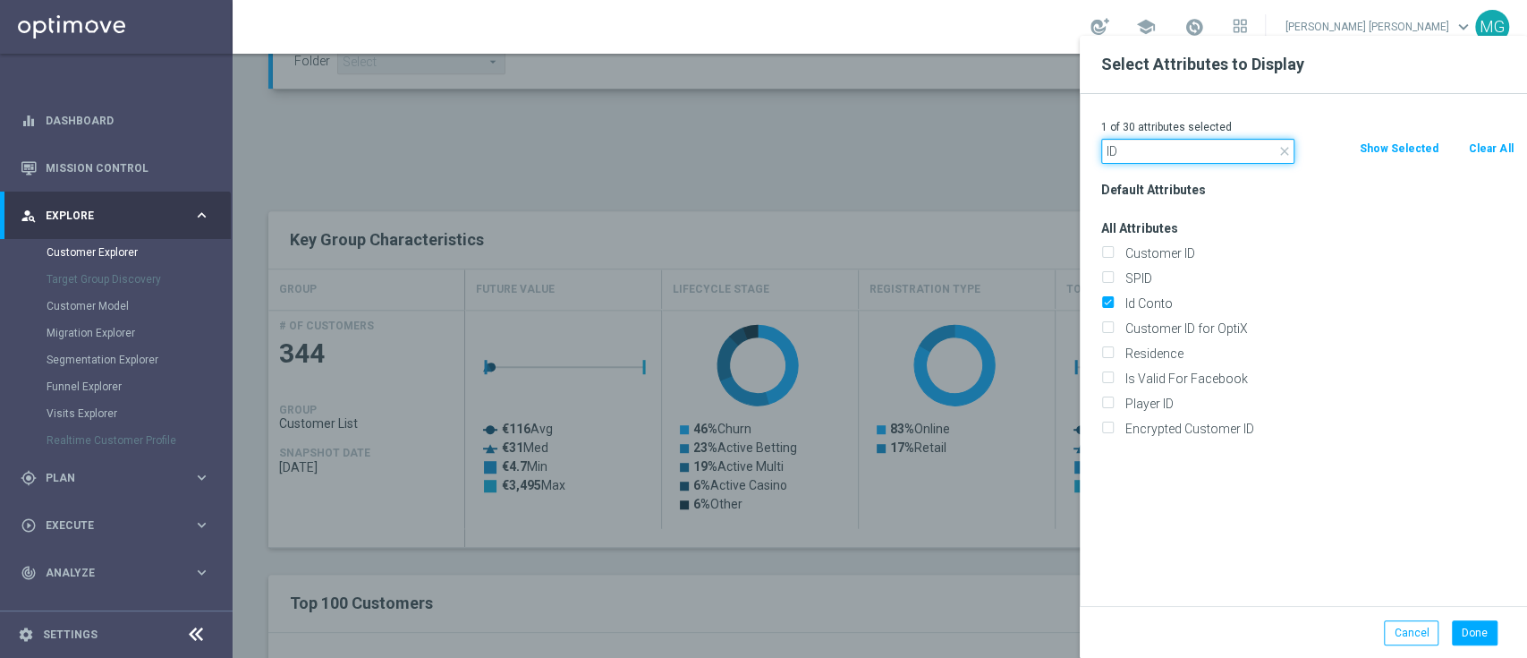
click at [1152, 140] on input "ID" at bounding box center [1197, 151] width 193 height 25
type input "I"
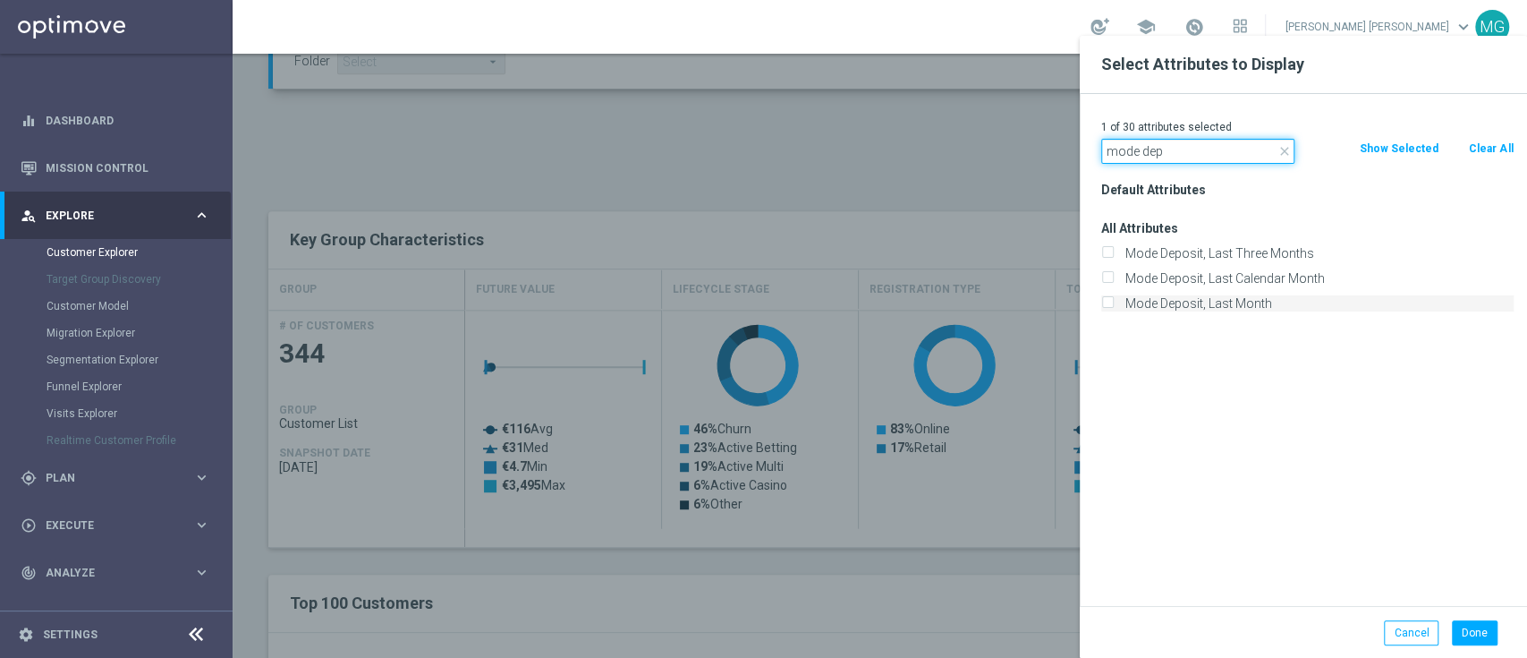
type input "mode dep"
click at [1198, 299] on label "Mode Deposit, Last Month" at bounding box center [1316, 303] width 395 height 16
click at [1113, 300] on input "Mode Deposit, Last Month" at bounding box center [1107, 306] width 12 height 12
checkbox input "true"
click at [1485, 641] on button "Done" at bounding box center [1475, 632] width 46 height 25
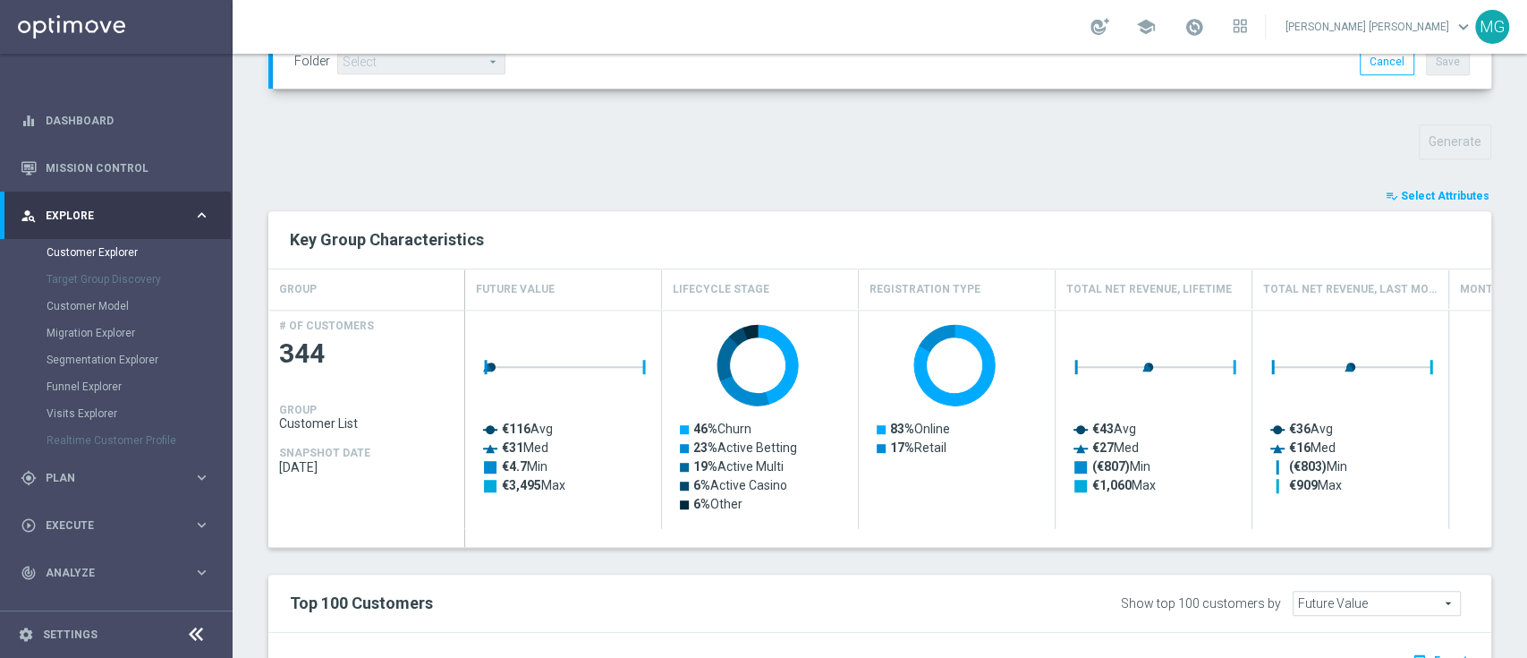
type input "Search"
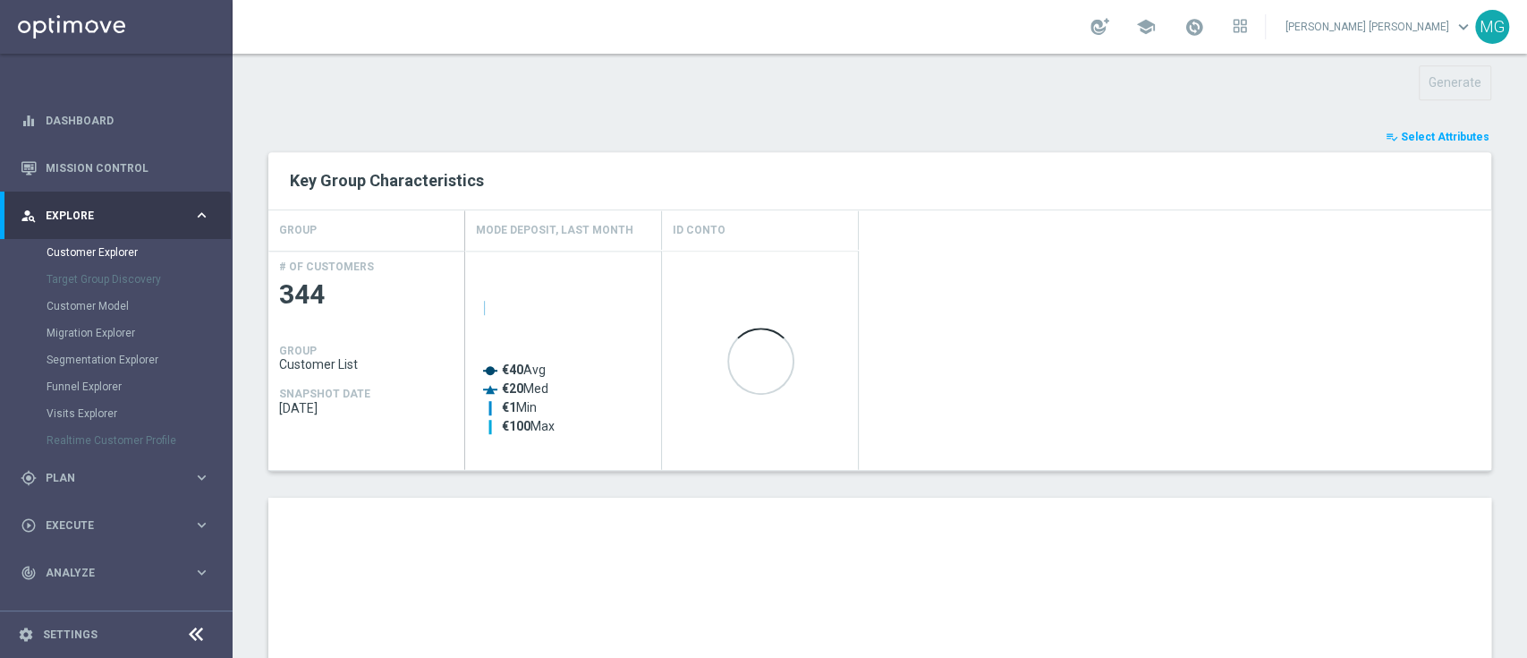
scroll to position [865, 0]
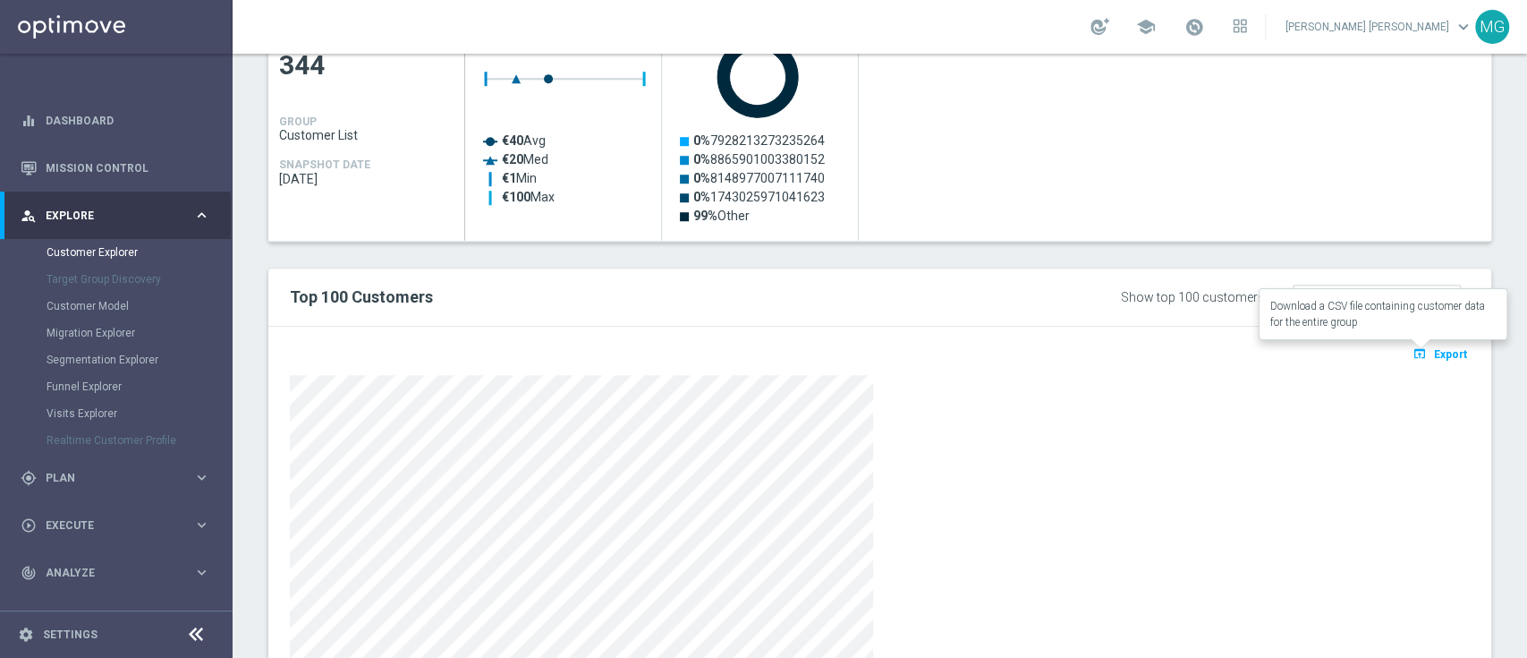
click at [1434, 360] on button "open_in_browser Export" at bounding box center [1440, 353] width 60 height 23
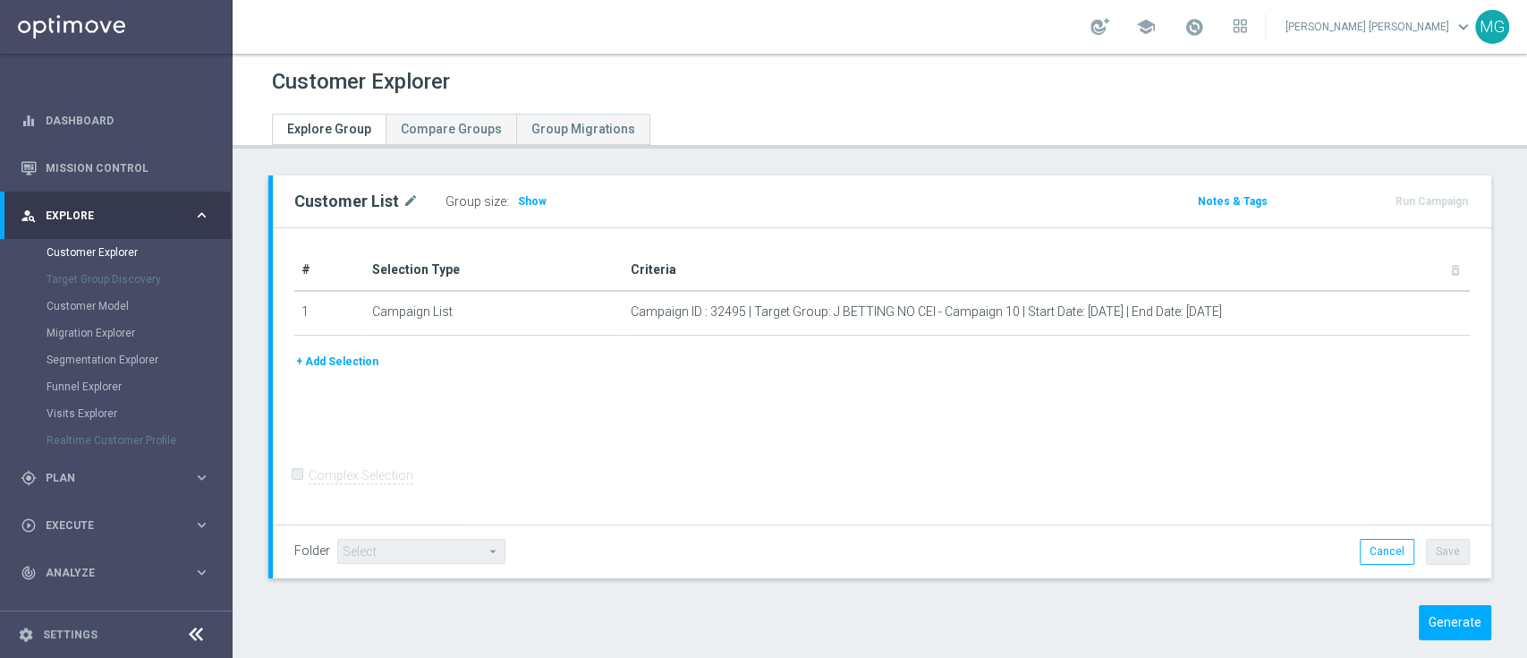
scroll to position [25, 0]
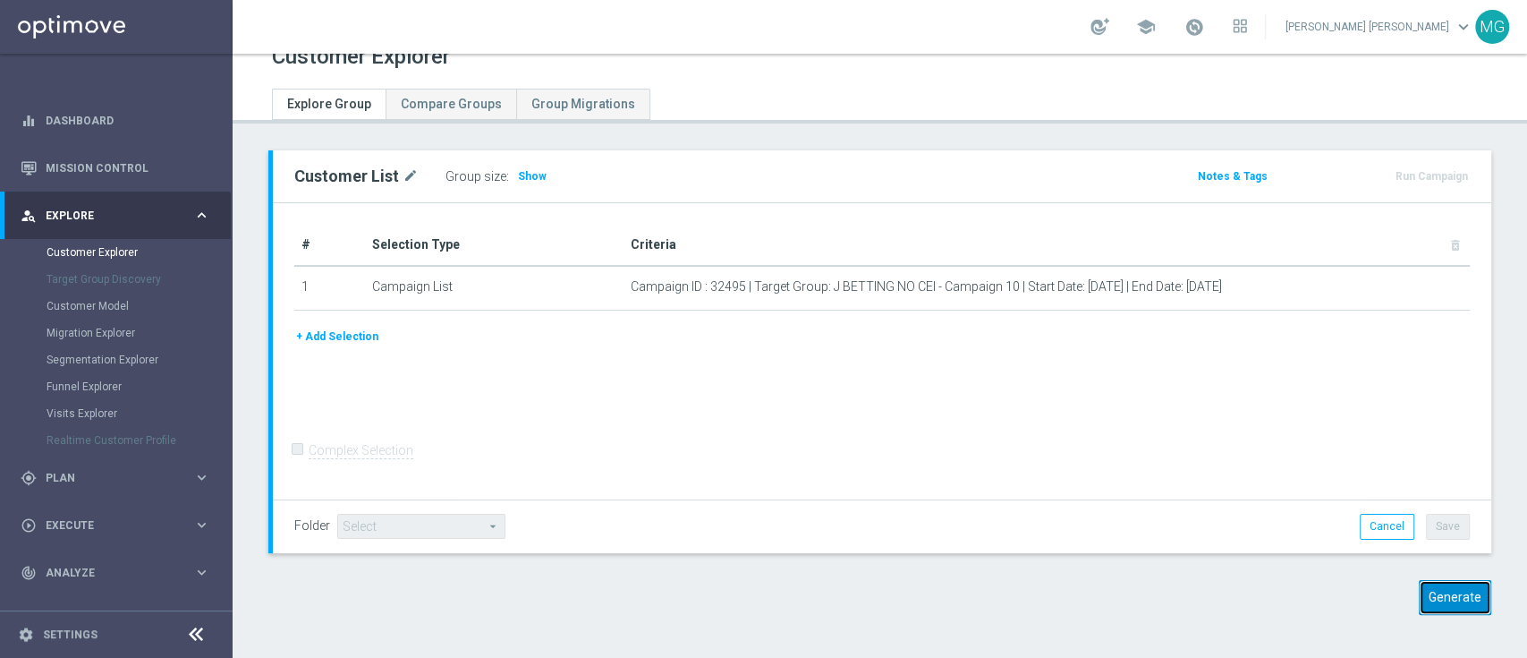
click at [1443, 594] on button "Generate" at bounding box center [1455, 597] width 72 height 35
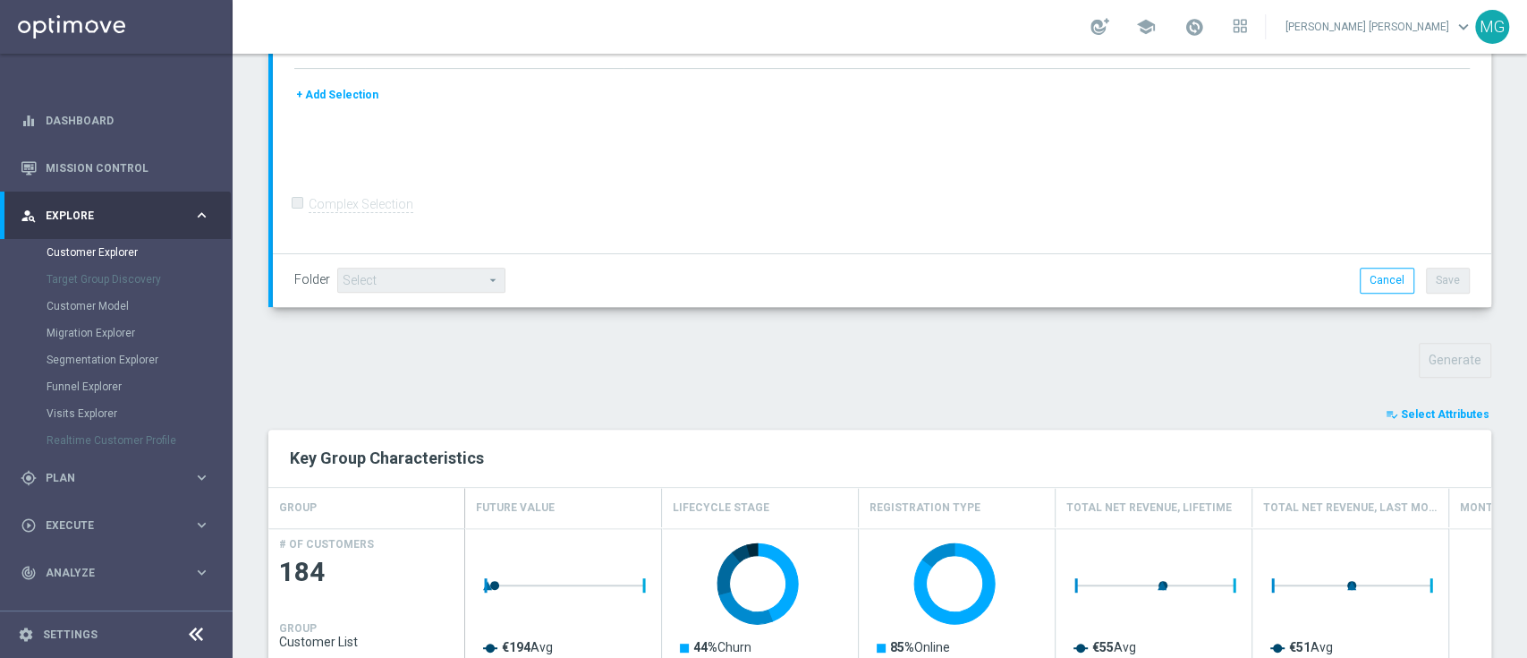
scroll to position [345, 0]
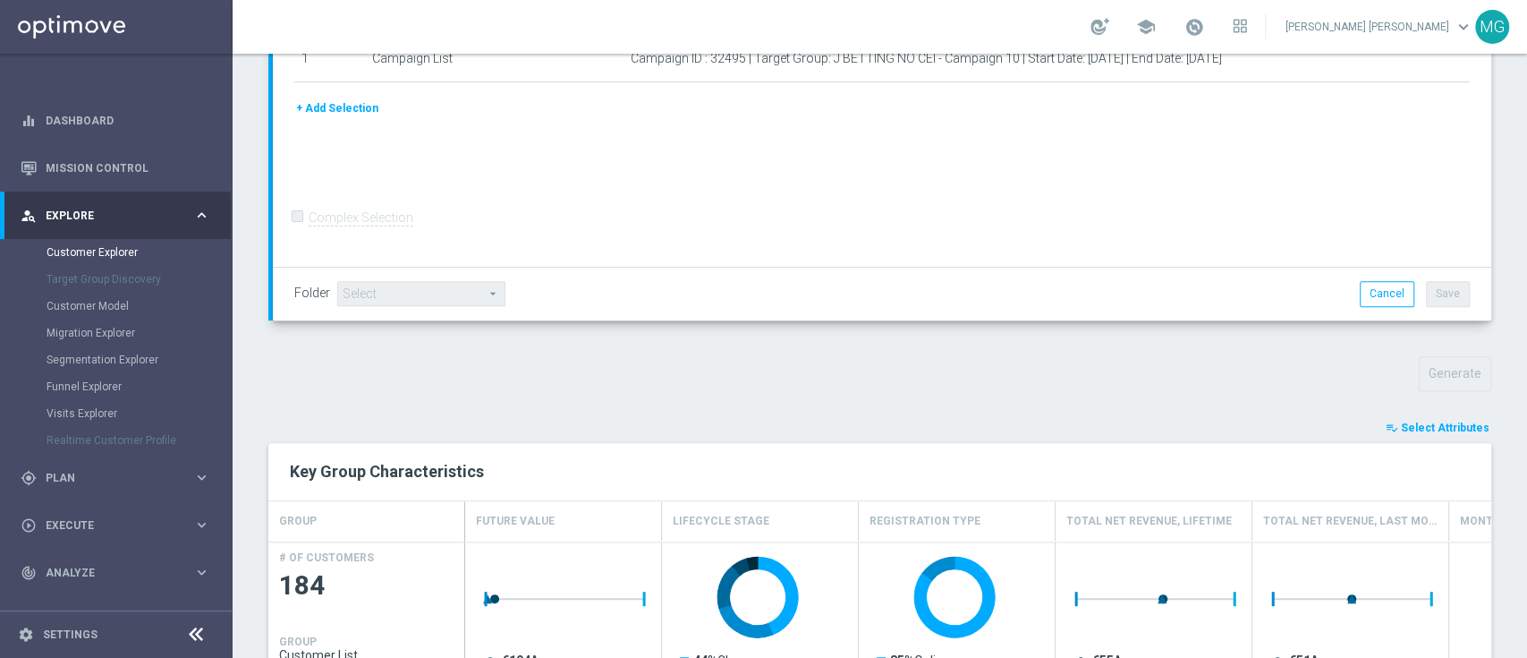
click at [1453, 426] on span "Select Attributes" at bounding box center [1445, 427] width 89 height 13
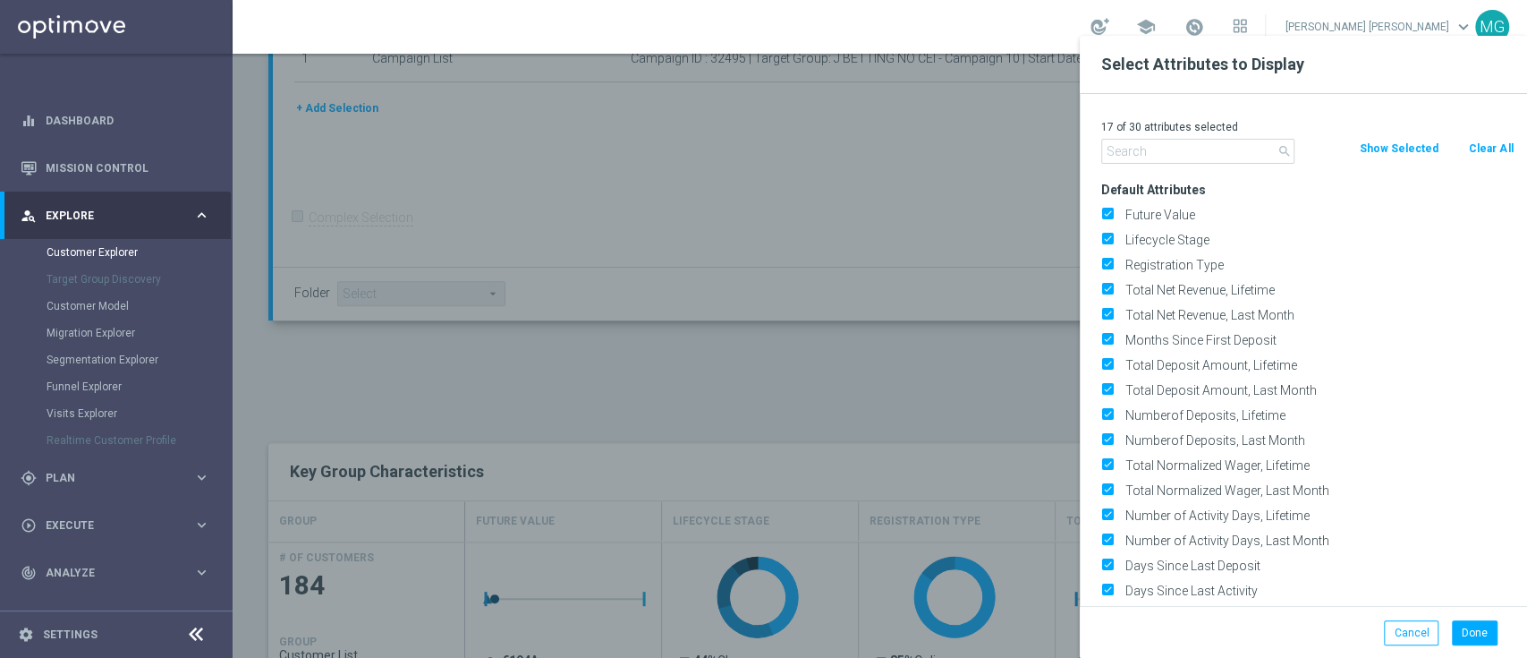
click at [1489, 150] on button "Clear All" at bounding box center [1490, 149] width 47 height 20
checkbox input "false"
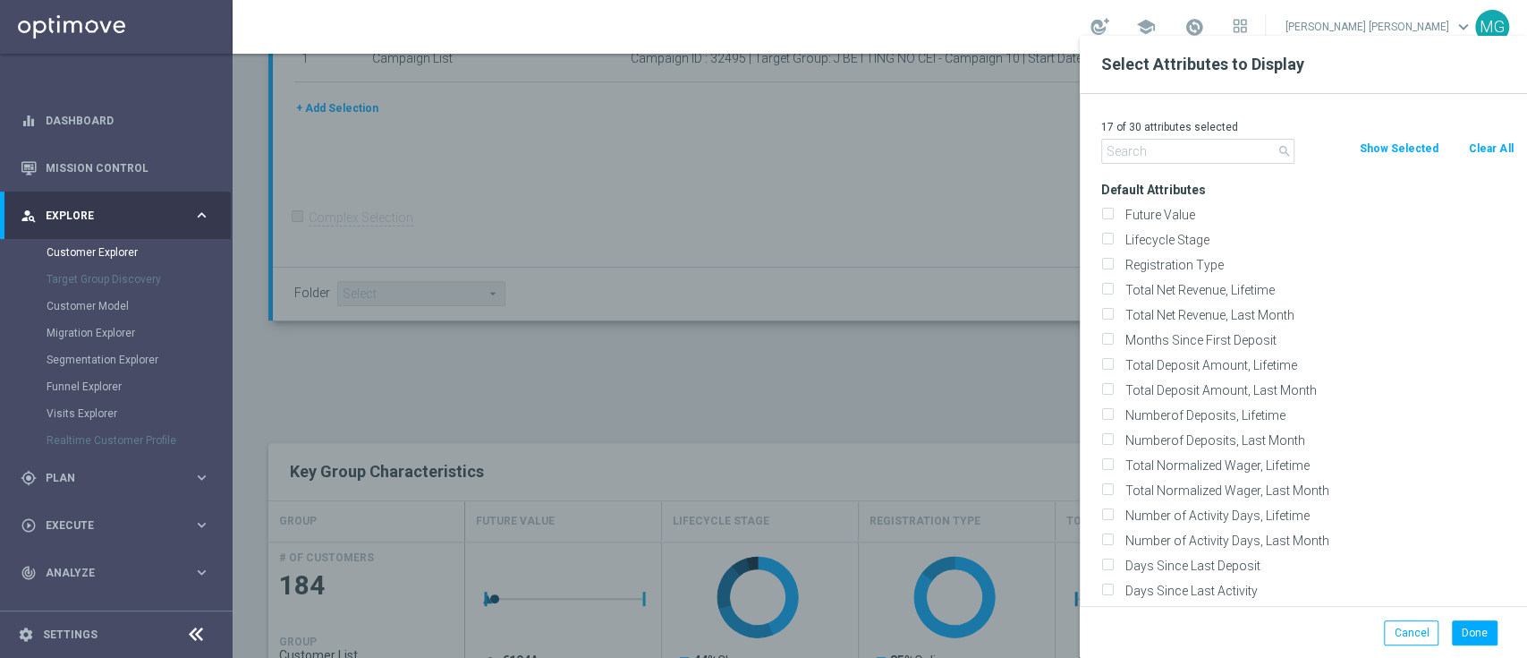
checkbox input "false"
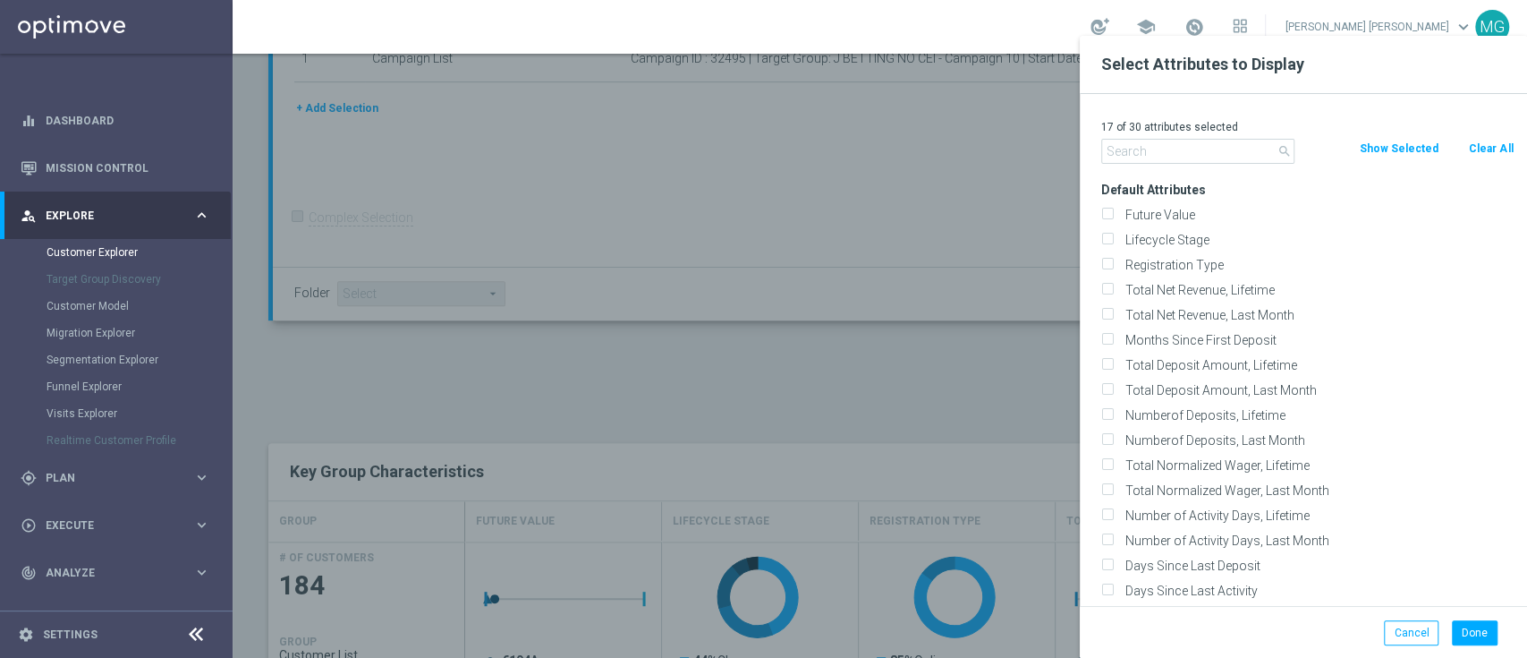
checkbox input "false"
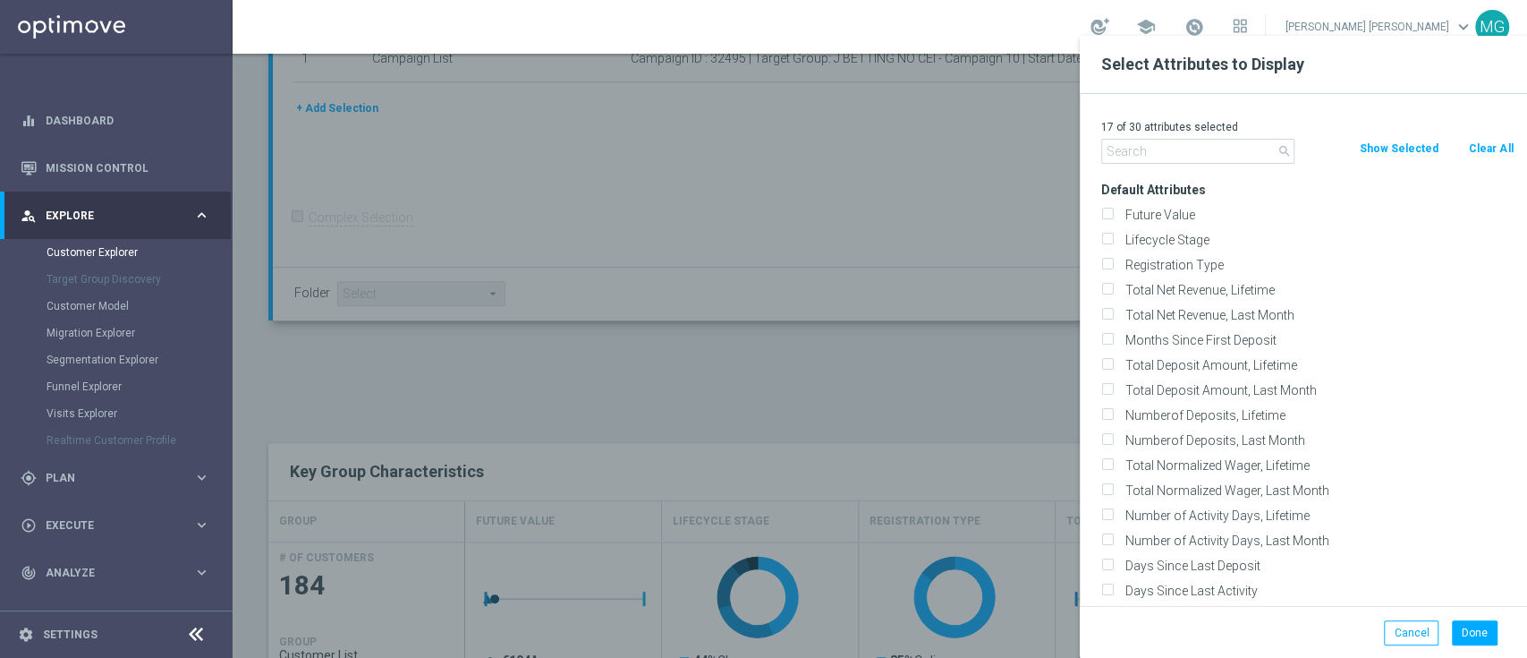
checkbox input "false"
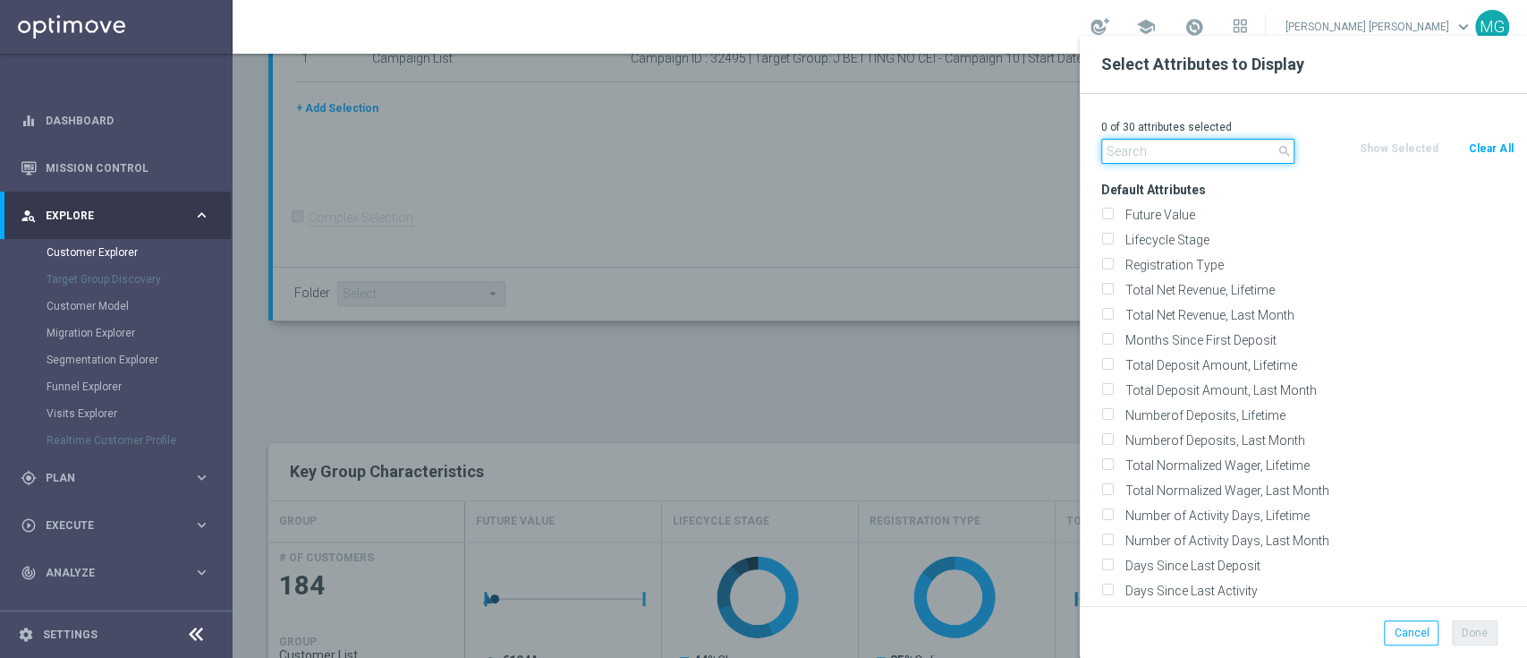
click at [1203, 157] on input "text" at bounding box center [1197, 151] width 193 height 25
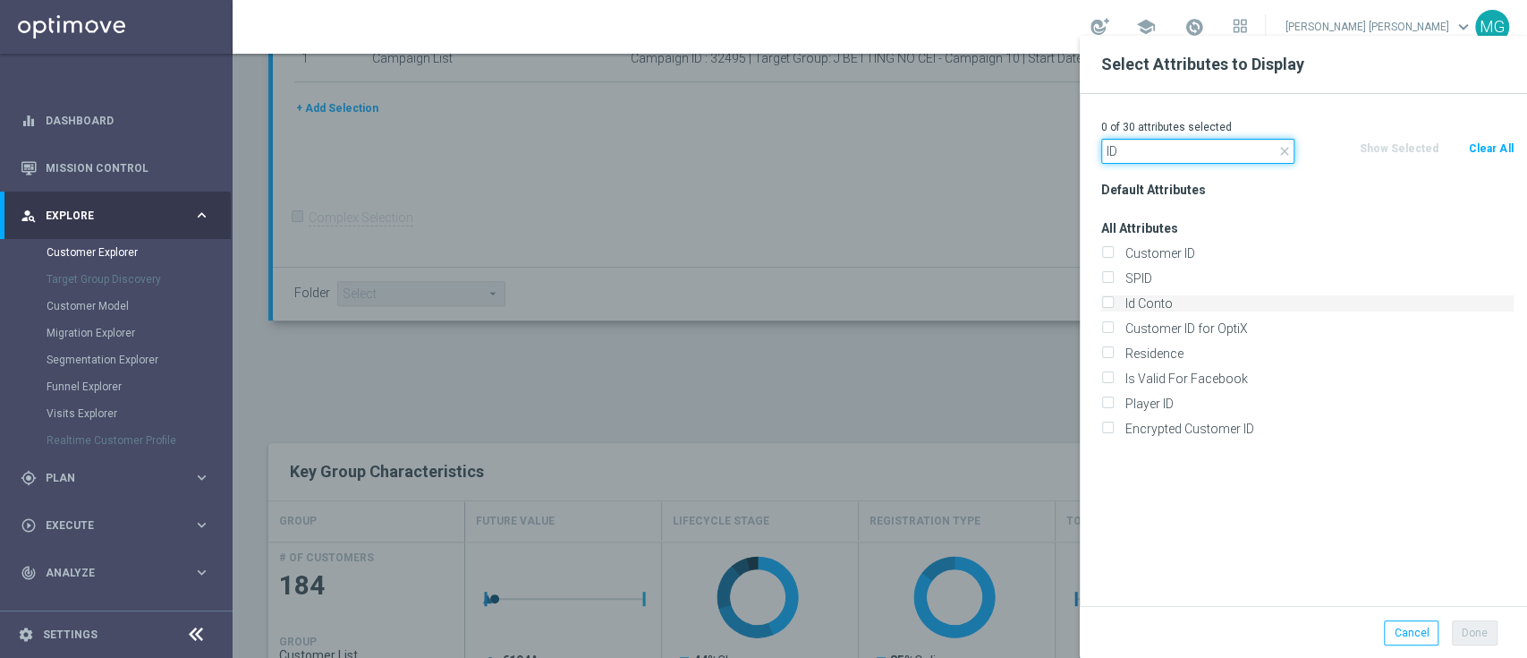
type input "ID"
click at [1130, 302] on label "Id Conto" at bounding box center [1316, 303] width 395 height 16
click at [1113, 302] on input "Id Conto" at bounding box center [1107, 306] width 12 height 12
checkbox input "true"
click at [1135, 144] on input "ID" at bounding box center [1197, 151] width 193 height 25
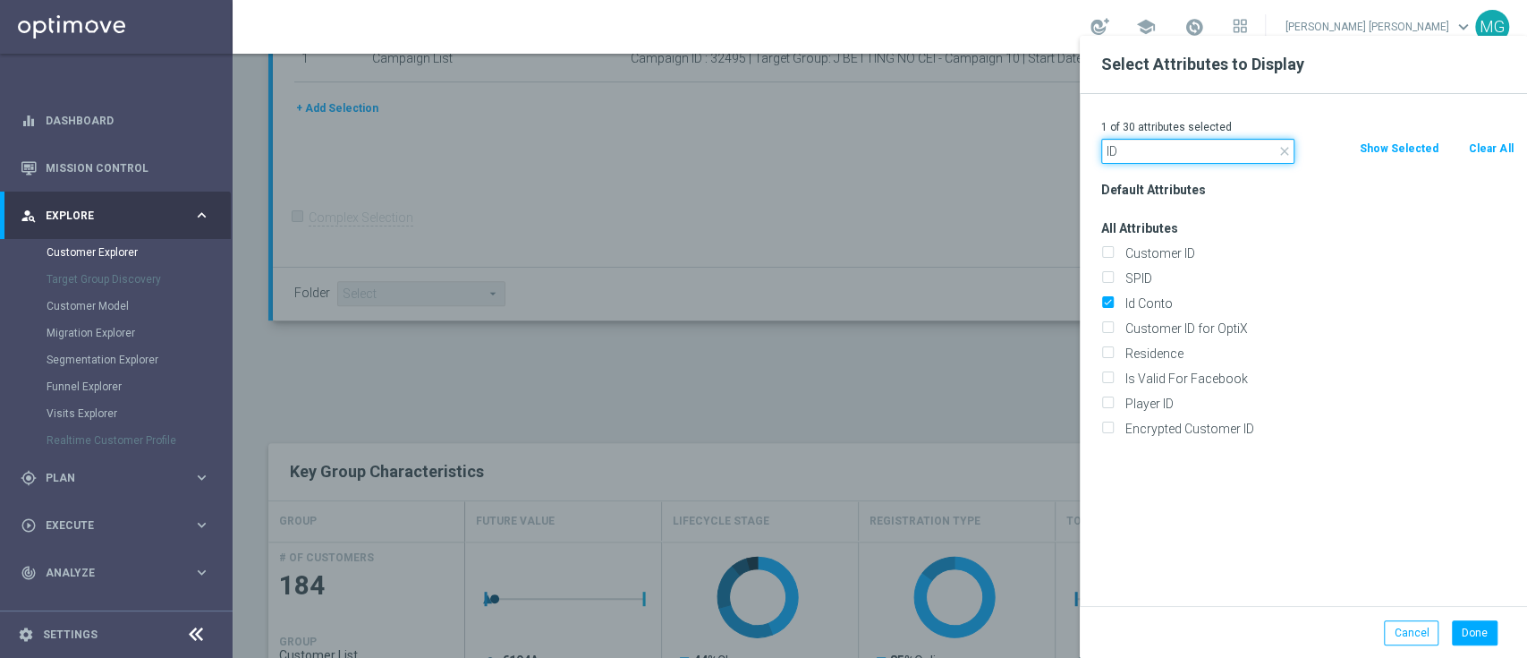
type input "I"
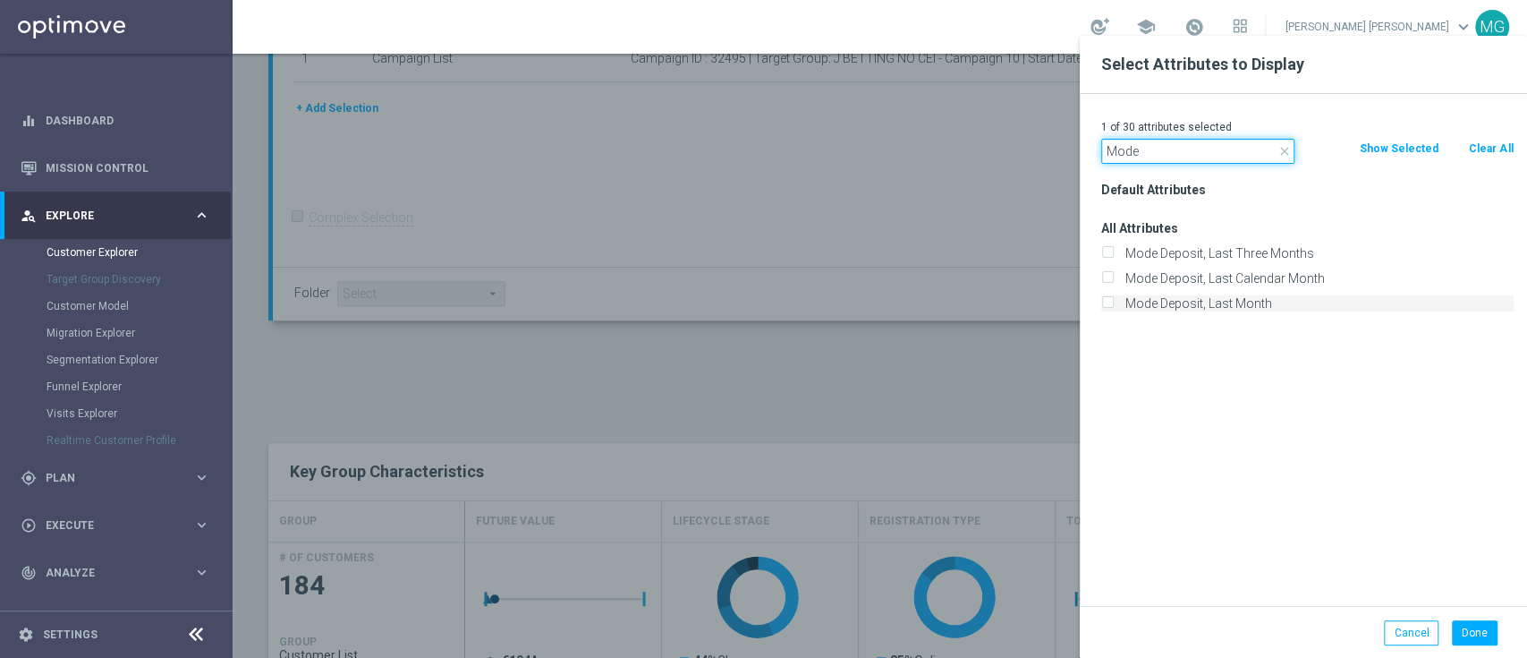
type input "Mode"
click at [1167, 306] on label "Mode Deposit, Last Month" at bounding box center [1316, 303] width 395 height 16
click at [1113, 306] on input "Mode Deposit, Last Month" at bounding box center [1107, 306] width 12 height 12
checkbox input "true"
click at [1470, 634] on button "Done" at bounding box center [1475, 632] width 46 height 25
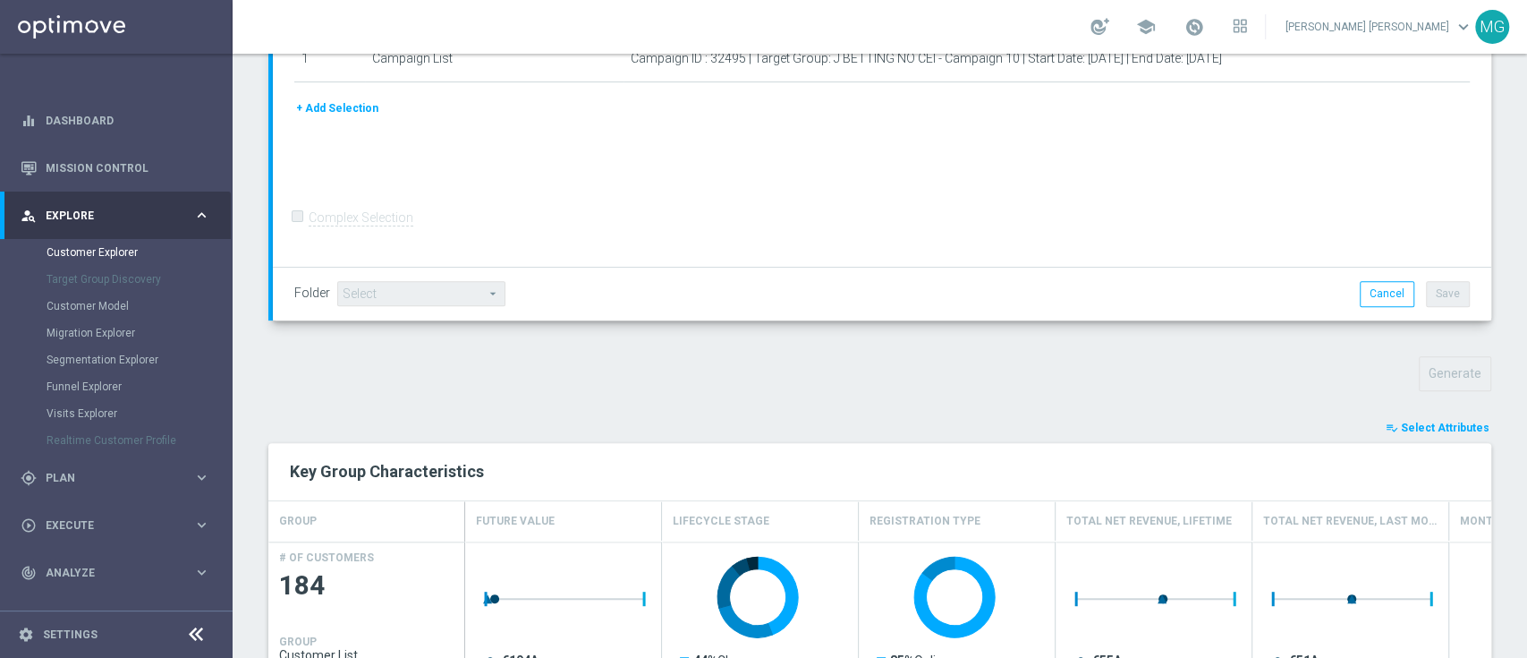
type input "Search"
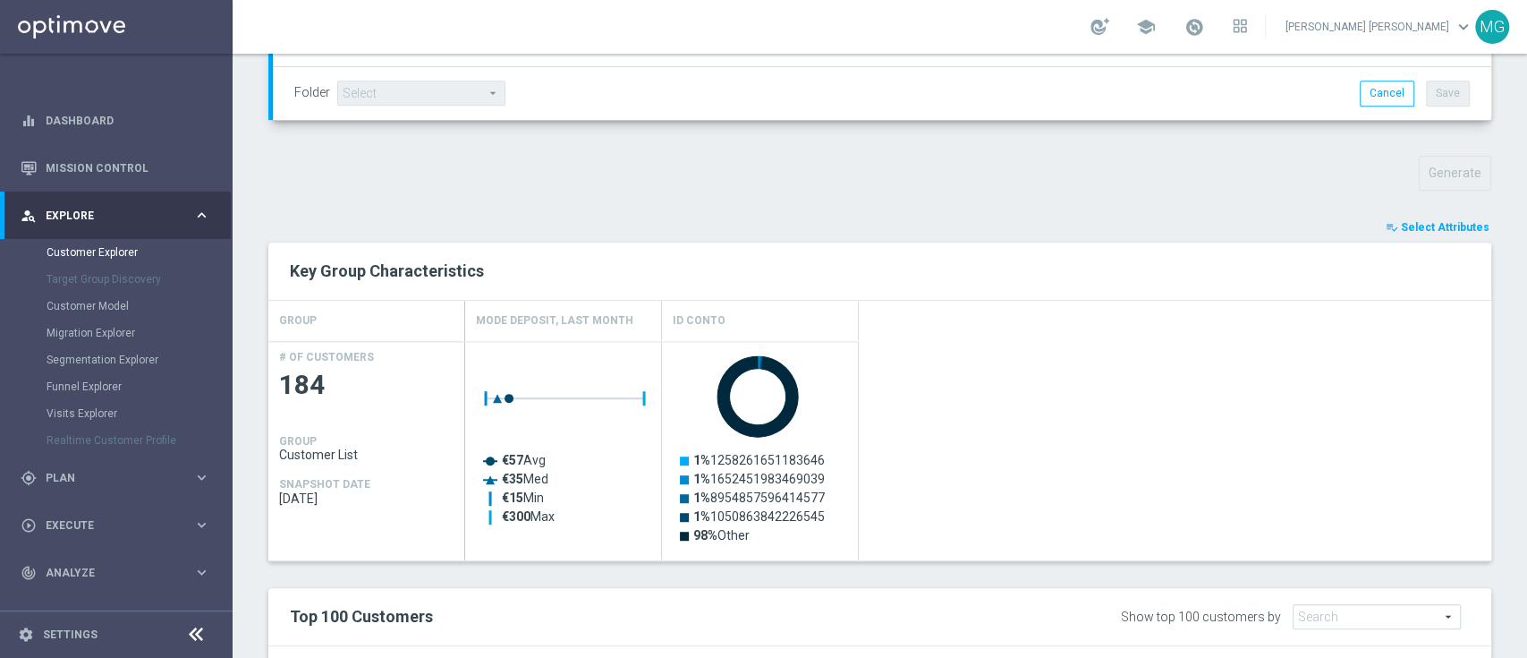
scroll to position [1013, 0]
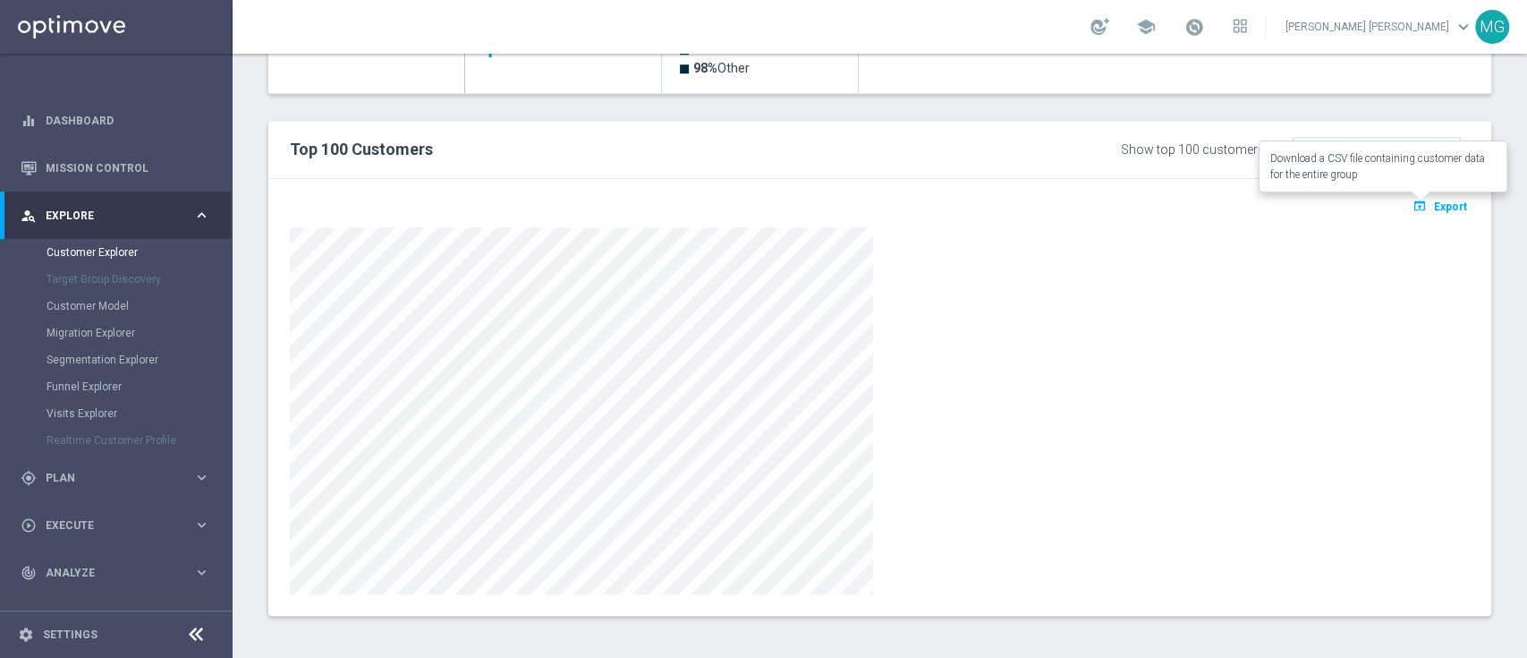
click at [1441, 204] on span "Export" at bounding box center [1450, 206] width 33 height 13
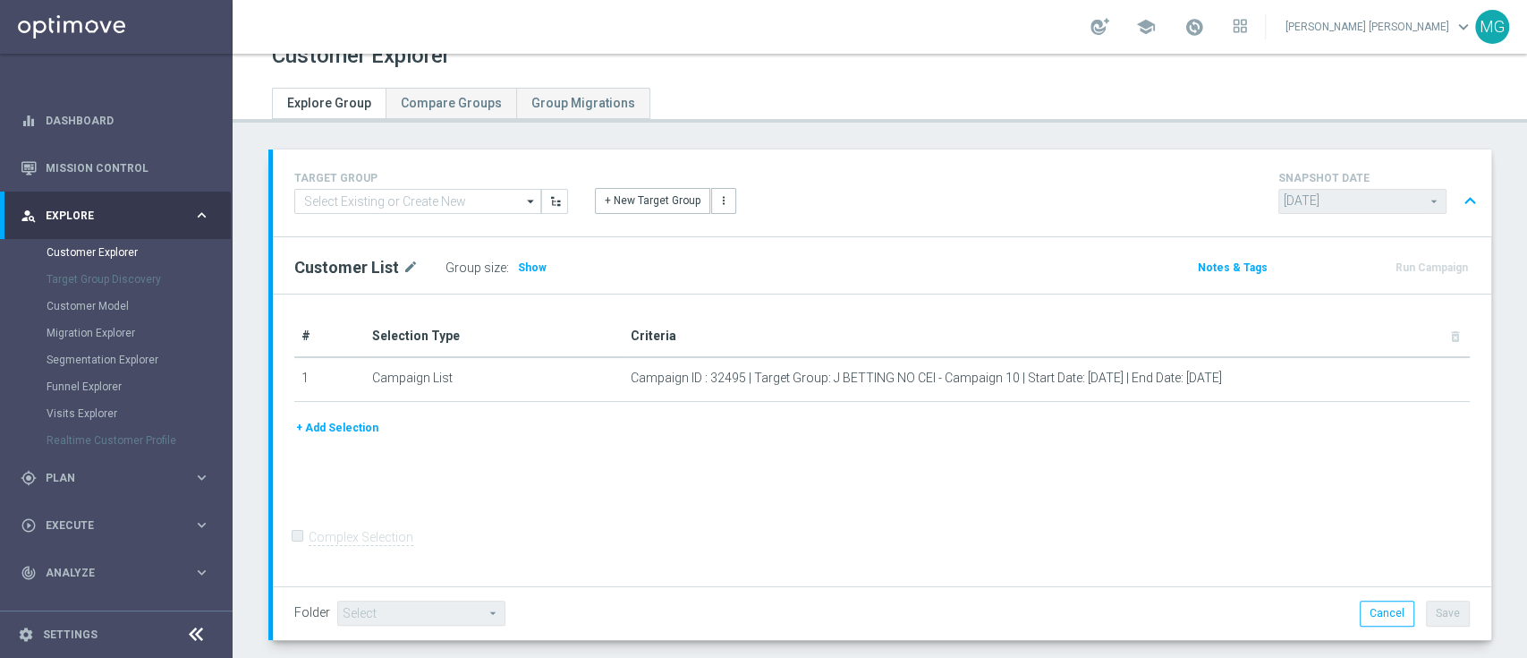
scroll to position [0, 0]
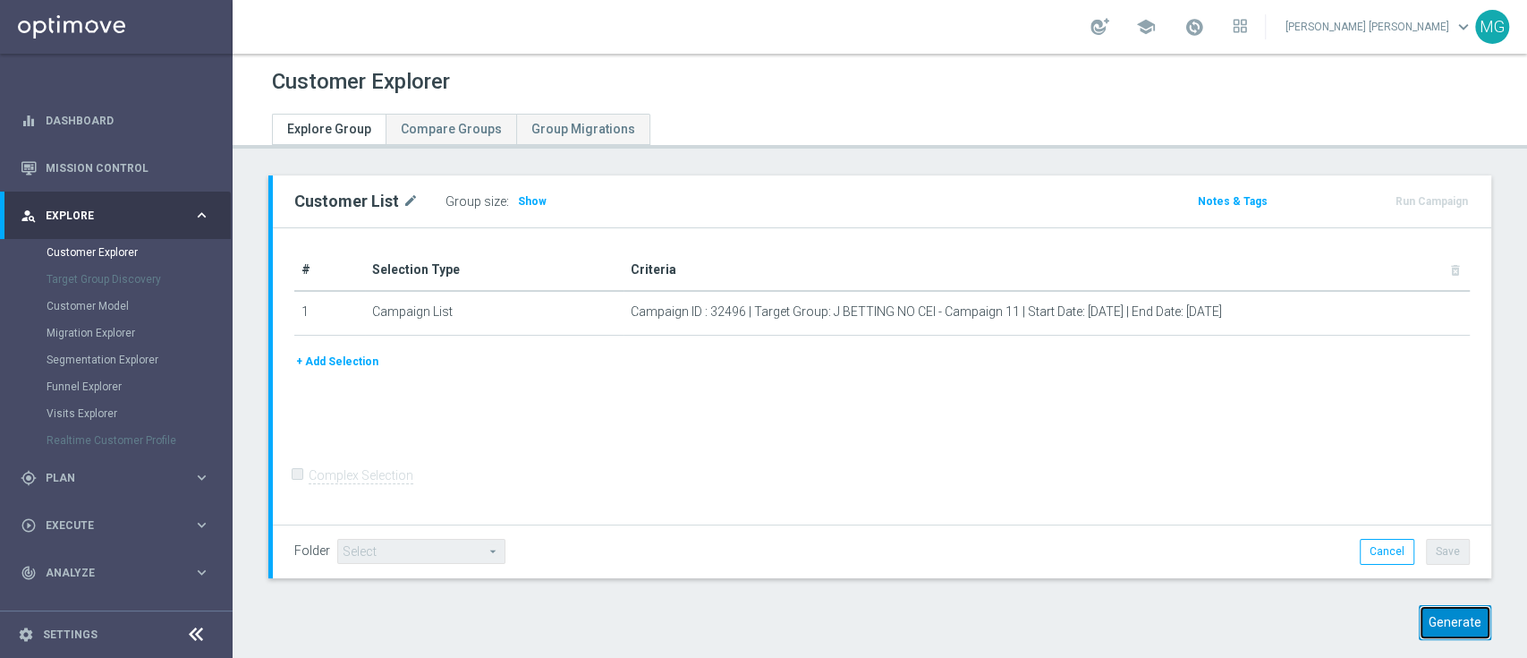
click at [1427, 619] on button "Generate" at bounding box center [1455, 622] width 72 height 35
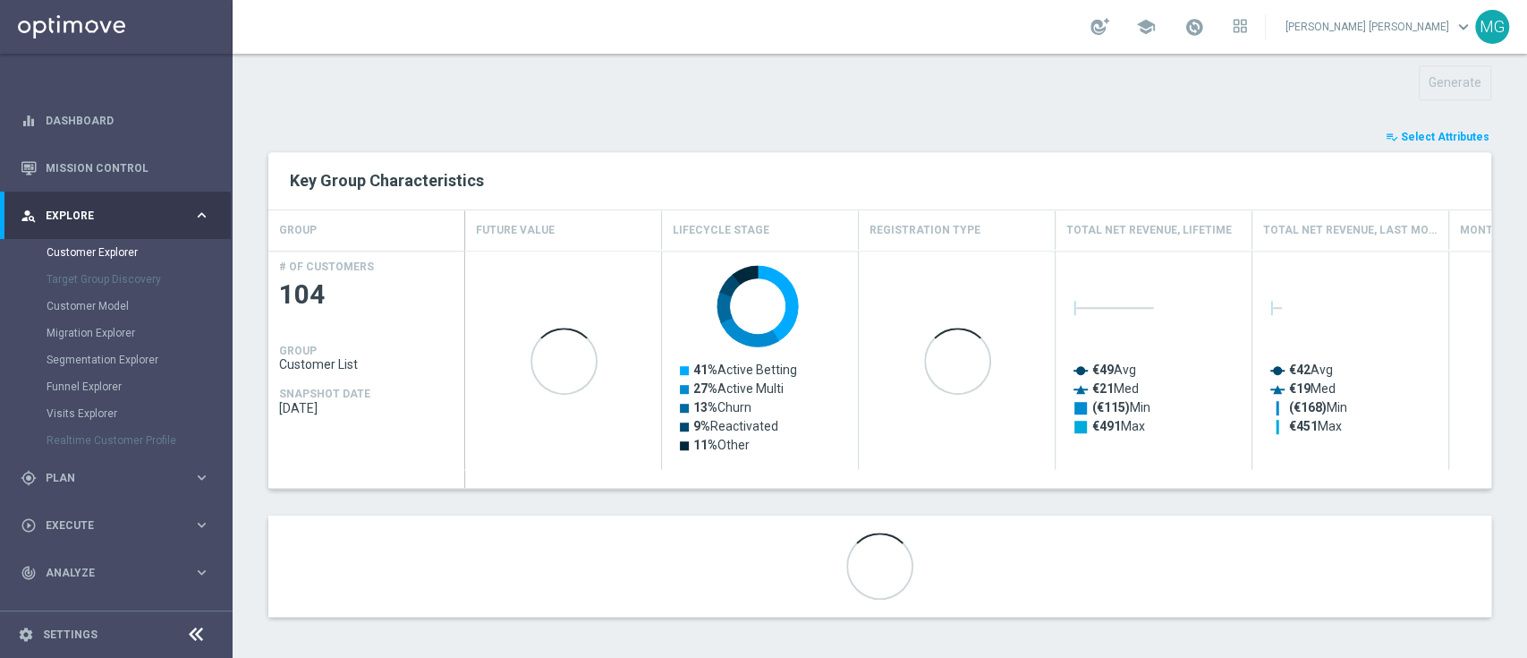
scroll to position [637, 0]
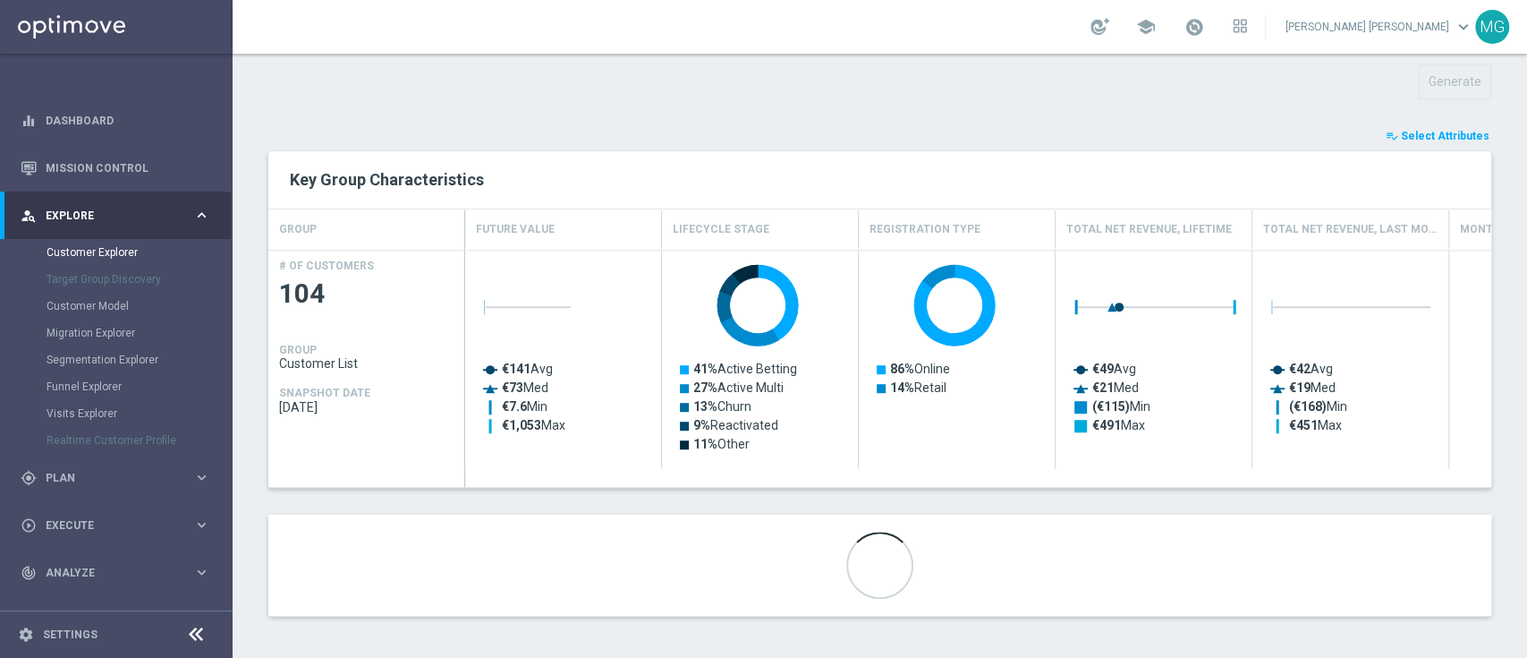
click at [1433, 131] on span "Select Attributes" at bounding box center [1445, 136] width 89 height 13
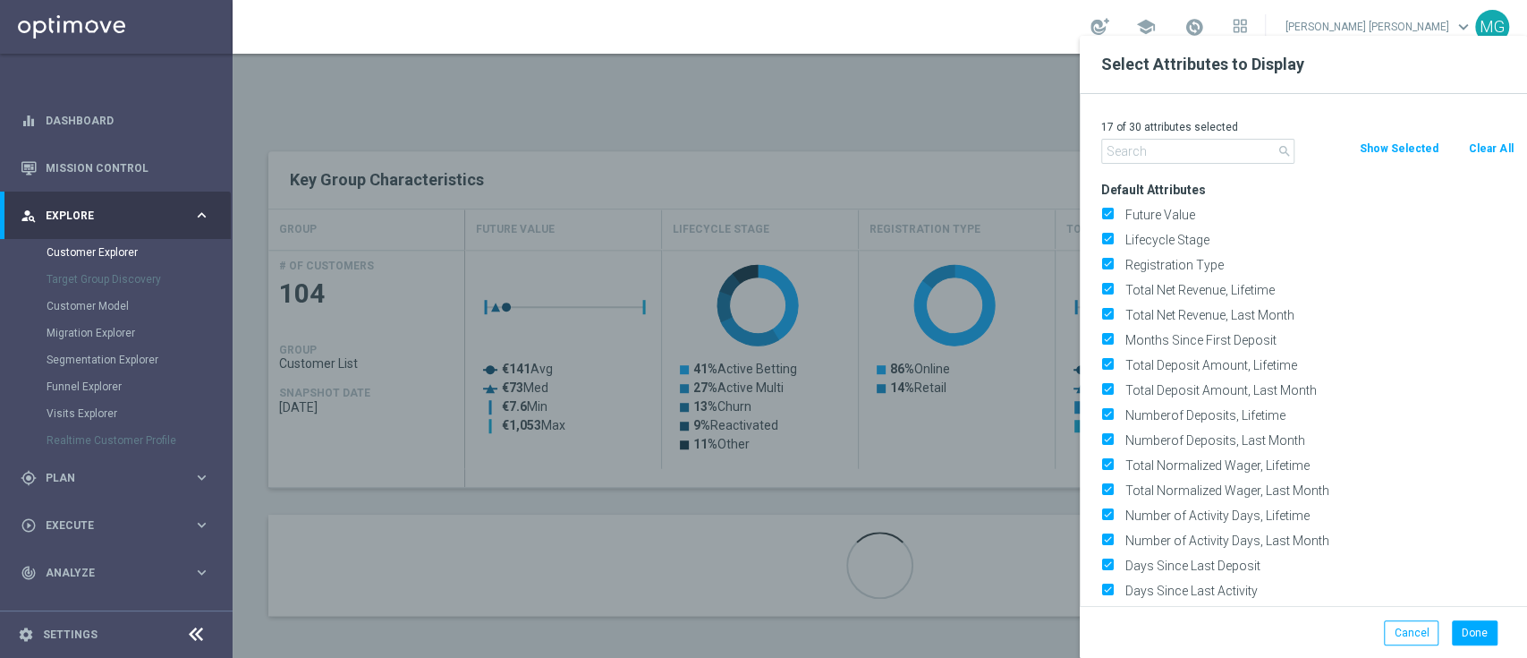
click at [1495, 151] on button "Clear All" at bounding box center [1490, 149] width 47 height 20
checkbox input "false"
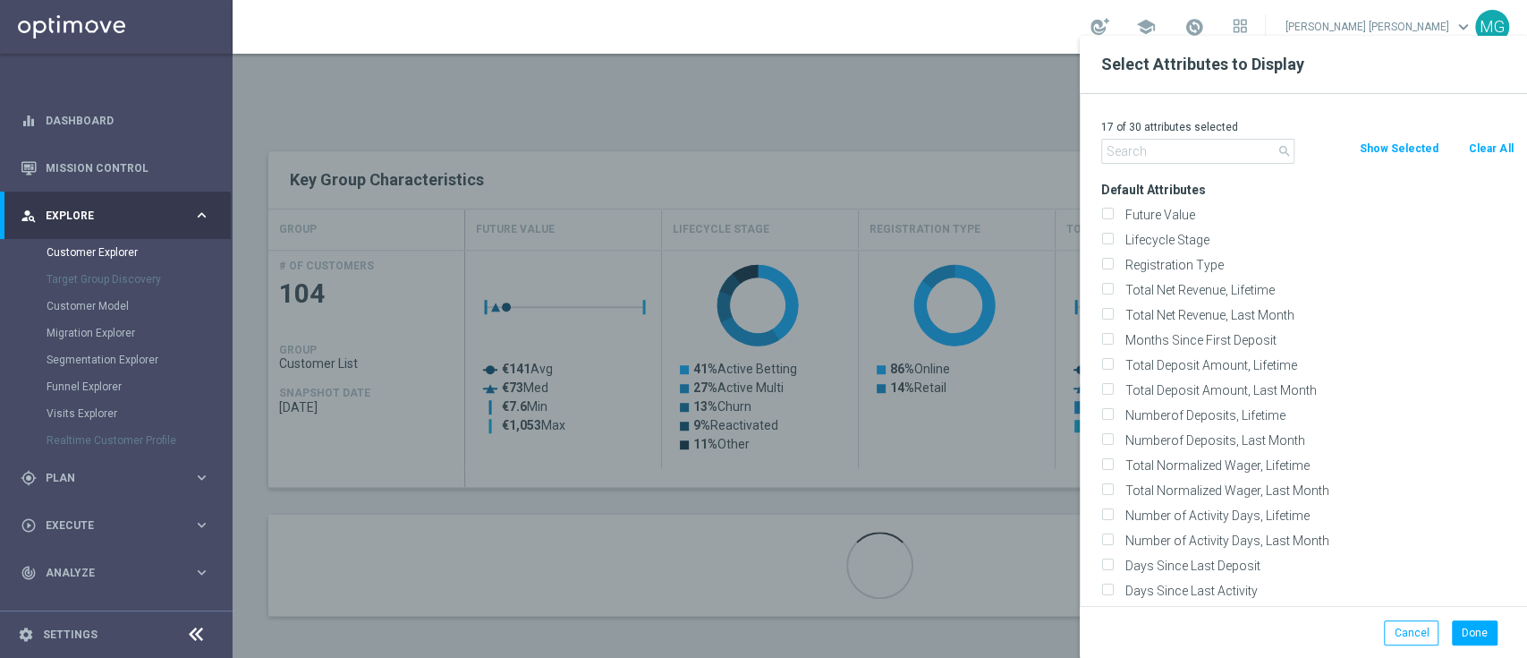
checkbox input "false"
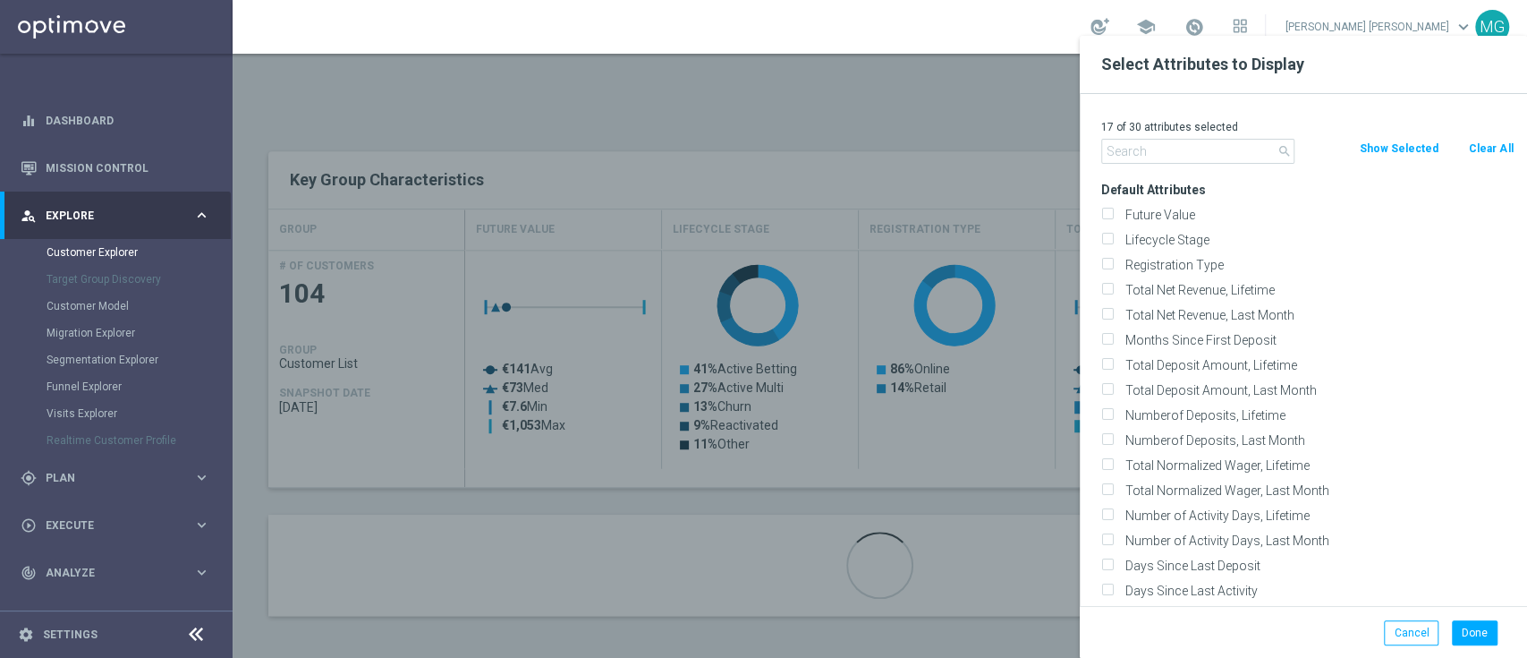
checkbox input "false"
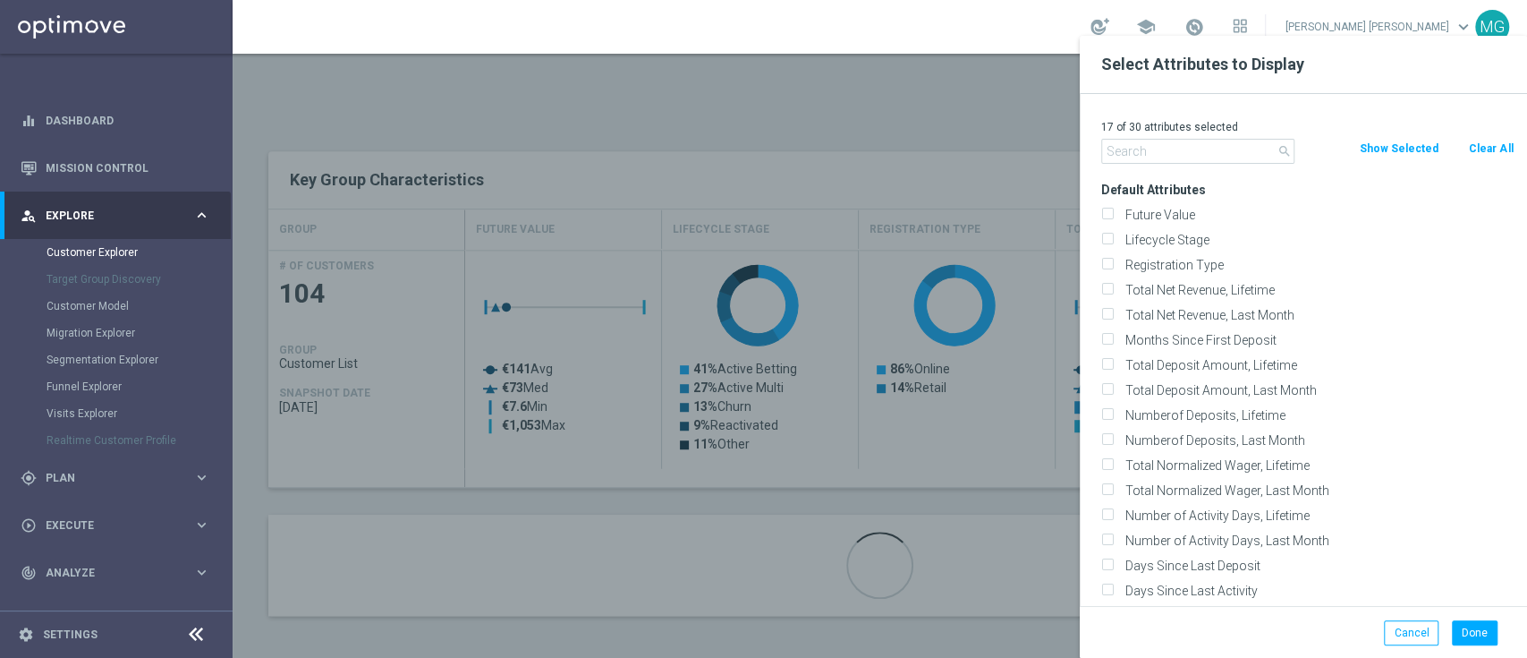
checkbox input "false"
click at [1203, 135] on div "0 of 30 attributes selected" at bounding box center [1307, 126] width 439 height 23
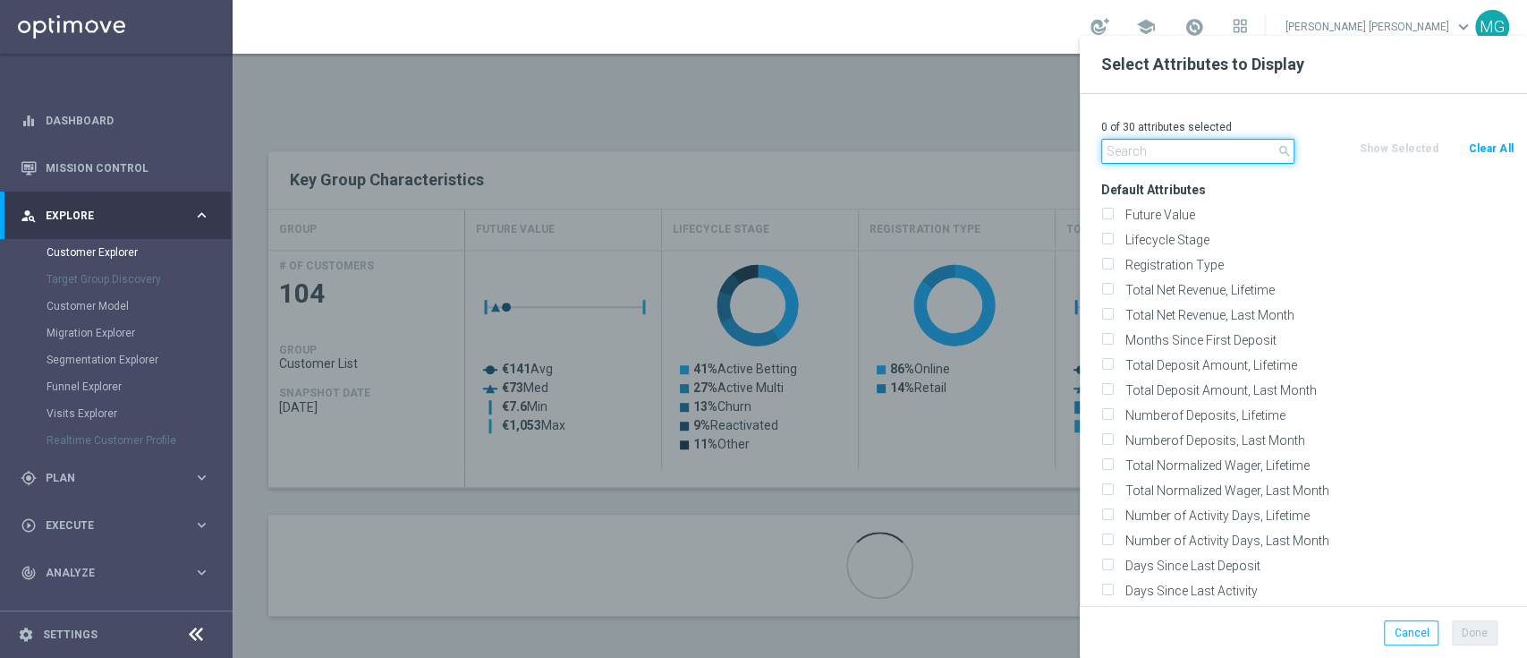
click at [1199, 149] on input "text" at bounding box center [1197, 151] width 193 height 25
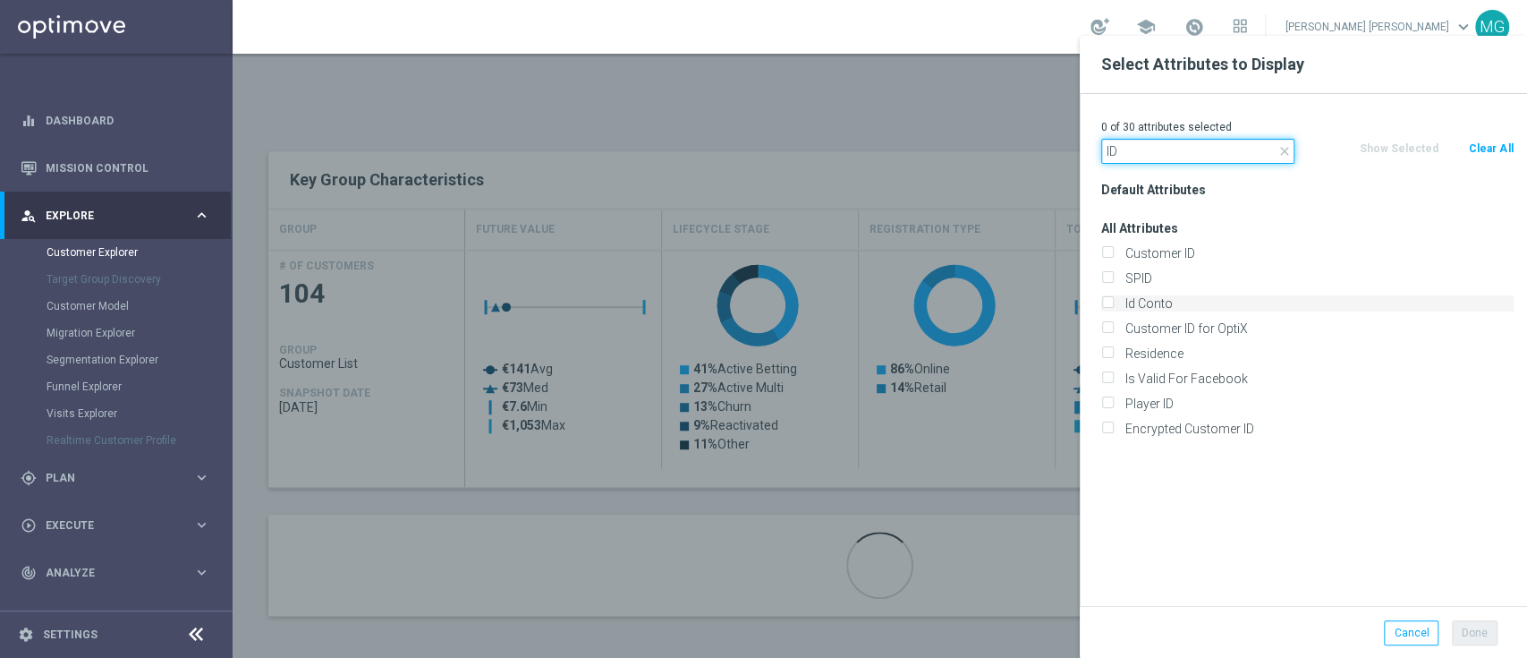
type input "ID"
click at [1165, 300] on label "Id Conto" at bounding box center [1316, 303] width 395 height 16
click at [1113, 300] on input "Id Conto" at bounding box center [1107, 306] width 12 height 12
checkbox input "true"
drag, startPoint x: 1144, startPoint y: 144, endPoint x: 1076, endPoint y: 154, distance: 68.7
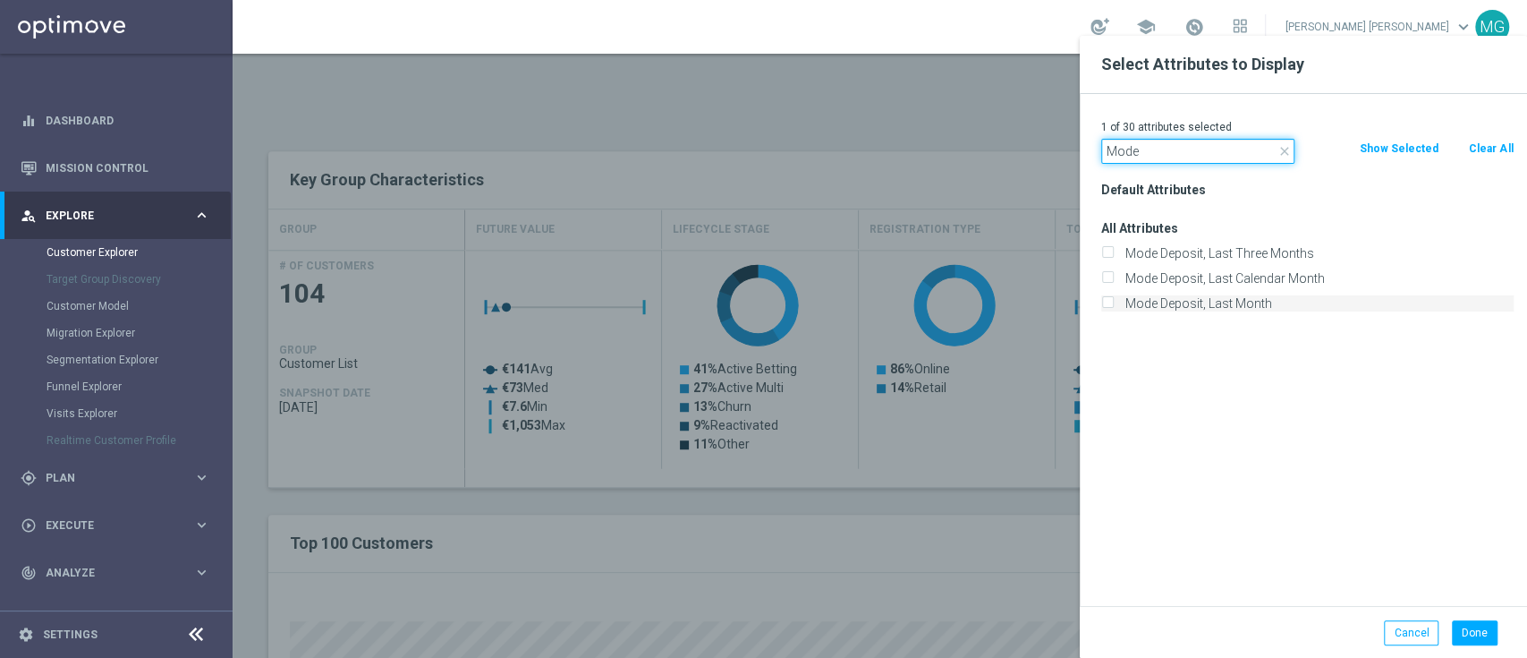
type input "Mode"
click at [1194, 304] on label "Mode Deposit, Last Month" at bounding box center [1316, 303] width 395 height 16
click at [1113, 304] on input "Mode Deposit, Last Month" at bounding box center [1107, 306] width 12 height 12
checkbox input "true"
click at [1483, 627] on button "Done" at bounding box center [1475, 632] width 46 height 25
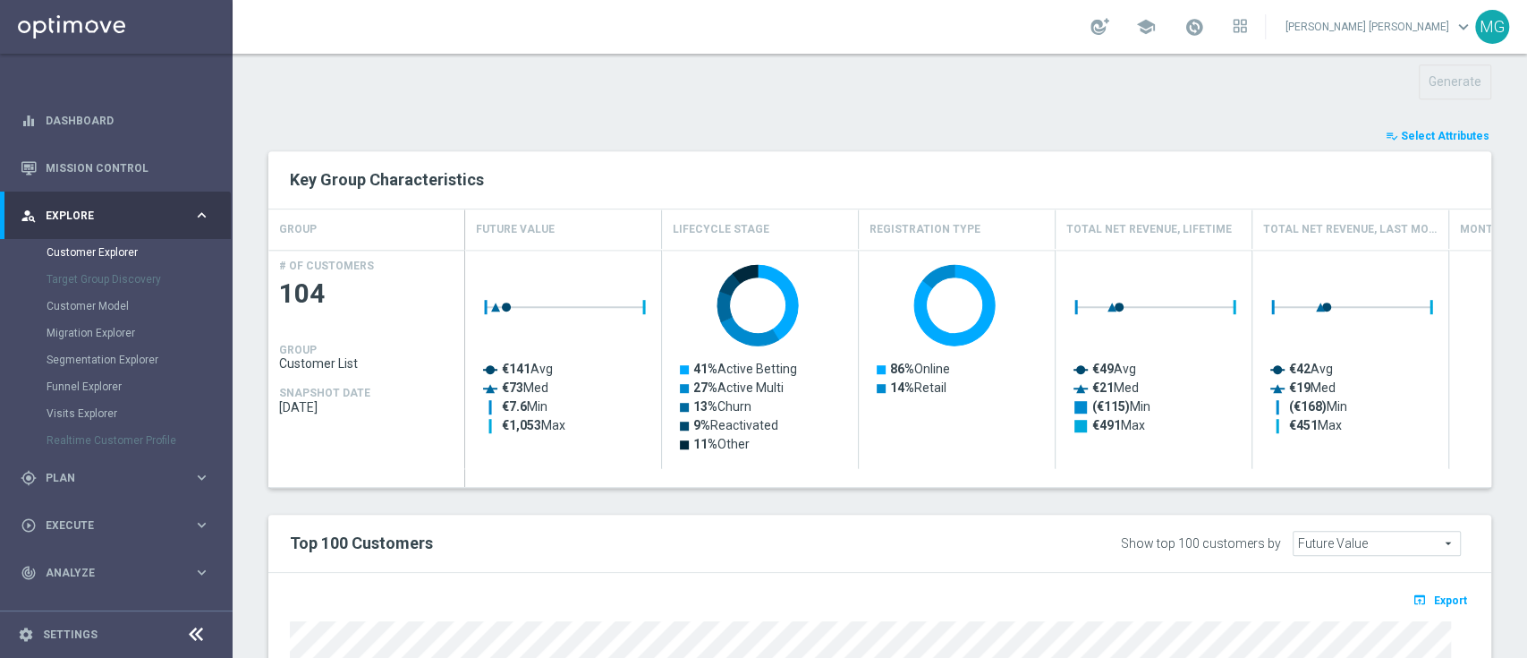
type input "Search"
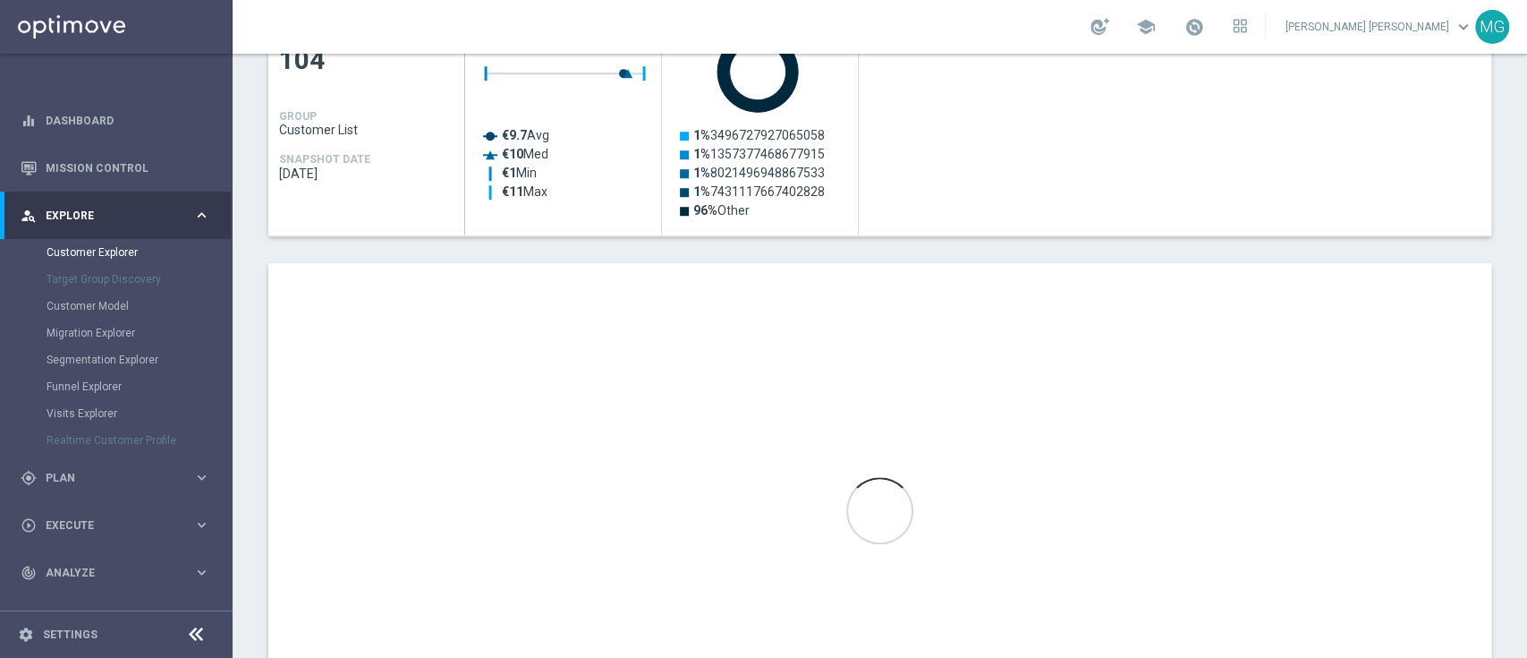
scroll to position [895, 0]
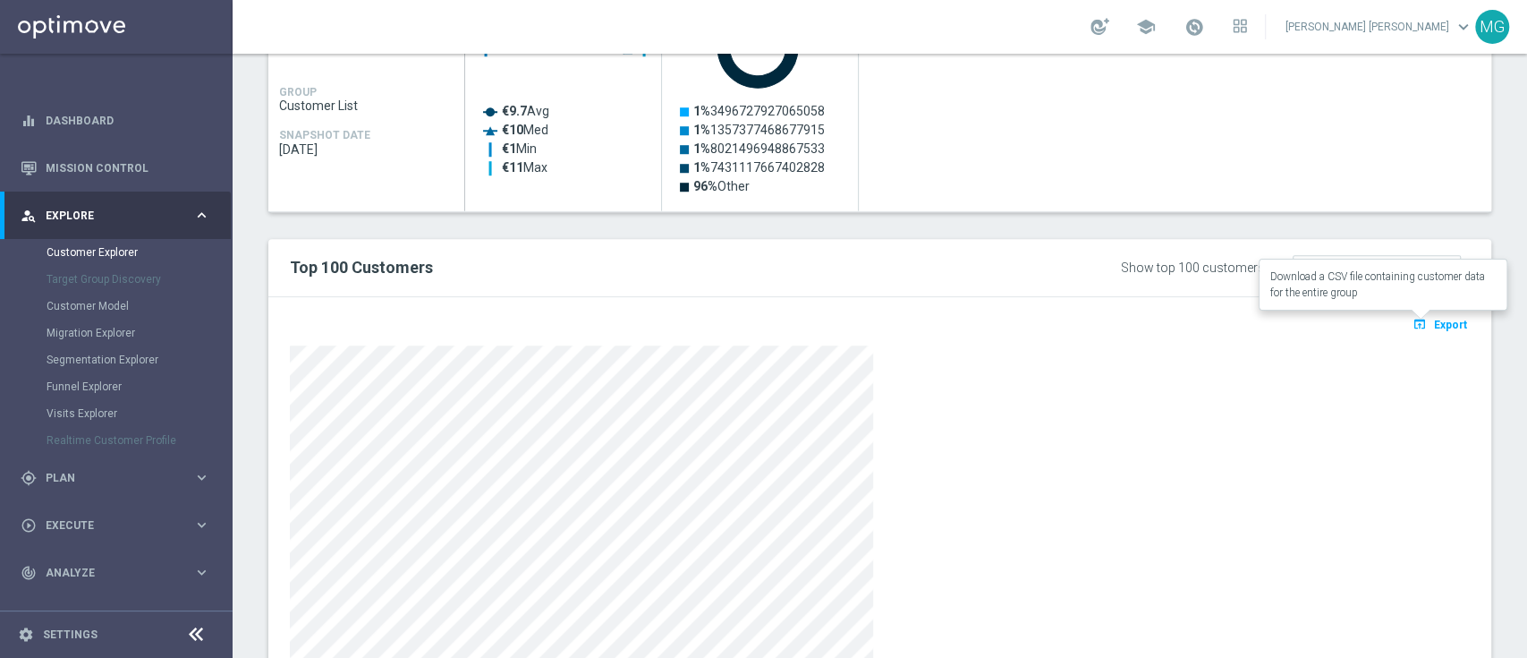
click at [1436, 325] on span "Export" at bounding box center [1450, 325] width 33 height 13
click at [90, 558] on div "track_changes Analyze keyboard_arrow_right" at bounding box center [115, 572] width 231 height 47
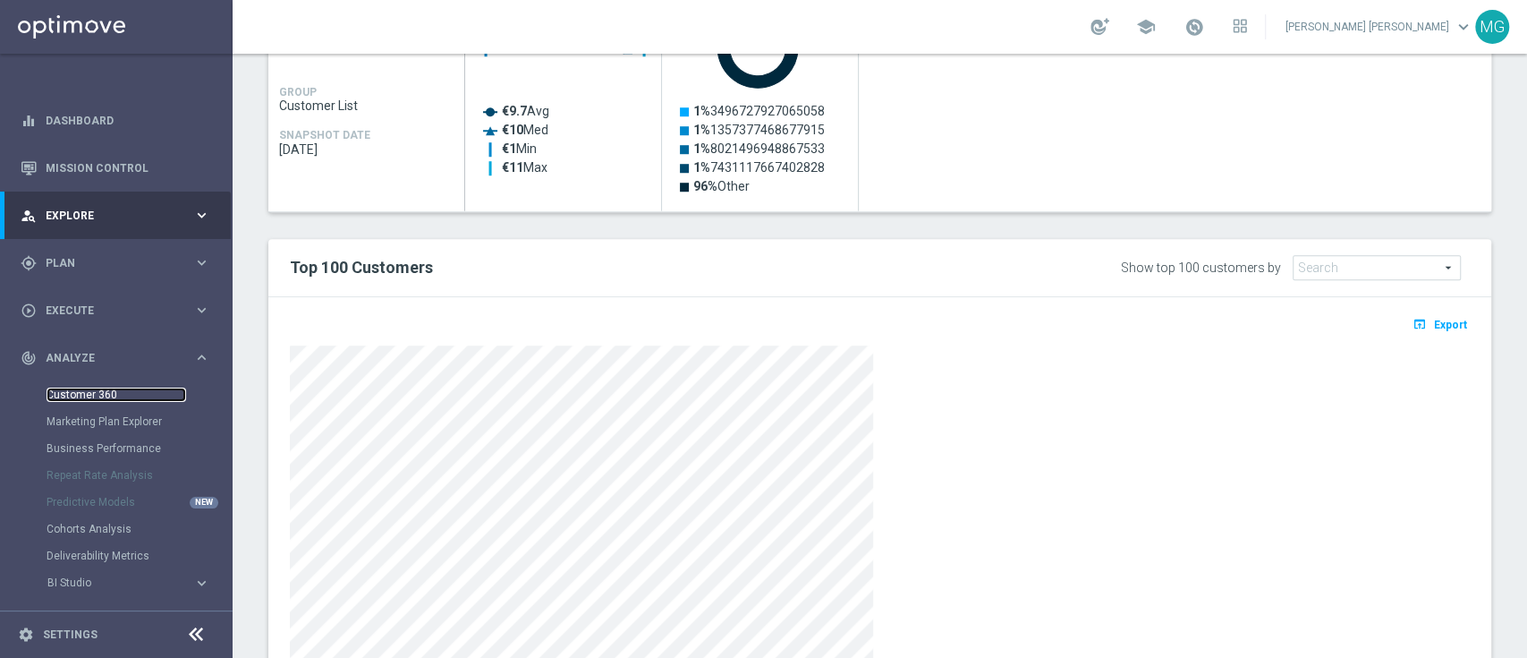
click at [89, 391] on link "Customer 360" at bounding box center [117, 394] width 140 height 14
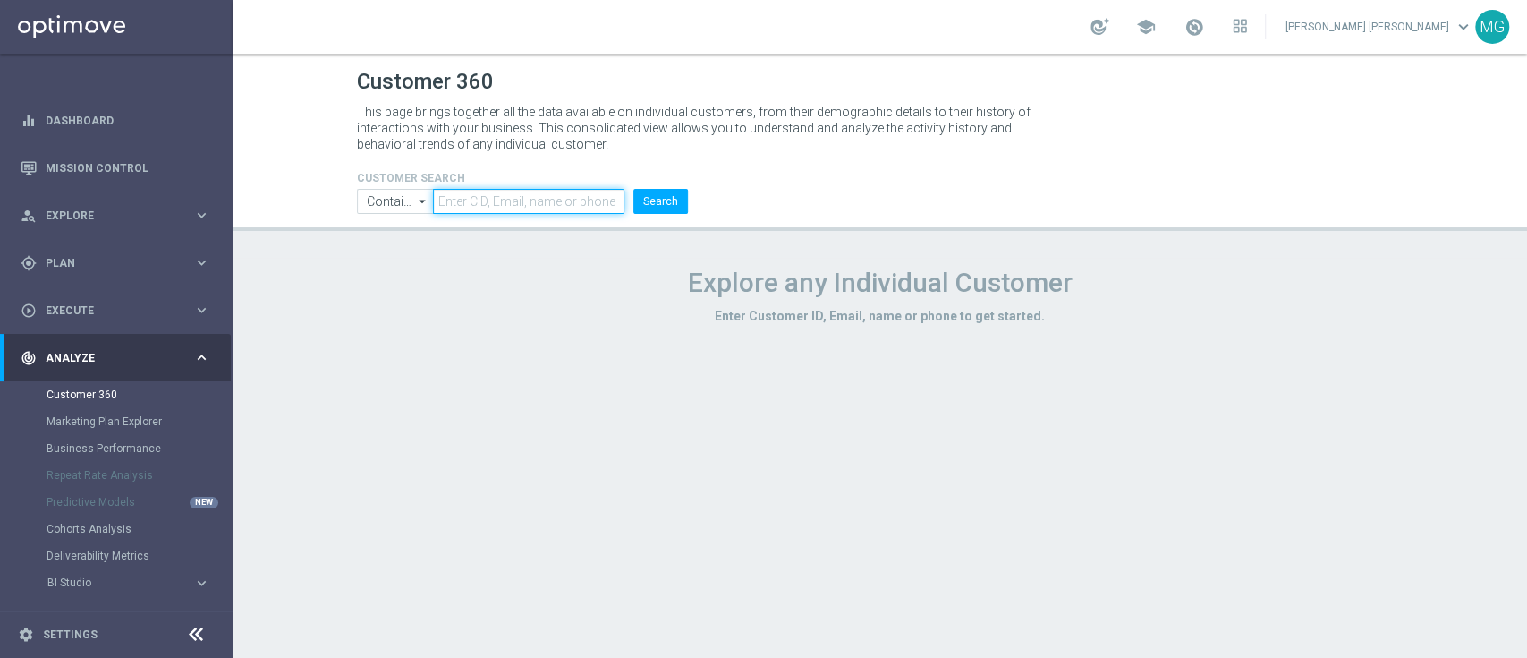
click at [499, 199] on input "text" at bounding box center [528, 201] width 191 height 25
paste input "6717843"
type input "6717843"
click at [682, 203] on button "Search" at bounding box center [661, 201] width 55 height 25
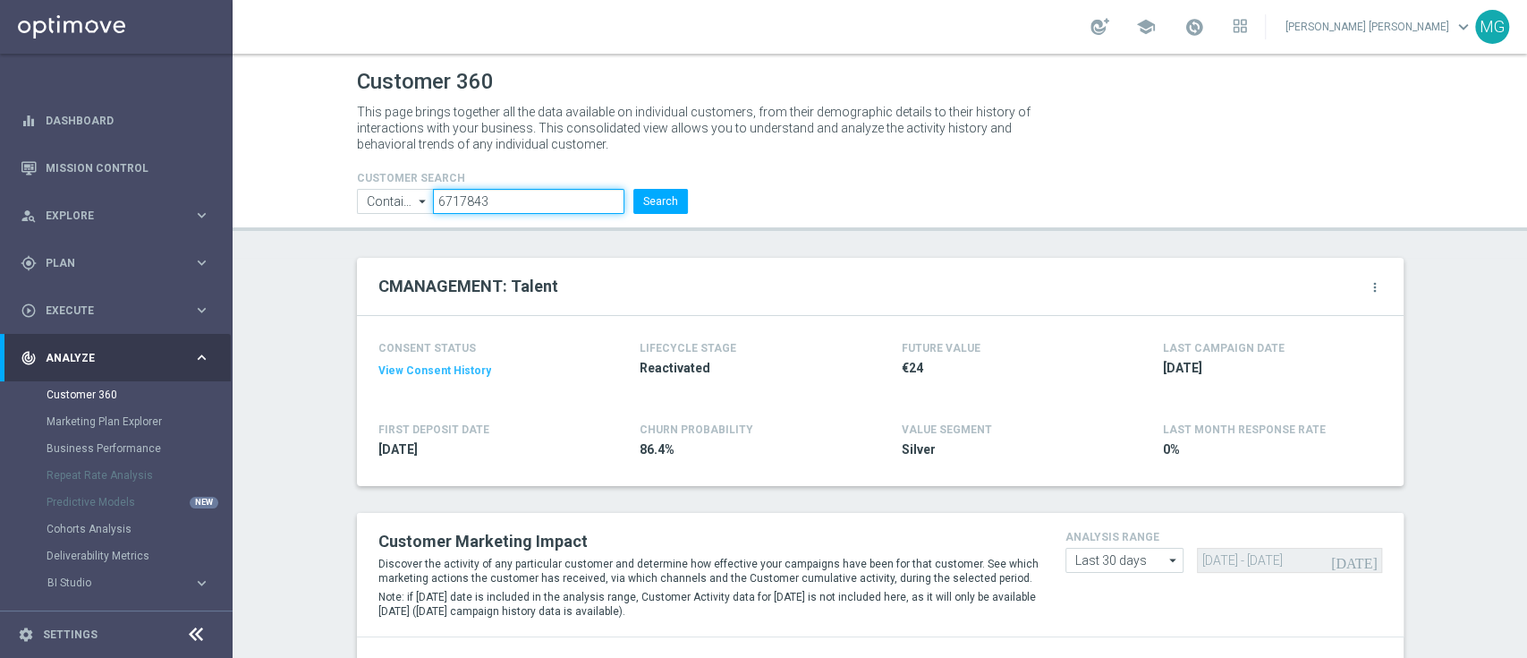
drag, startPoint x: 497, startPoint y: 198, endPoint x: 430, endPoint y: 201, distance: 67.2
click at [433, 201] on input "6717843" at bounding box center [528, 201] width 191 height 25
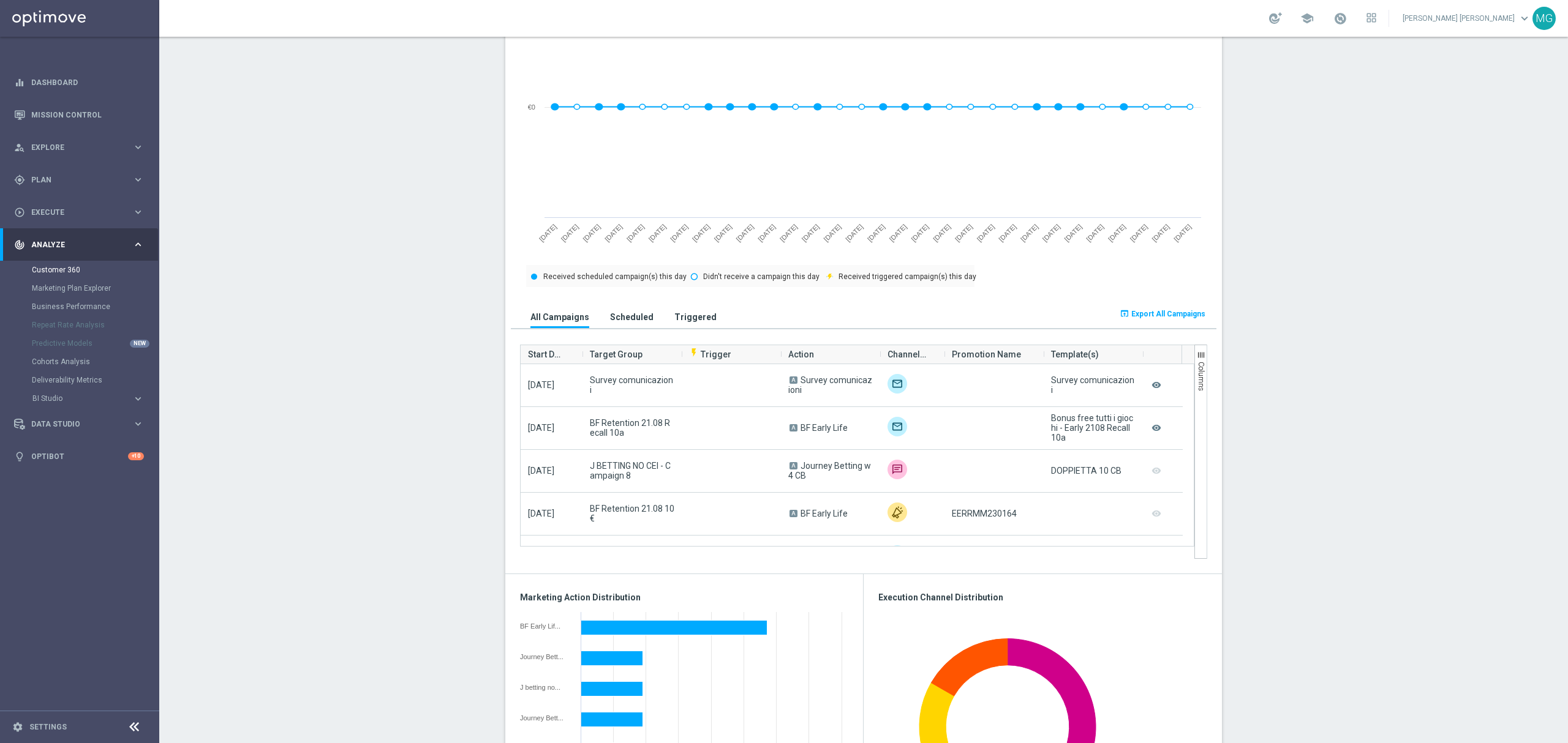
scroll to position [562, 0]
